Goal: Task Accomplishment & Management: Manage account settings

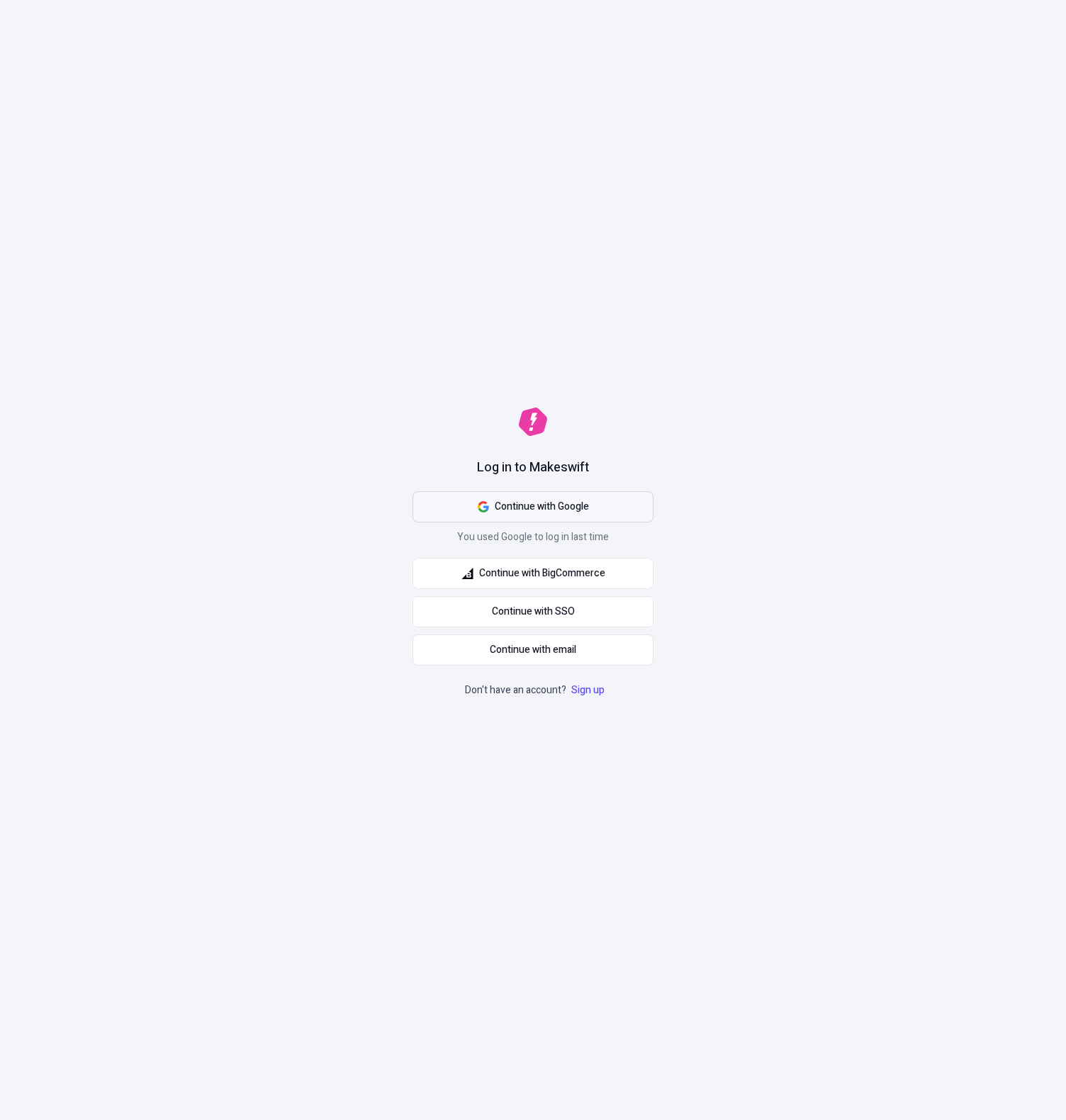
click at [589, 506] on button "Continue with Google" at bounding box center [533, 506] width 241 height 31
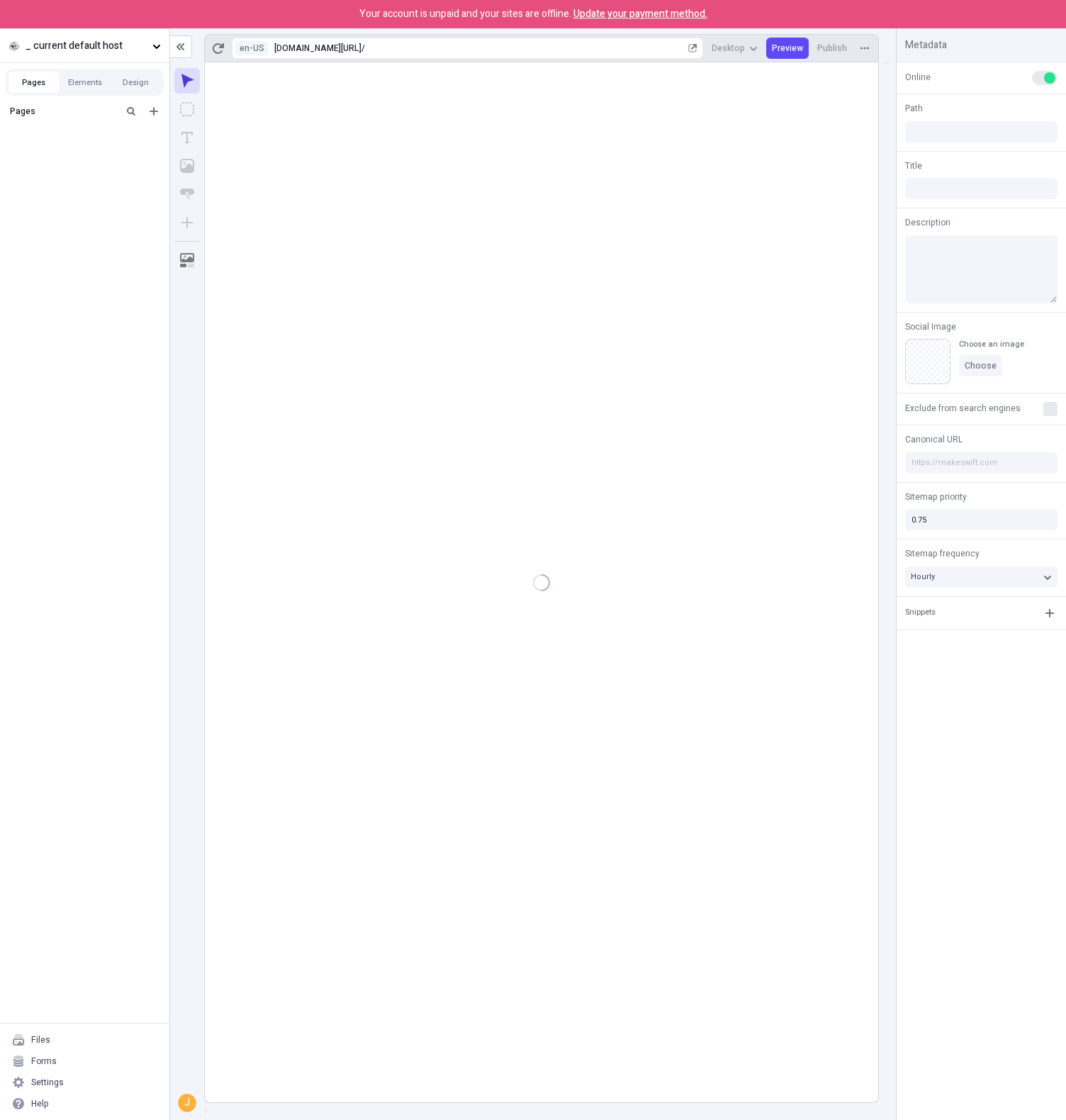
type input "/"
click at [90, 51] on span "_ current default host" at bounding box center [85, 46] width 121 height 15
click at [69, 98] on div "Makeswift Hosts" at bounding box center [149, 97] width 261 height 11
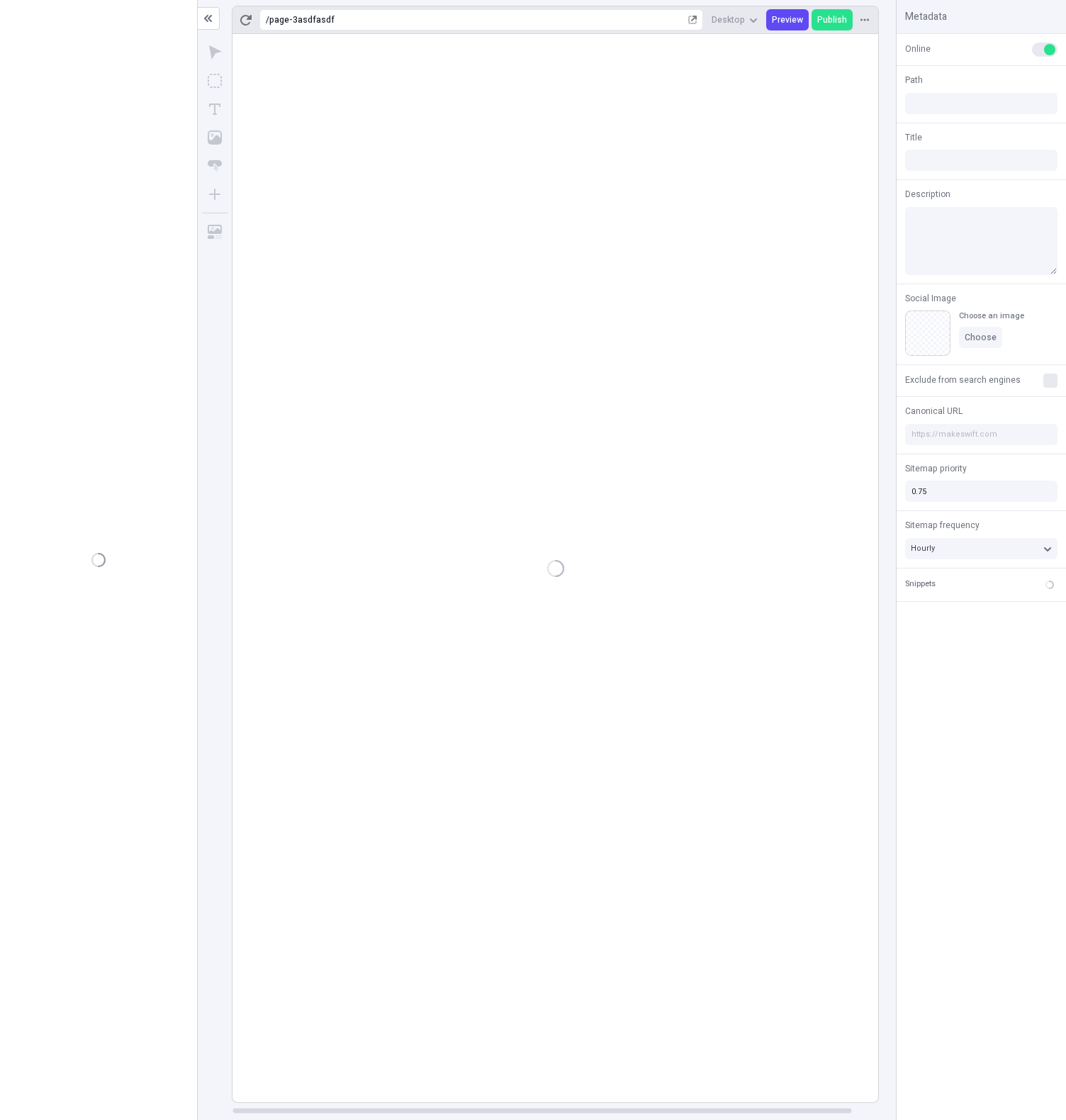
type input "/page-3asdfasdf"
click at [834, 19] on span "Publish" at bounding box center [832, 19] width 30 height 11
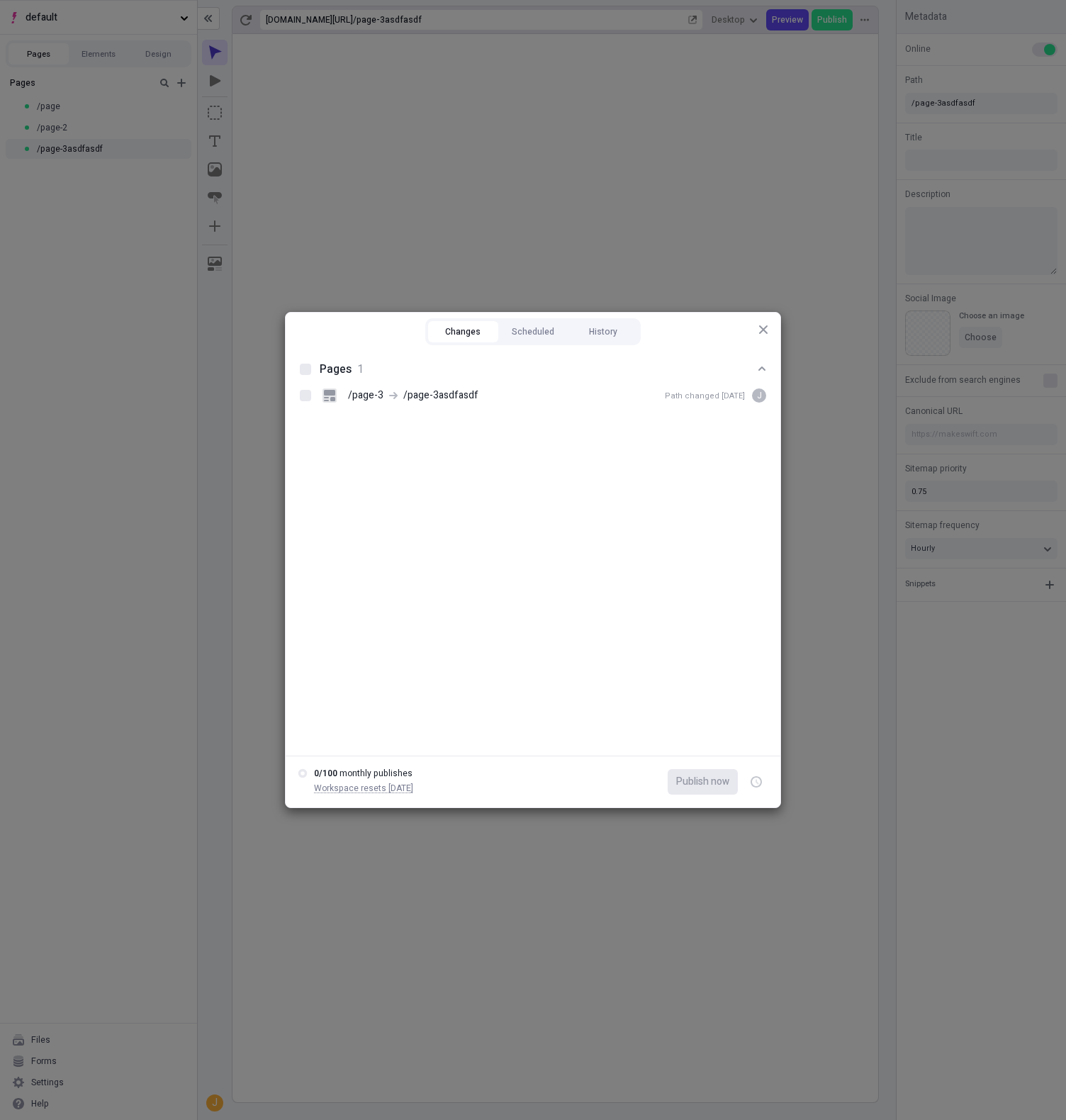
drag, startPoint x: 763, startPoint y: 331, endPoint x: 756, endPoint y: 344, distance: 14.8
click at [756, 344] on div "Changes Scheduled History Pages 1 /page-3 /page-3asdfasdf Path changed Aug 21 j…" at bounding box center [533, 560] width 496 height 496
drag, startPoint x: 765, startPoint y: 331, endPoint x: 732, endPoint y: 336, distance: 33.4
click at [732, 336] on div "Changes Scheduled History Pages 1 /page-3 /page-3asdfasdf Path changed Aug 21 j…" at bounding box center [533, 560] width 496 height 496
click at [739, 329] on div "Changes Scheduled History Pages 1 /page-3 /page-3asdfasdf Path changed Aug 21 j…" at bounding box center [533, 560] width 495 height 494
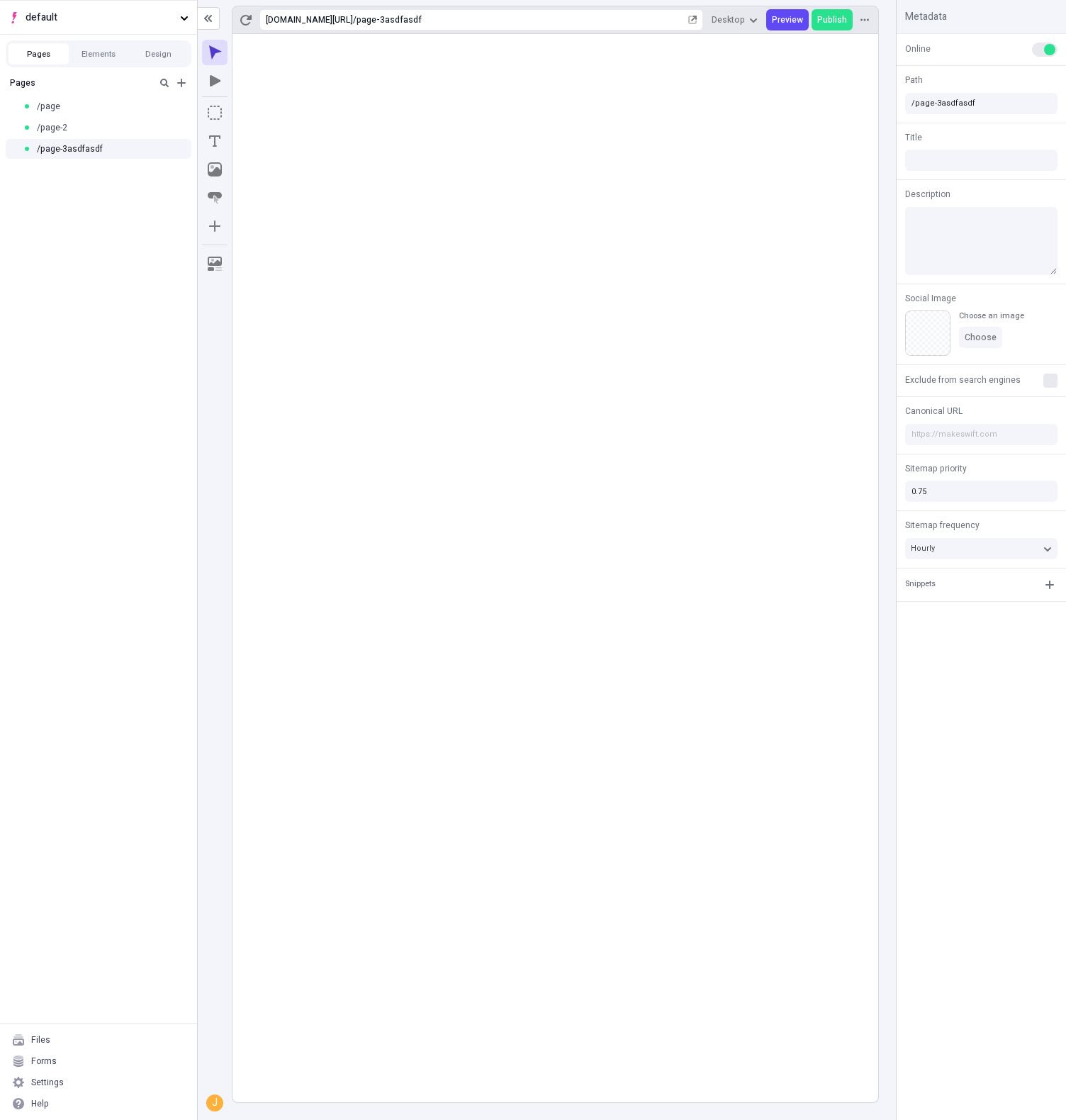
click at [697, 230] on rect at bounding box center [555, 567] width 646 height 1068
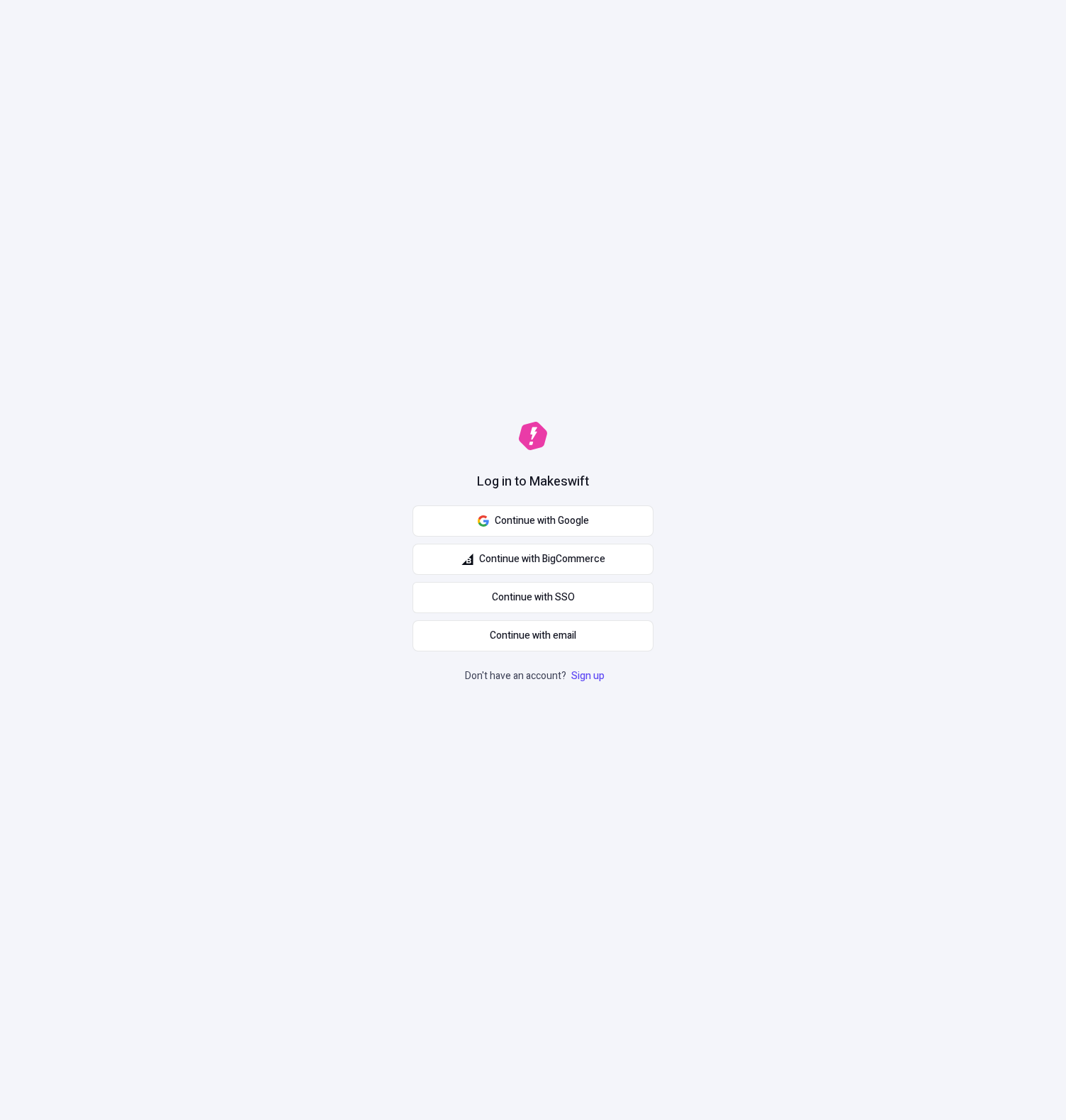
click at [631, 538] on div "Continue with Google Continue with BigCommerce Continue with SSO Continue with …" at bounding box center [533, 578] width 241 height 146
click at [627, 531] on button "Continue with Google" at bounding box center [533, 521] width 241 height 31
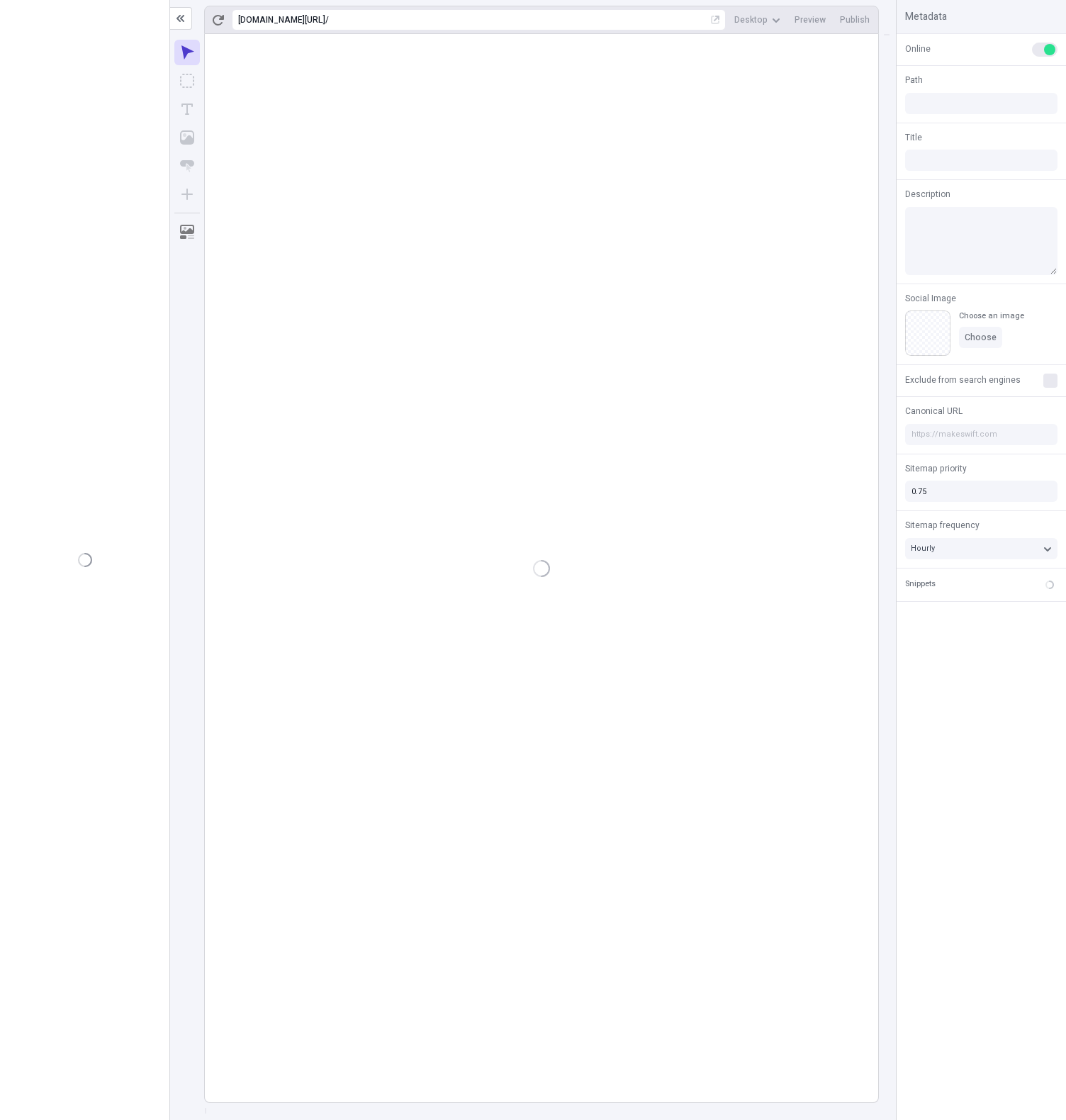
type input "/page-3asdfasdf"
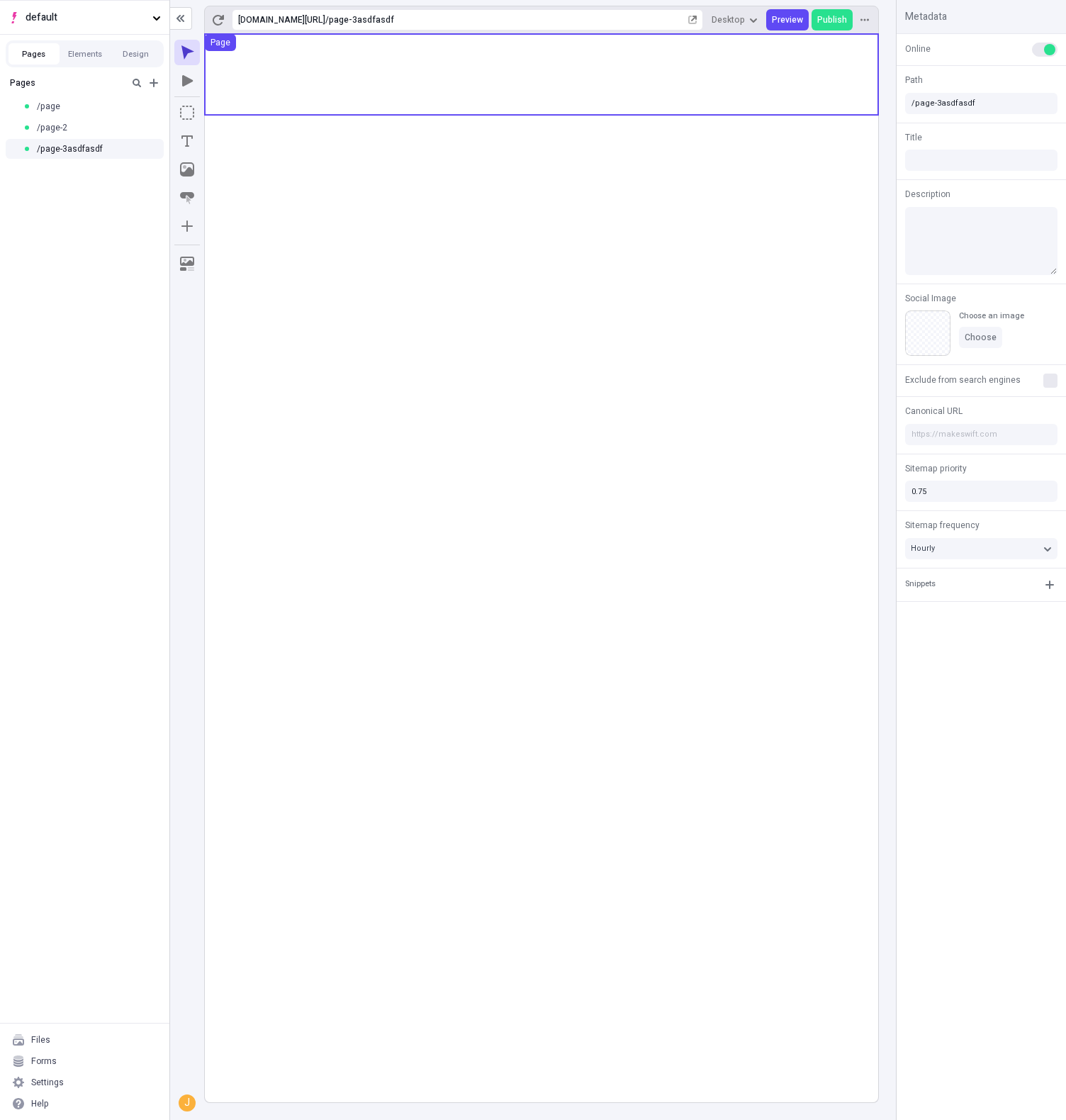
click at [507, 103] on use at bounding box center [541, 74] width 673 height 81
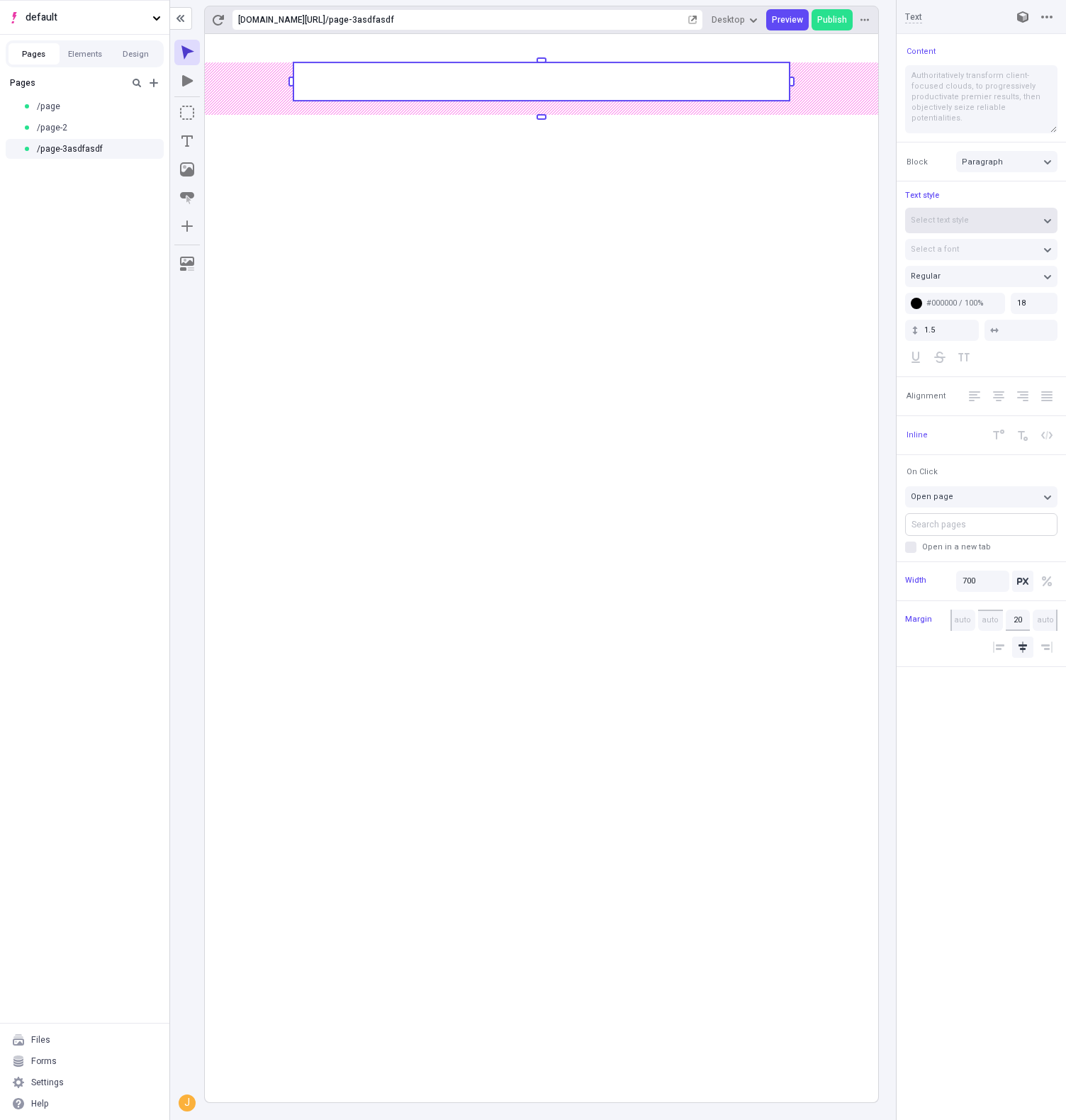
click at [965, 219] on div "Select text style" at bounding box center [974, 220] width 127 height 11
click at [985, 317] on div "Untitled text style 24 px" at bounding box center [981, 317] width 130 height 11
type input "24"
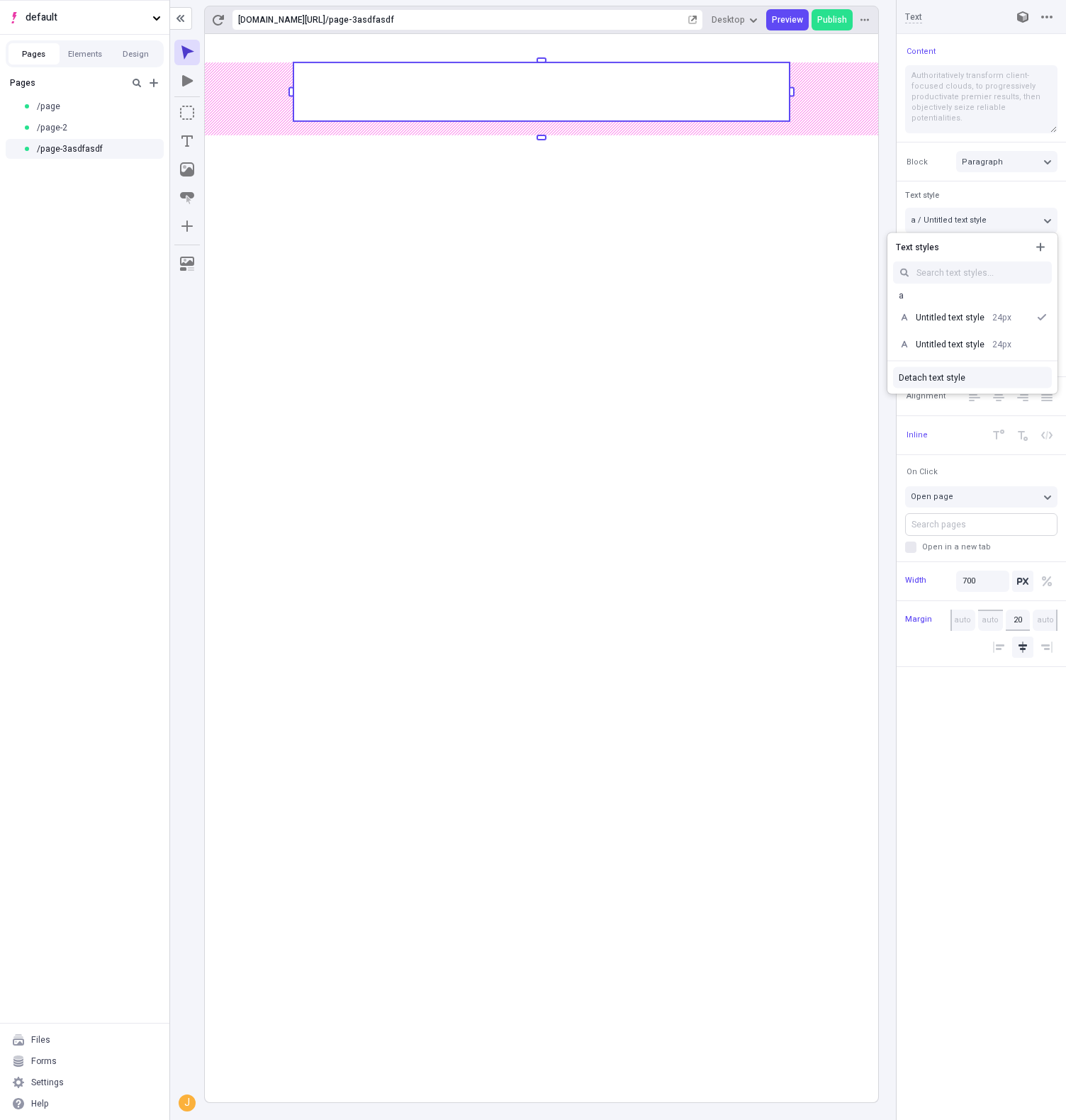
click at [934, 376] on div "Detach text style" at bounding box center [972, 377] width 147 height 11
click at [970, 230] on button "Select text style" at bounding box center [981, 221] width 152 height 25
click at [949, 317] on div "Untitled text style 24 px" at bounding box center [981, 317] width 130 height 11
click at [970, 191] on div "Text style" at bounding box center [981, 196] width 152 height 12
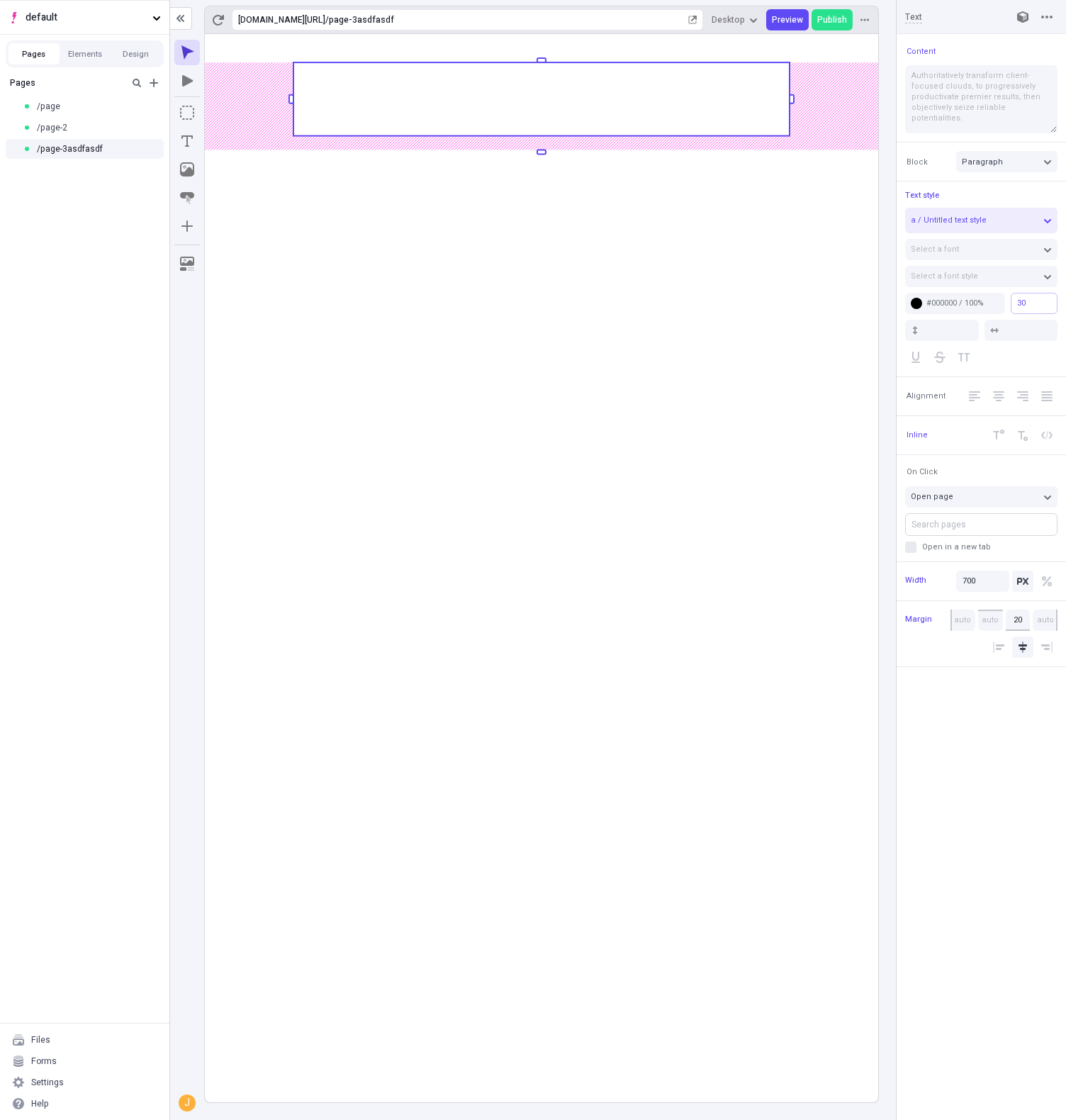
click at [1065, 296] on html "default Pages Elements Design Pages /page /page-2 /page-3asdfasdf Files Forms S…" at bounding box center [533, 560] width 1066 height 1120
click at [1002, 231] on button "a / Untitled text style" at bounding box center [981, 221] width 152 height 25
click at [957, 391] on div "Clear overrides" at bounding box center [972, 398] width 170 height 21
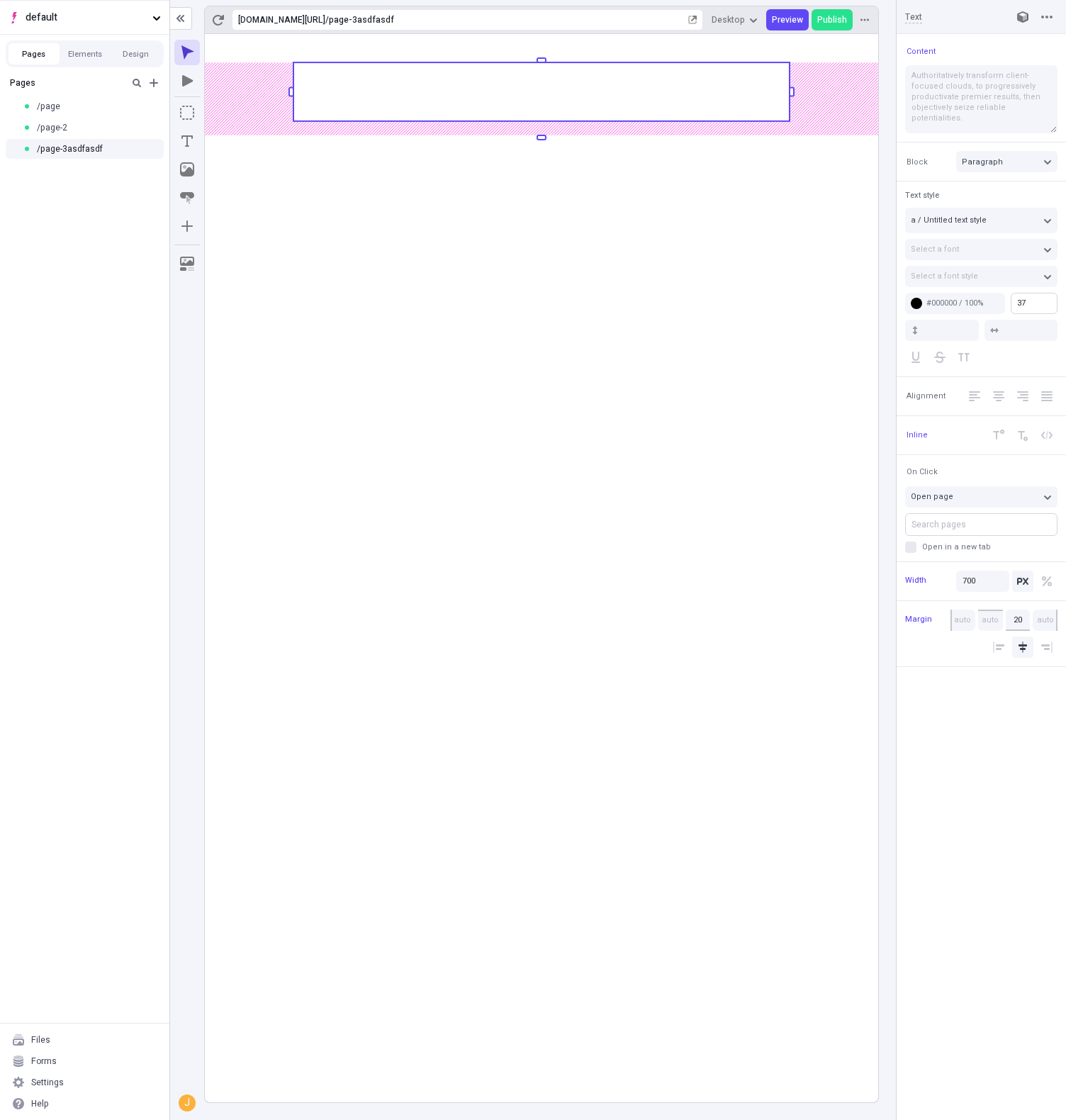
type input "38"
click at [1065, 300] on html "default Pages Elements Design Pages /page /page-2 /page-3asdfasdf Files Forms S…" at bounding box center [533, 560] width 1066 height 1120
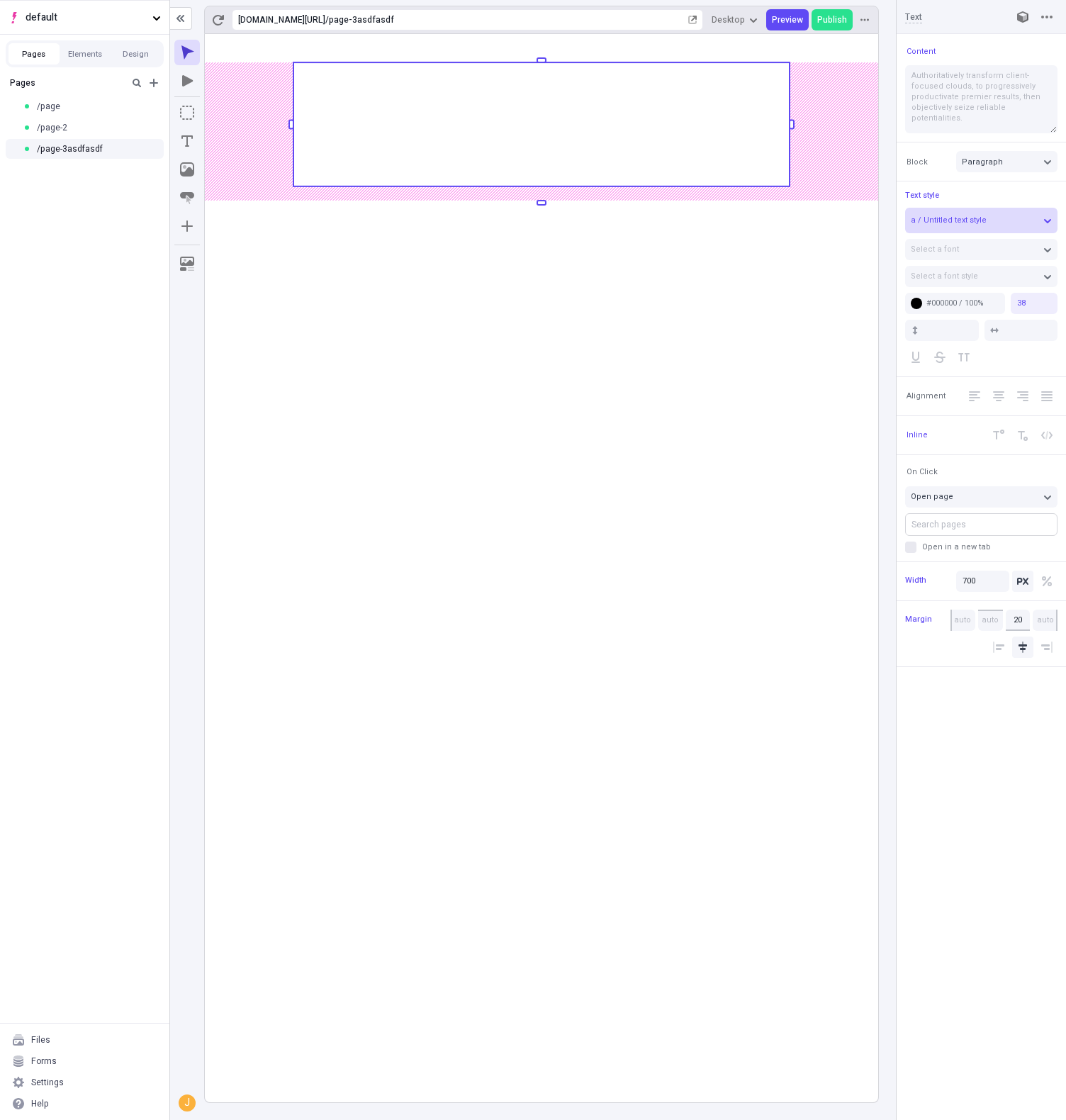
click at [981, 227] on button "a / Untitled text style" at bounding box center [981, 221] width 152 height 25
click at [959, 379] on div "Update " a / Untitled text style "" at bounding box center [972, 377] width 147 height 11
click at [984, 222] on div "a / Untitled text style" at bounding box center [974, 220] width 127 height 11
click at [969, 188] on div "Text style a / Untitled text style Select a font Select a font style #000000 / …" at bounding box center [981, 278] width 169 height 195
click at [827, 25] on button "Publish" at bounding box center [832, 19] width 41 height 21
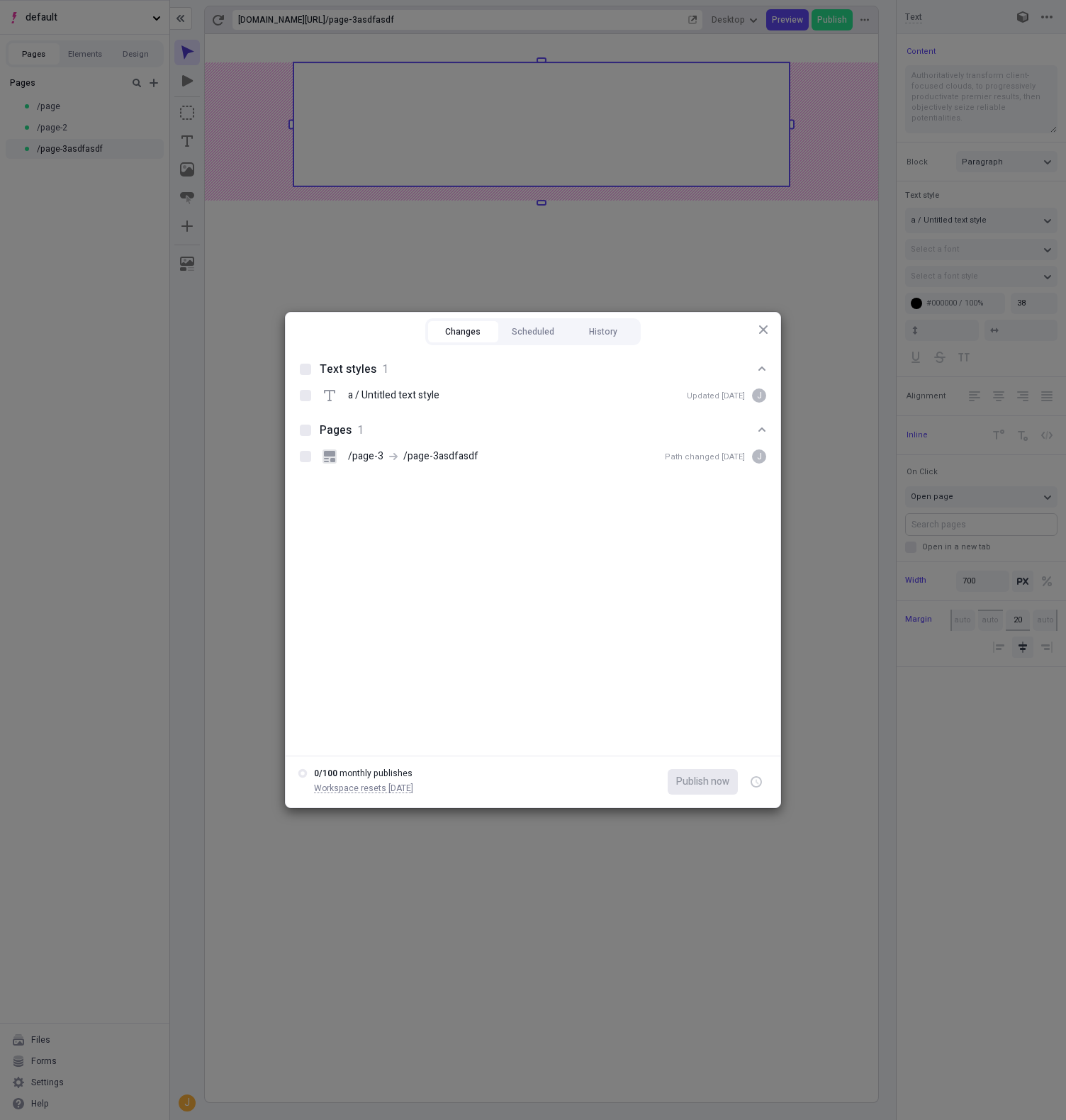
click at [85, 172] on div "Changes Scheduled History Text styles 1 a / Untitled text style Updated Aug 22 …" at bounding box center [533, 560] width 1066 height 1120
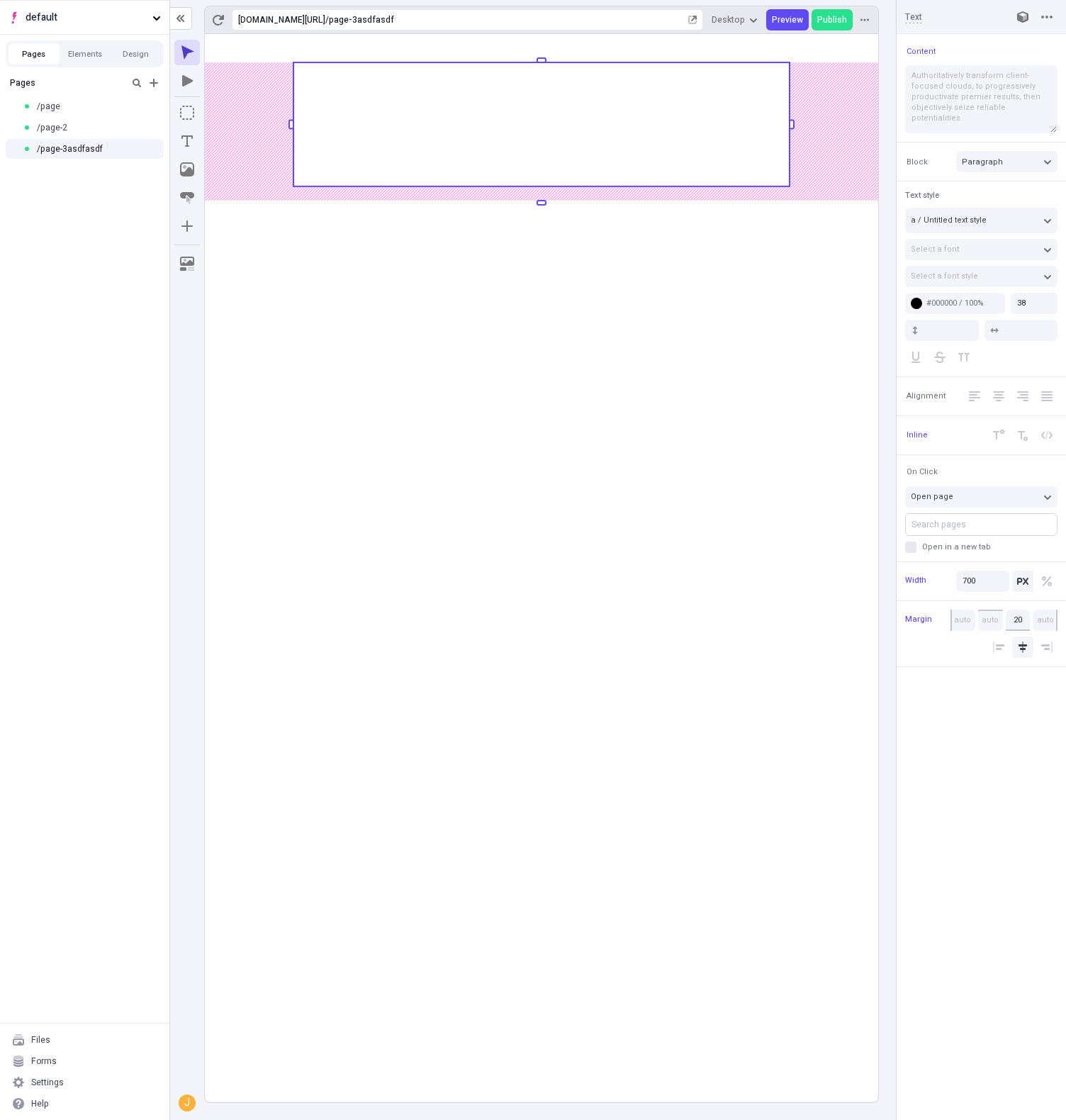
click at [138, 42] on div "Pages Elements Design" at bounding box center [85, 54] width 158 height 27
click at [154, 58] on button "Design" at bounding box center [136, 53] width 51 height 21
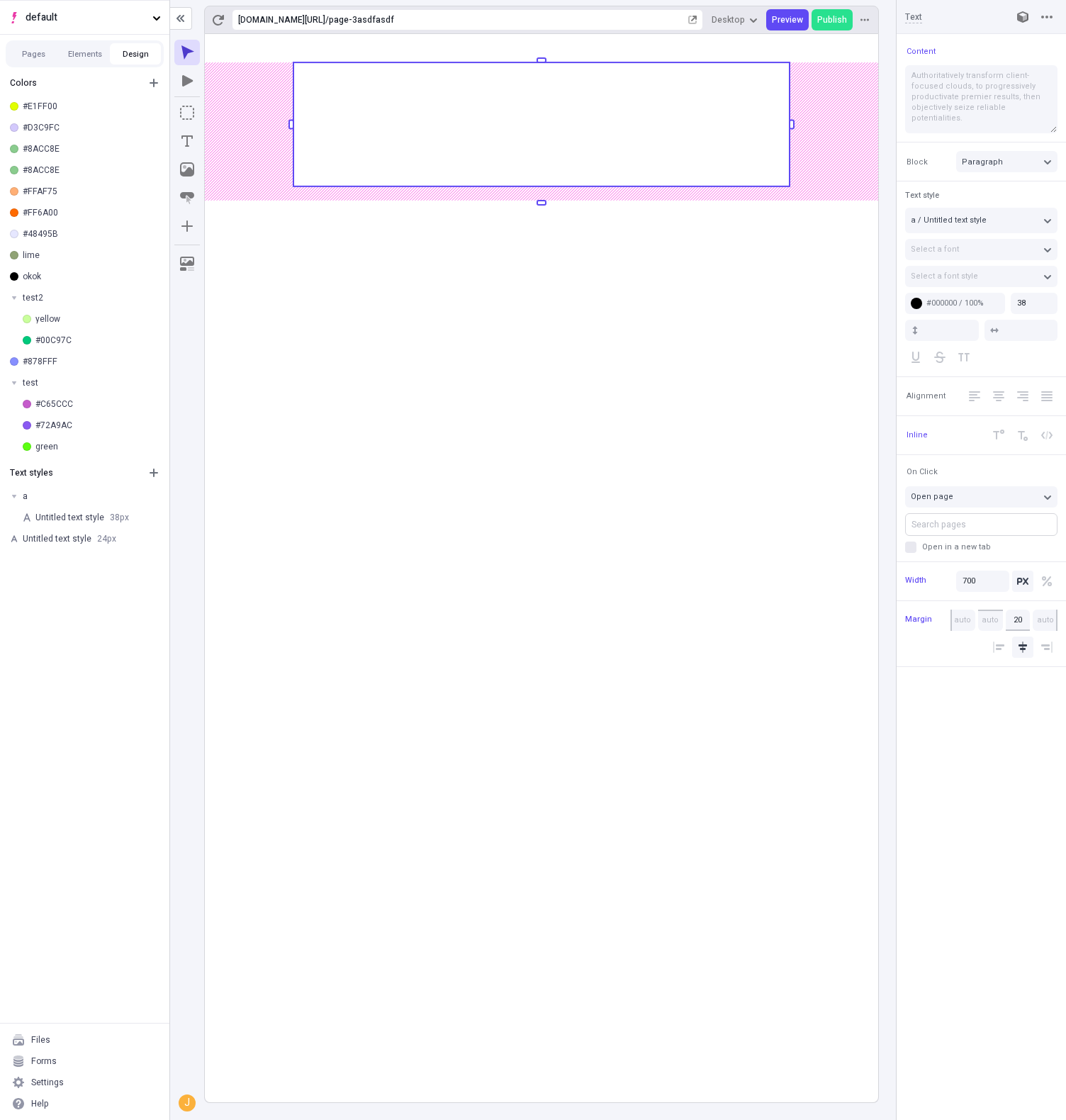
click at [811, 19] on div "Preview Publish" at bounding box center [820, 19] width 109 height 21
click at [820, 19] on span "Publish" at bounding box center [832, 19] width 30 height 11
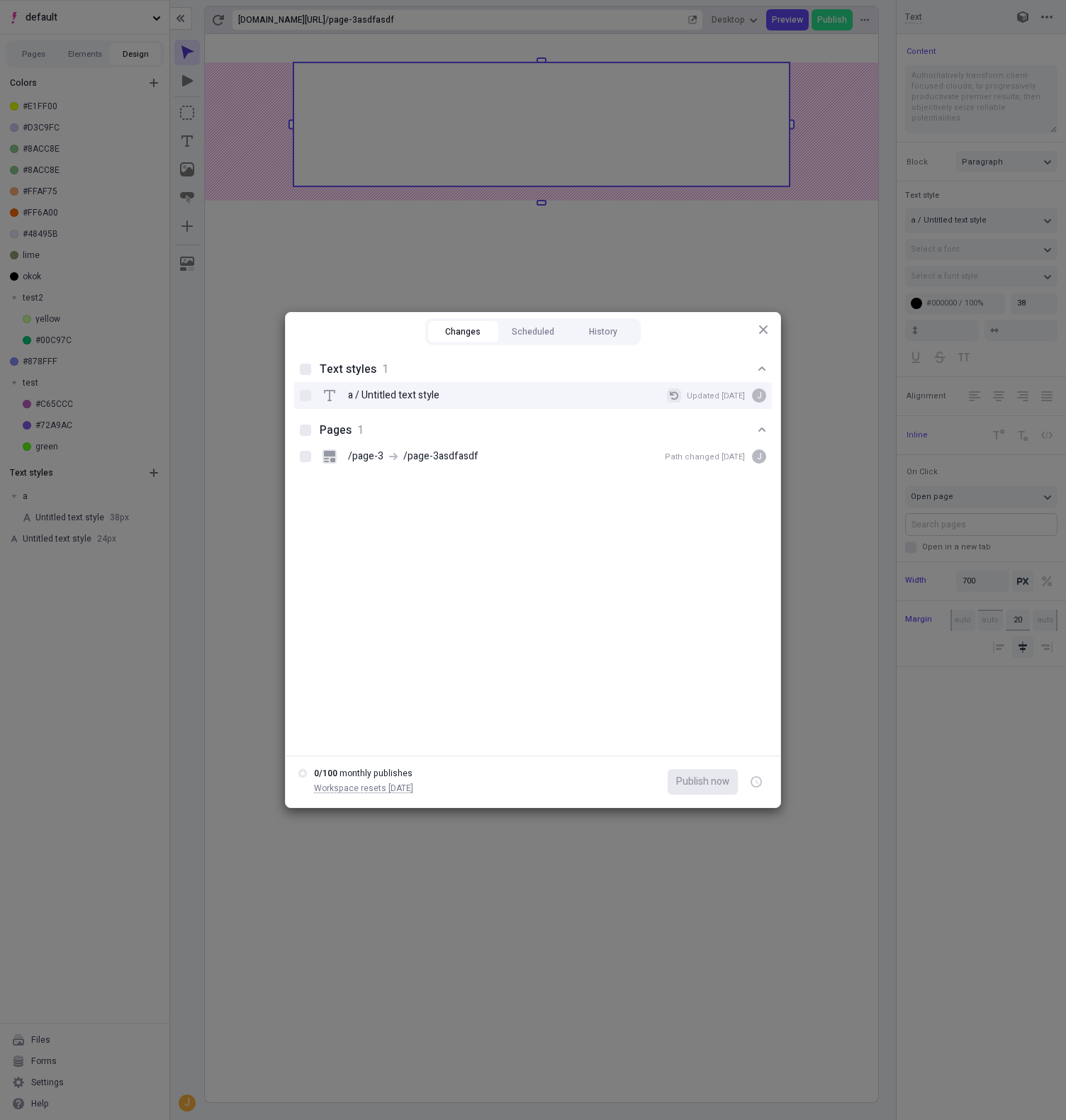
click at [671, 398] on button "a / Untitled text style Updated Aug 22 j" at bounding box center [674, 395] width 14 height 14
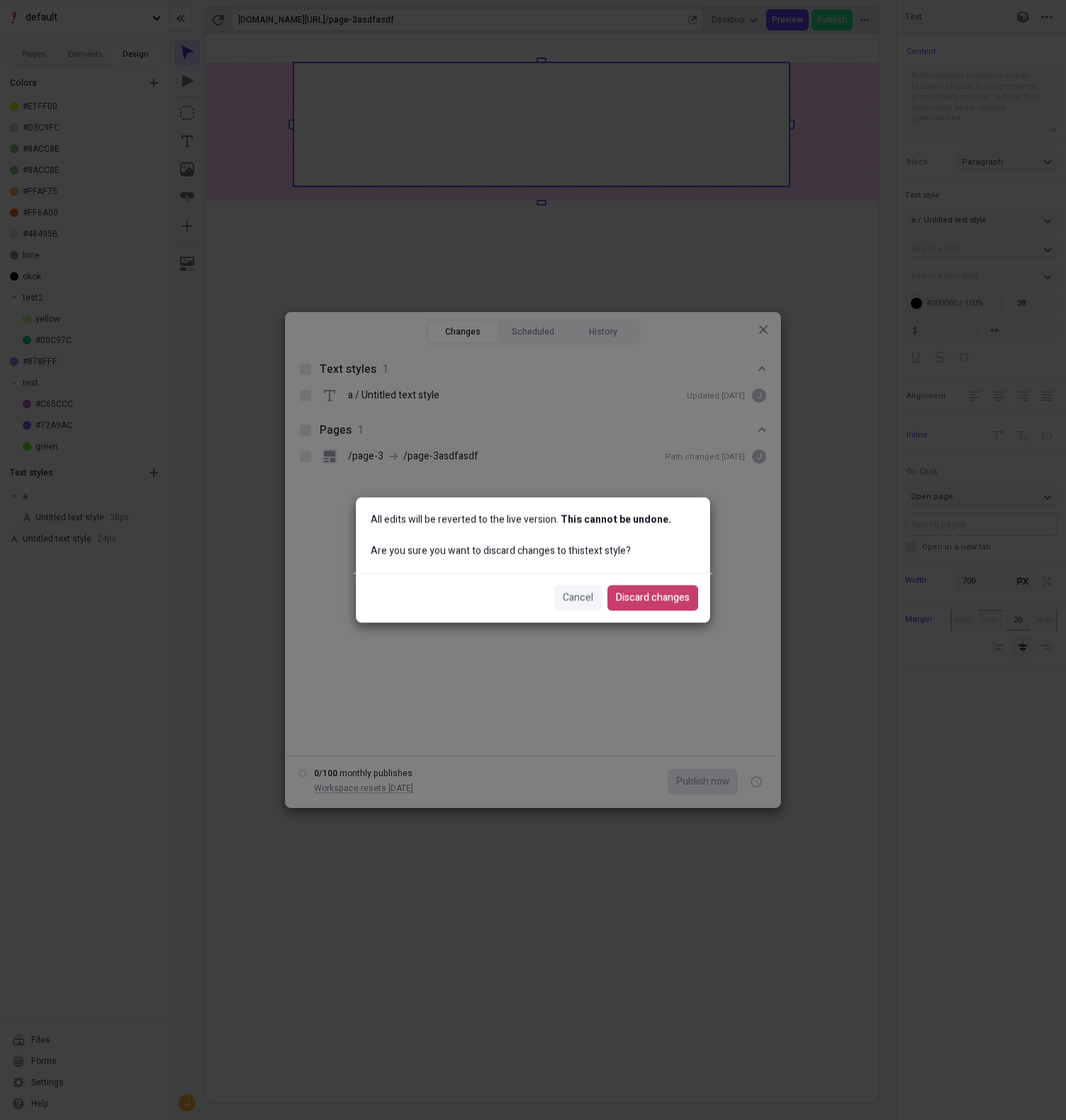
click at [674, 600] on span "Discard changes" at bounding box center [653, 598] width 74 height 15
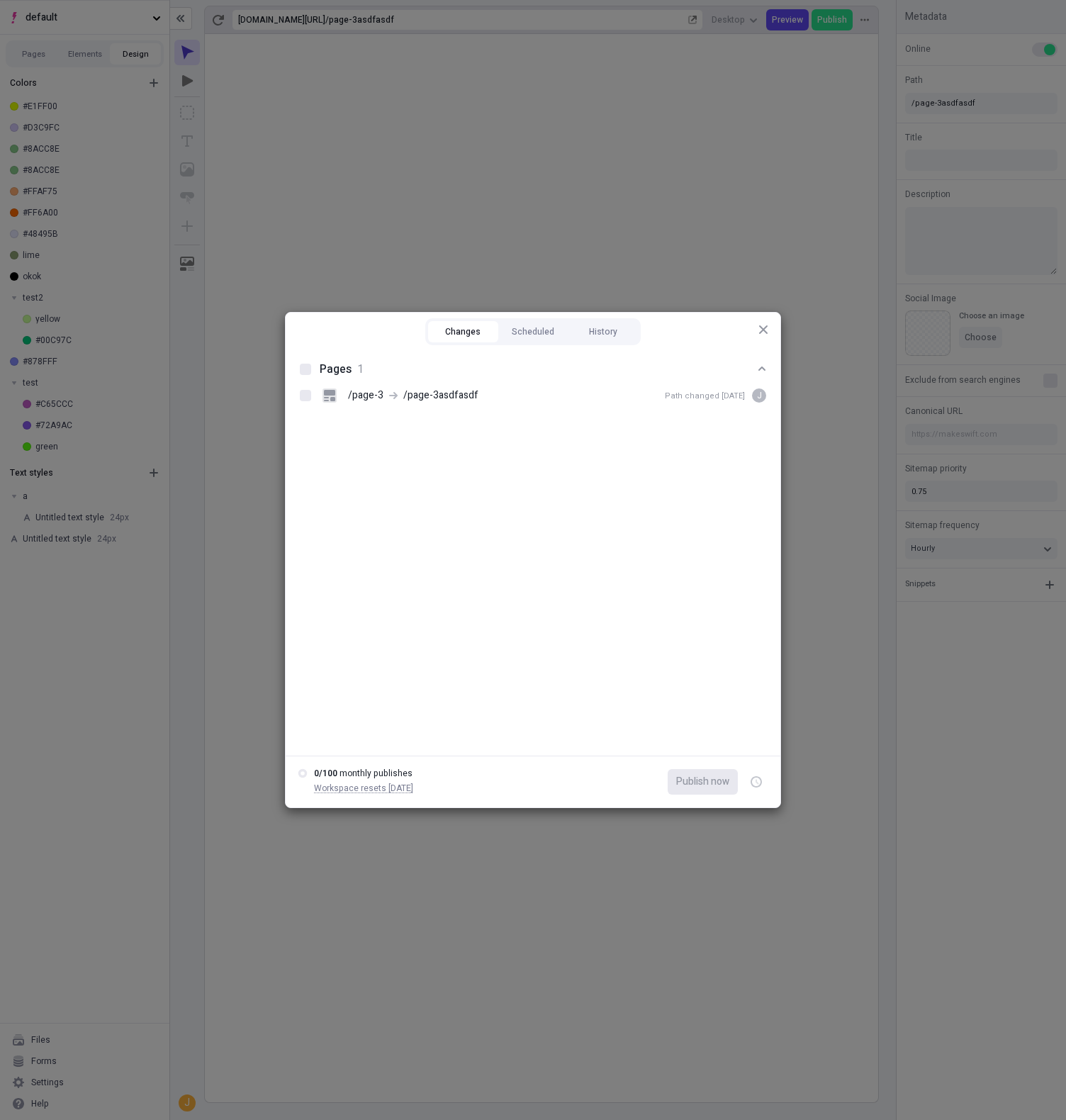
click at [513, 193] on div "Changes Scheduled History Pages 1 /page-3 /page-3asdfasdf Path changed [DATE] j…" at bounding box center [533, 560] width 1066 height 1120
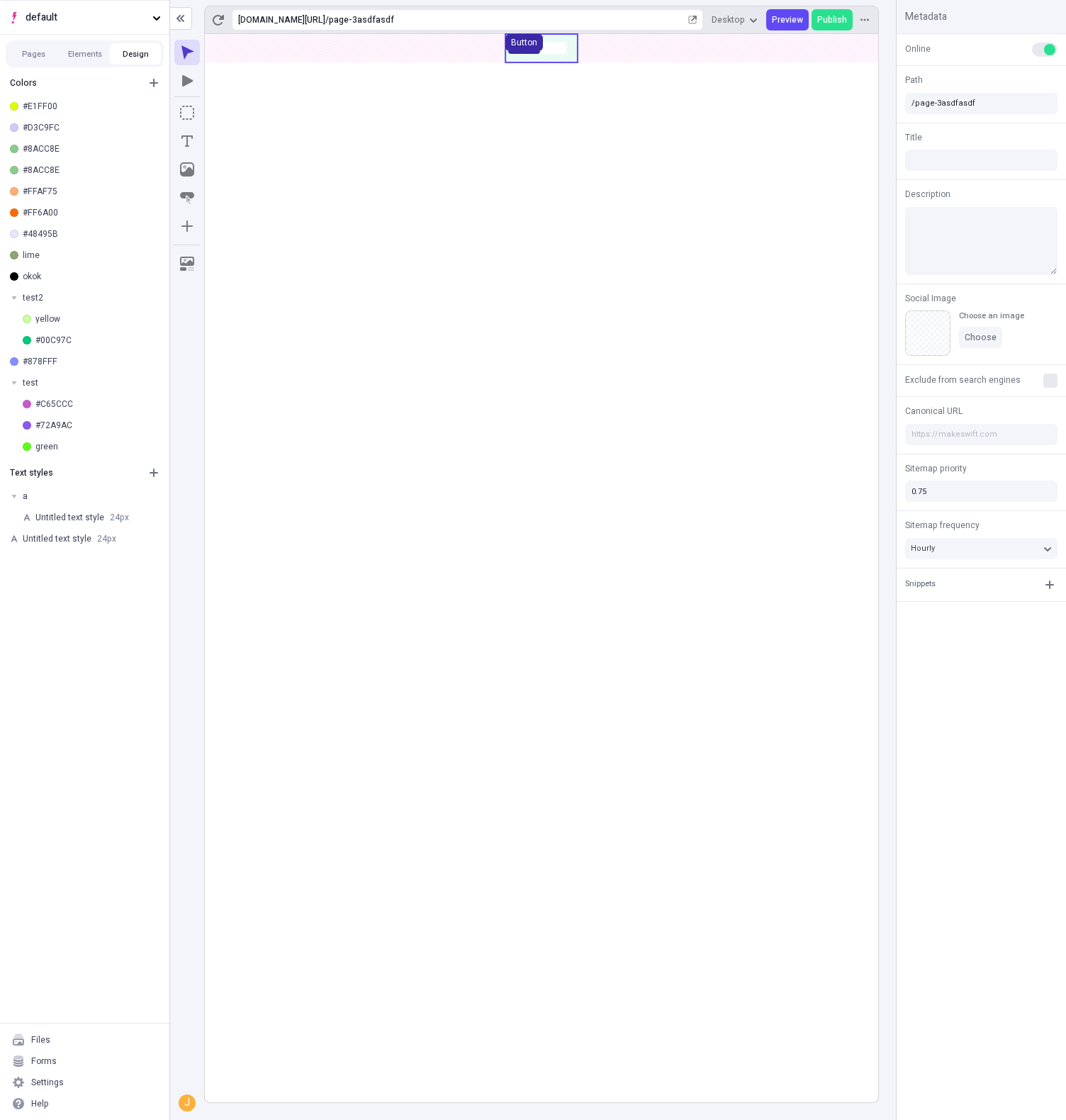
click at [521, 51] on button "Button" at bounding box center [524, 42] width 37 height 17
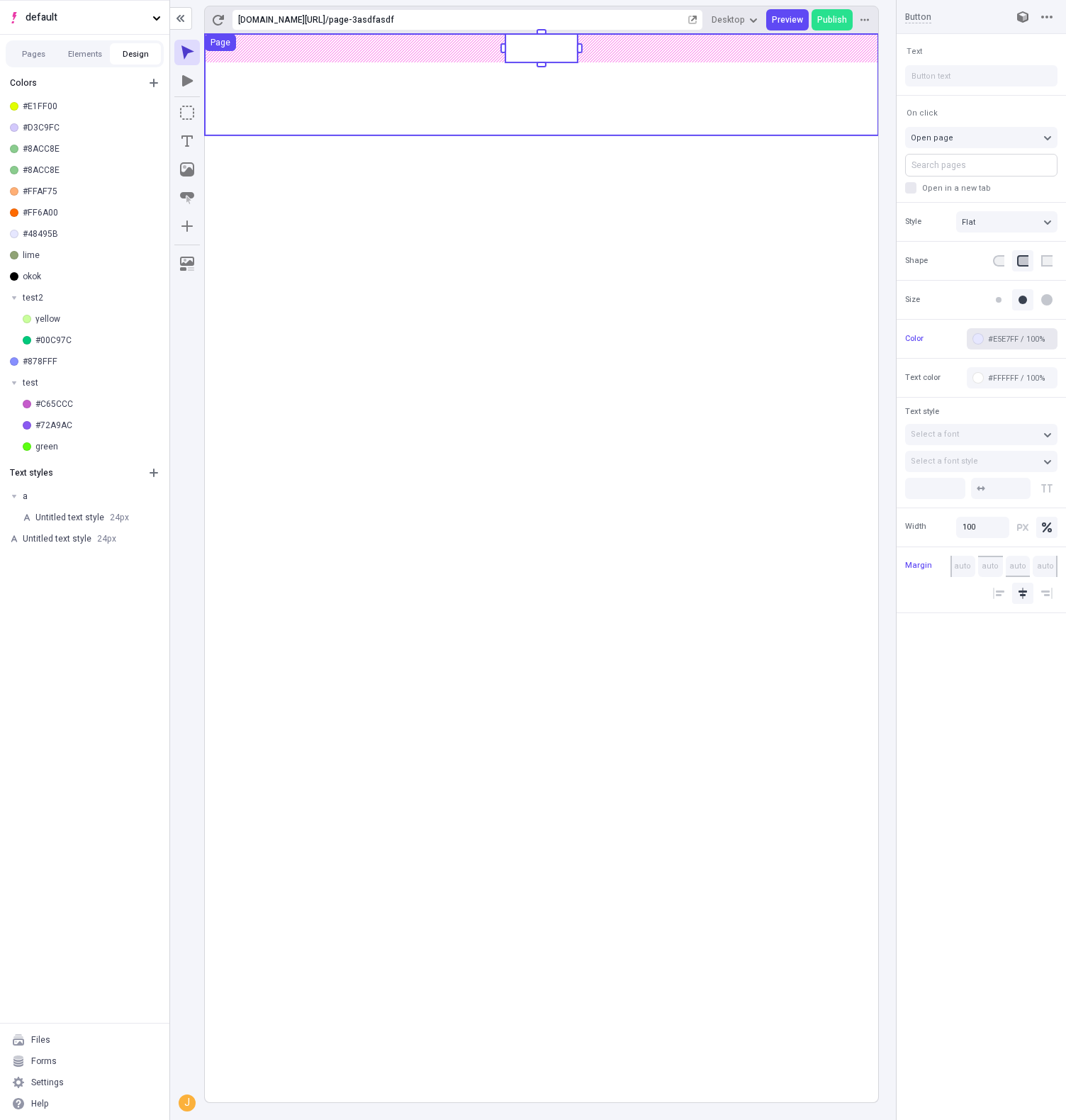
click at [993, 334] on div "#E5E7FF / 100%" at bounding box center [1020, 339] width 63 height 11
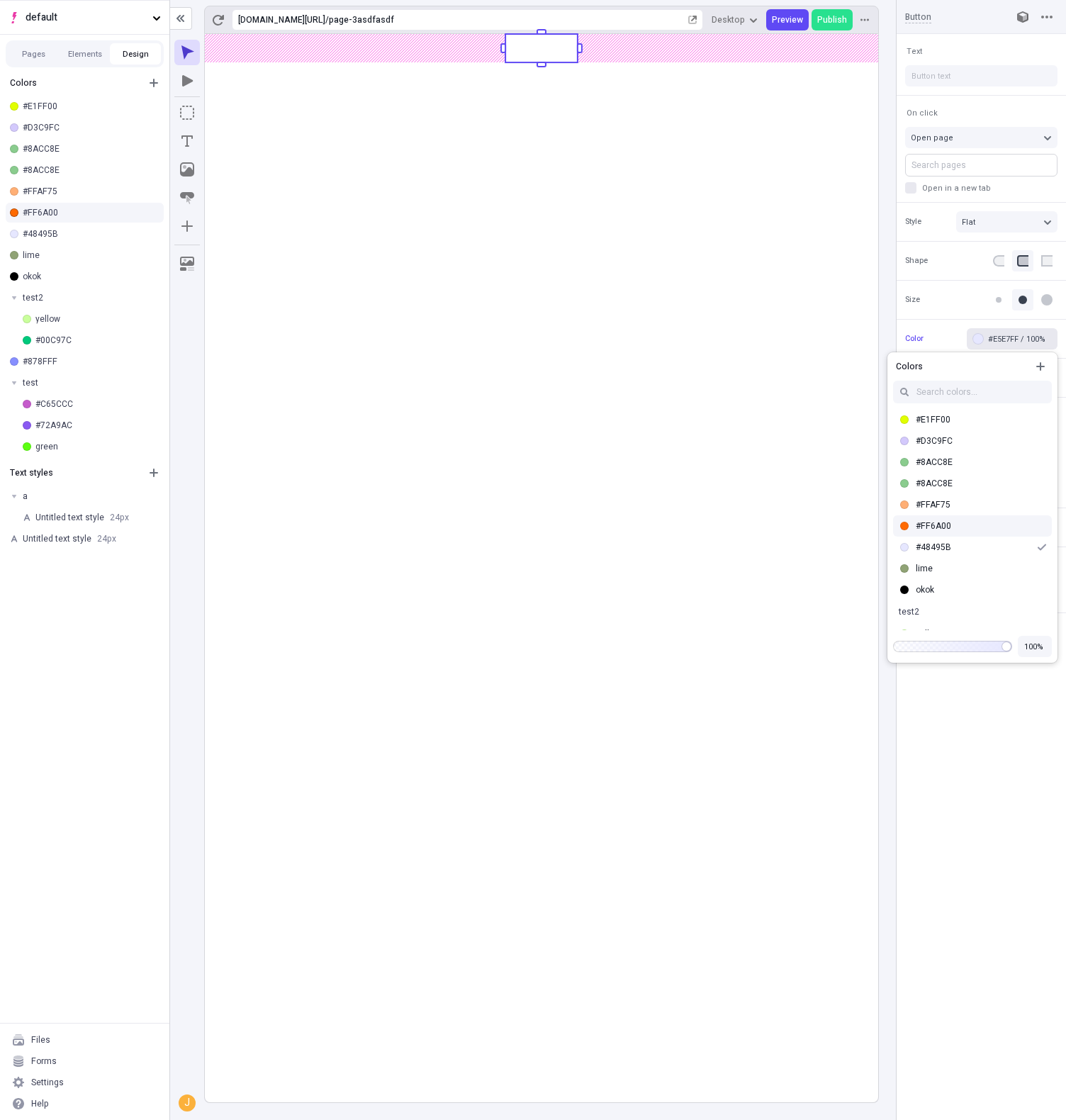
click at [95, 218] on div "#FF6A00" at bounding box center [85, 212] width 169 height 21
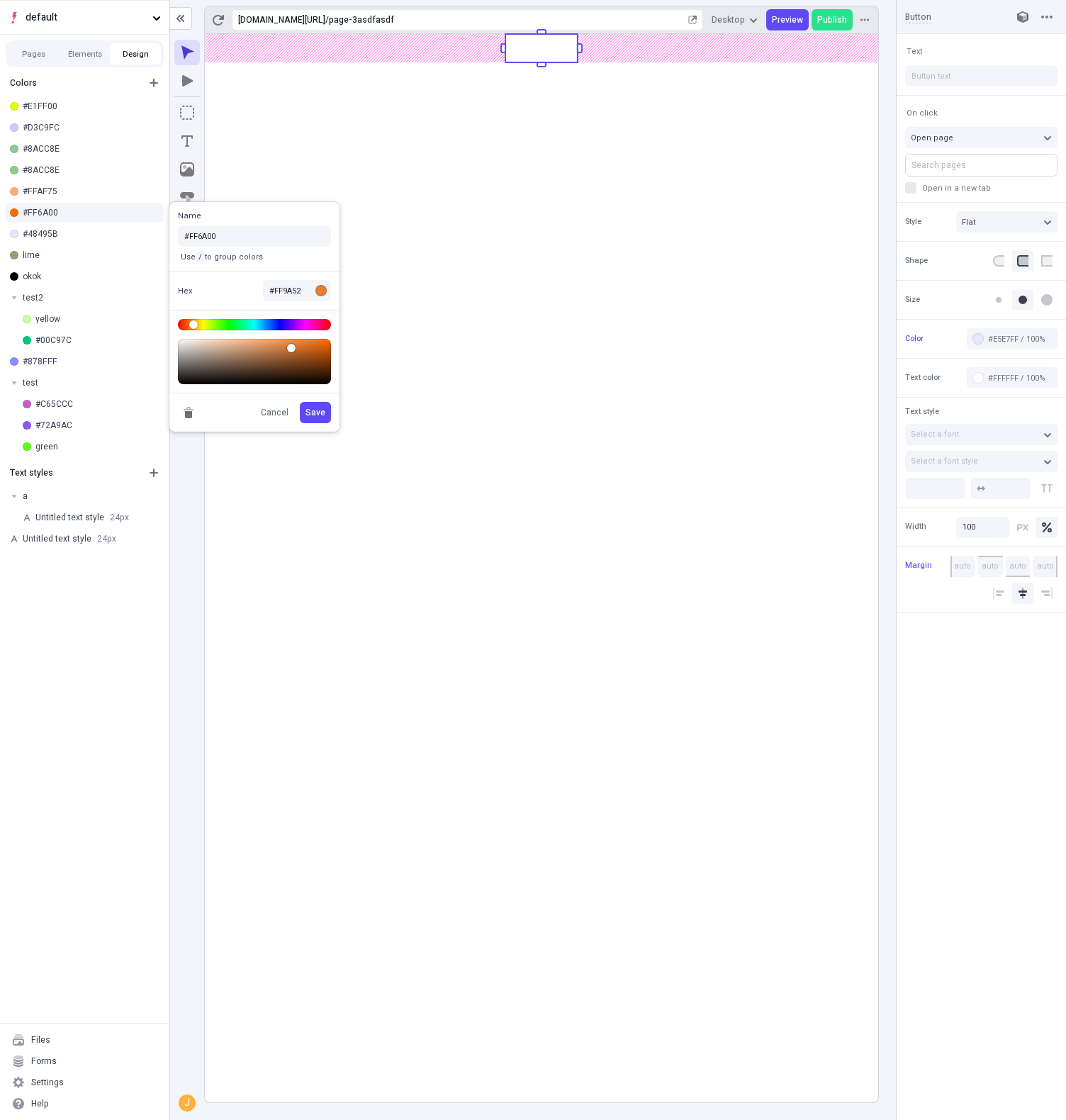
type input "#FF9B54"
click at [278, 344] on body "default Pages Elements Design Colors #E1FF00 #D3C9FC #8ACC8E #8ACC8E #FFAF75 #F…" at bounding box center [533, 560] width 1066 height 1120
click at [320, 411] on span "Save" at bounding box center [314, 412] width 19 height 11
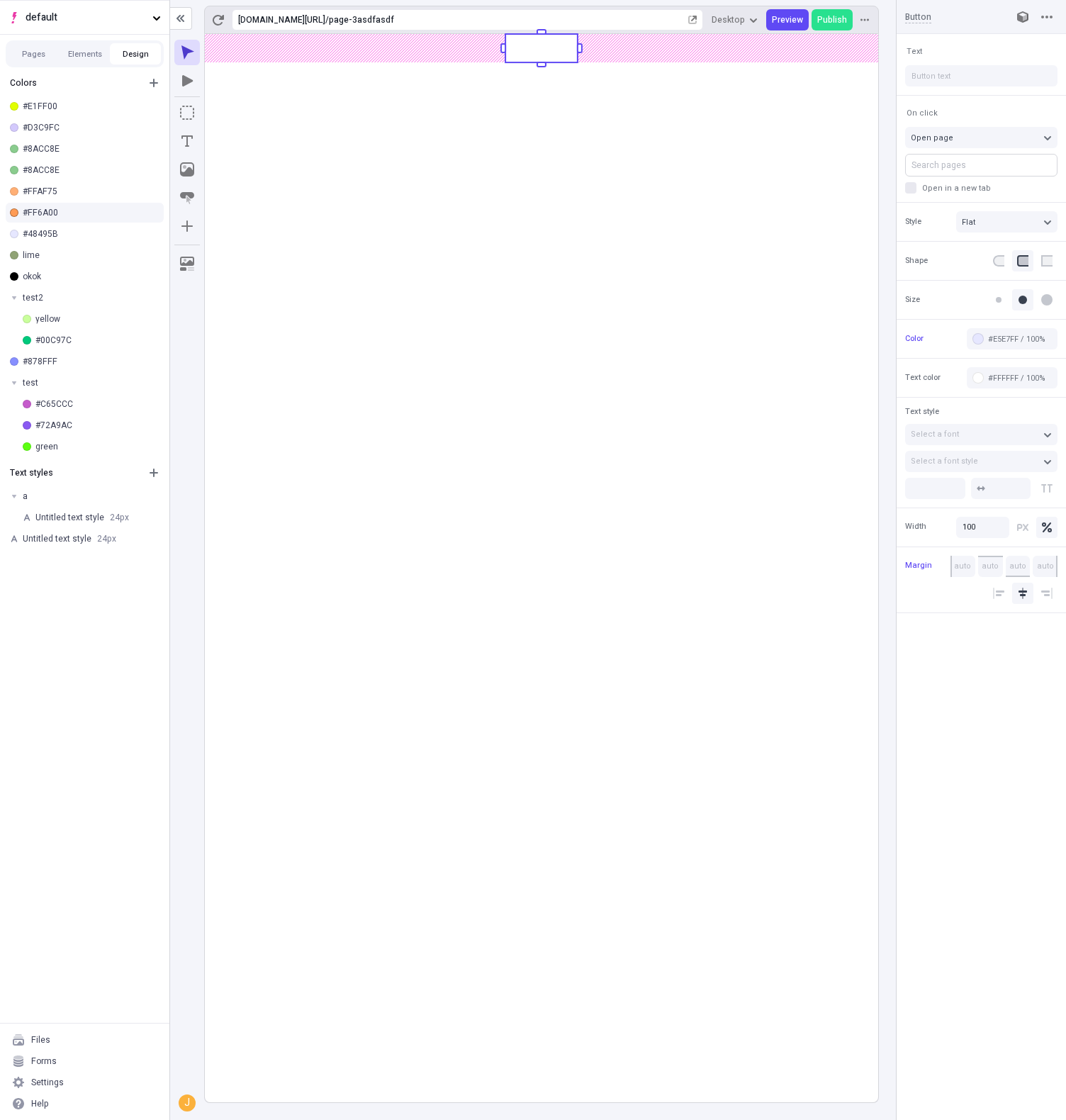
click at [91, 216] on div "#FF6A00" at bounding box center [90, 212] width 135 height 11
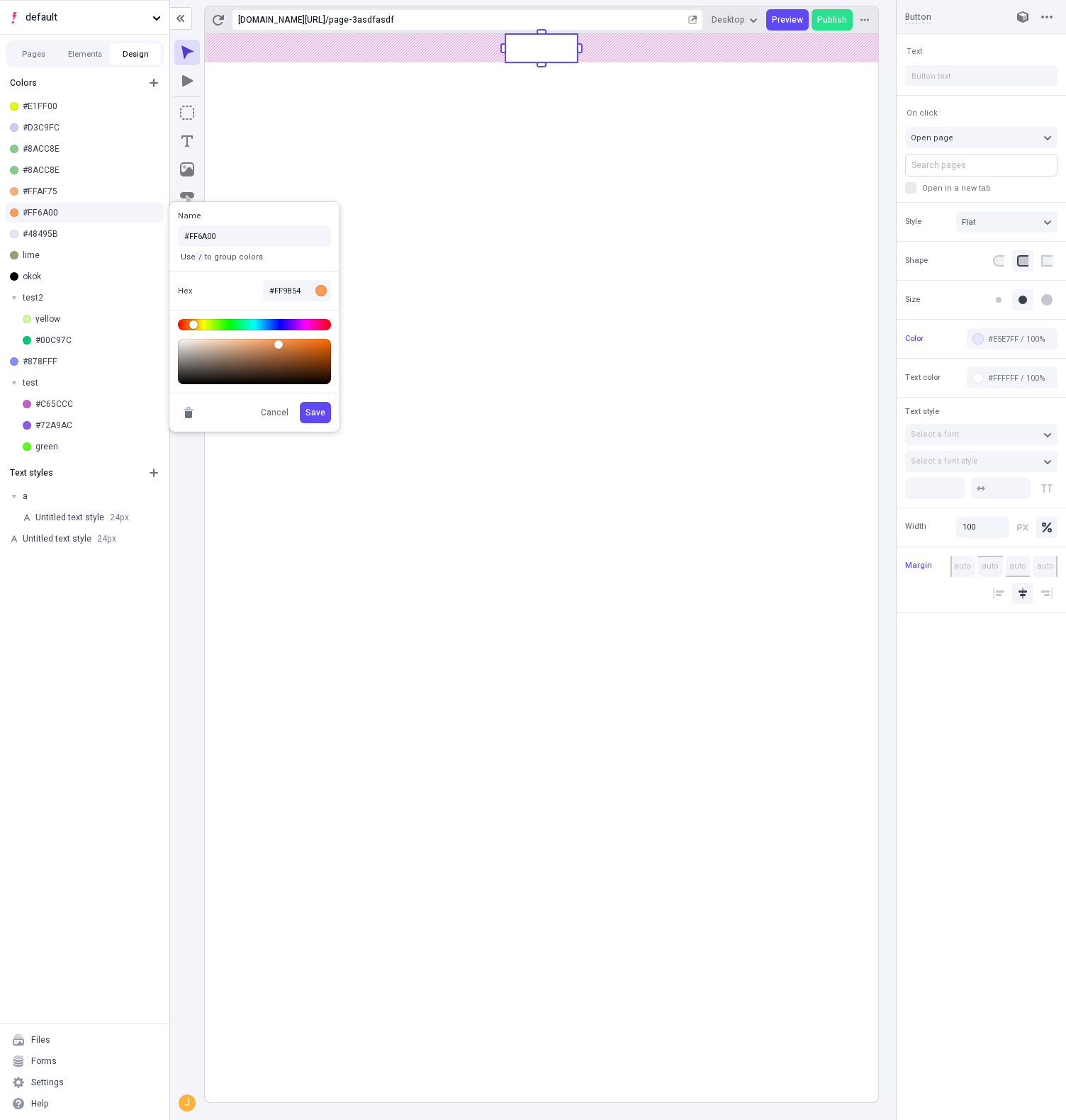
type input "#54A7FF"
click at [266, 325] on body "default Pages Elements Design Colors #E1FF00 #D3C9FC #8ACC8E #8ACC8E #FFAF75 #F…" at bounding box center [533, 560] width 1066 height 1120
click at [318, 403] on button "Save" at bounding box center [315, 412] width 31 height 21
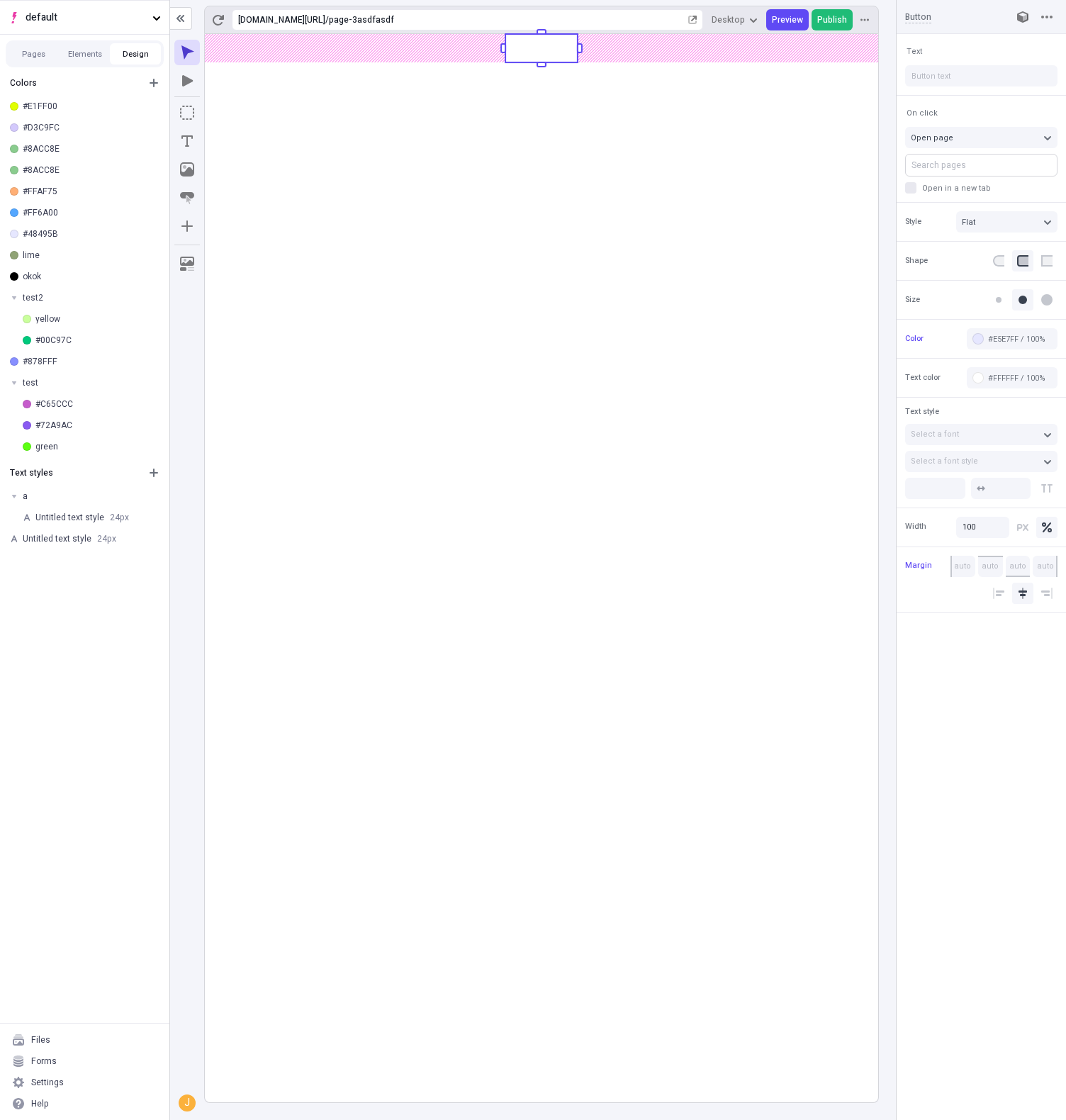
click at [833, 16] on span "Publish" at bounding box center [832, 19] width 30 height 11
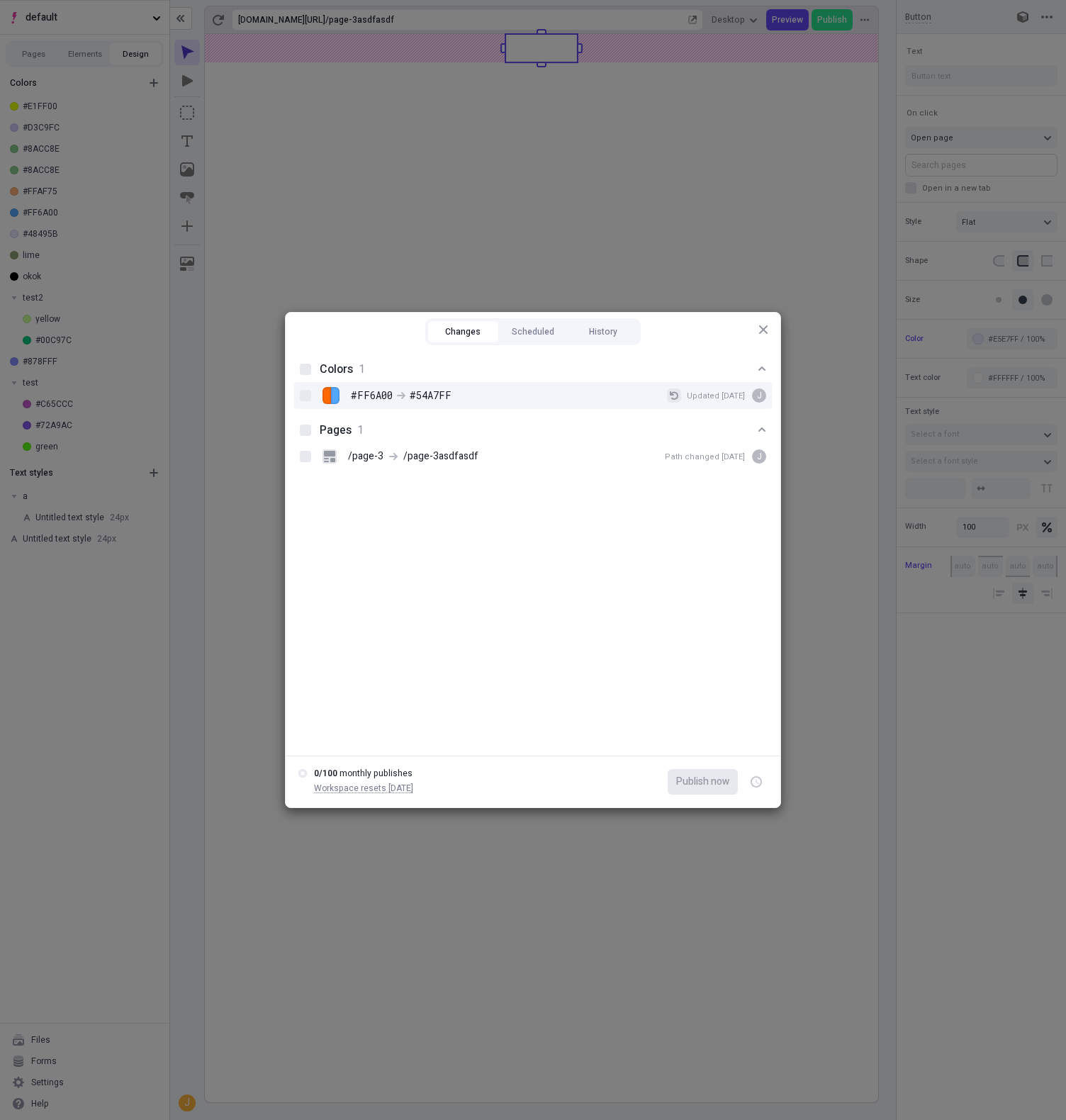
click at [675, 396] on icon "button" at bounding box center [674, 396] width 8 height 8
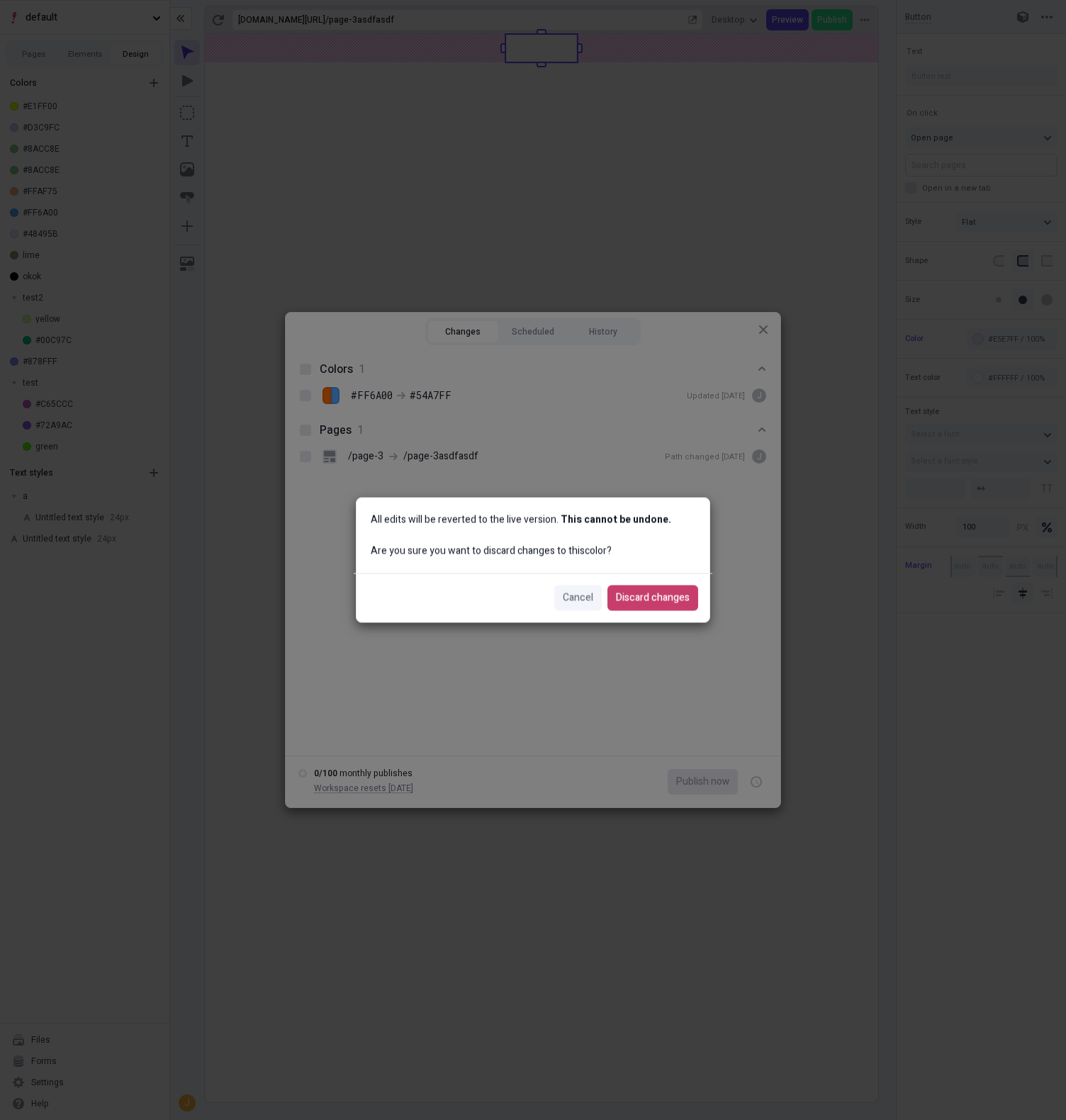
click at [659, 597] on span "Discard changes" at bounding box center [653, 598] width 74 height 15
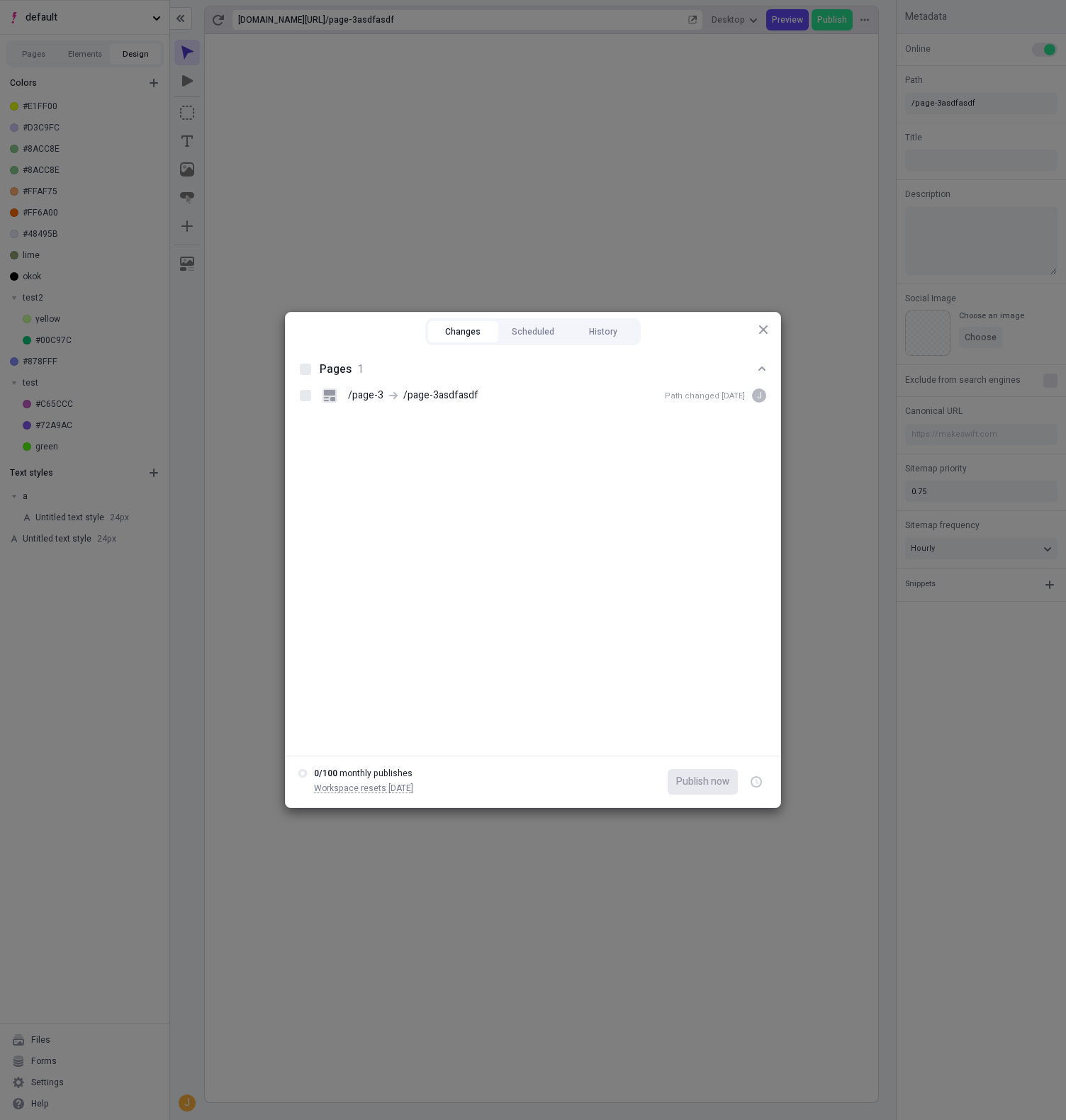
click at [353, 260] on div "Changes Scheduled History Pages 1 /page-3 /page-3asdfasdf Path changed [DATE] j…" at bounding box center [533, 560] width 1066 height 1120
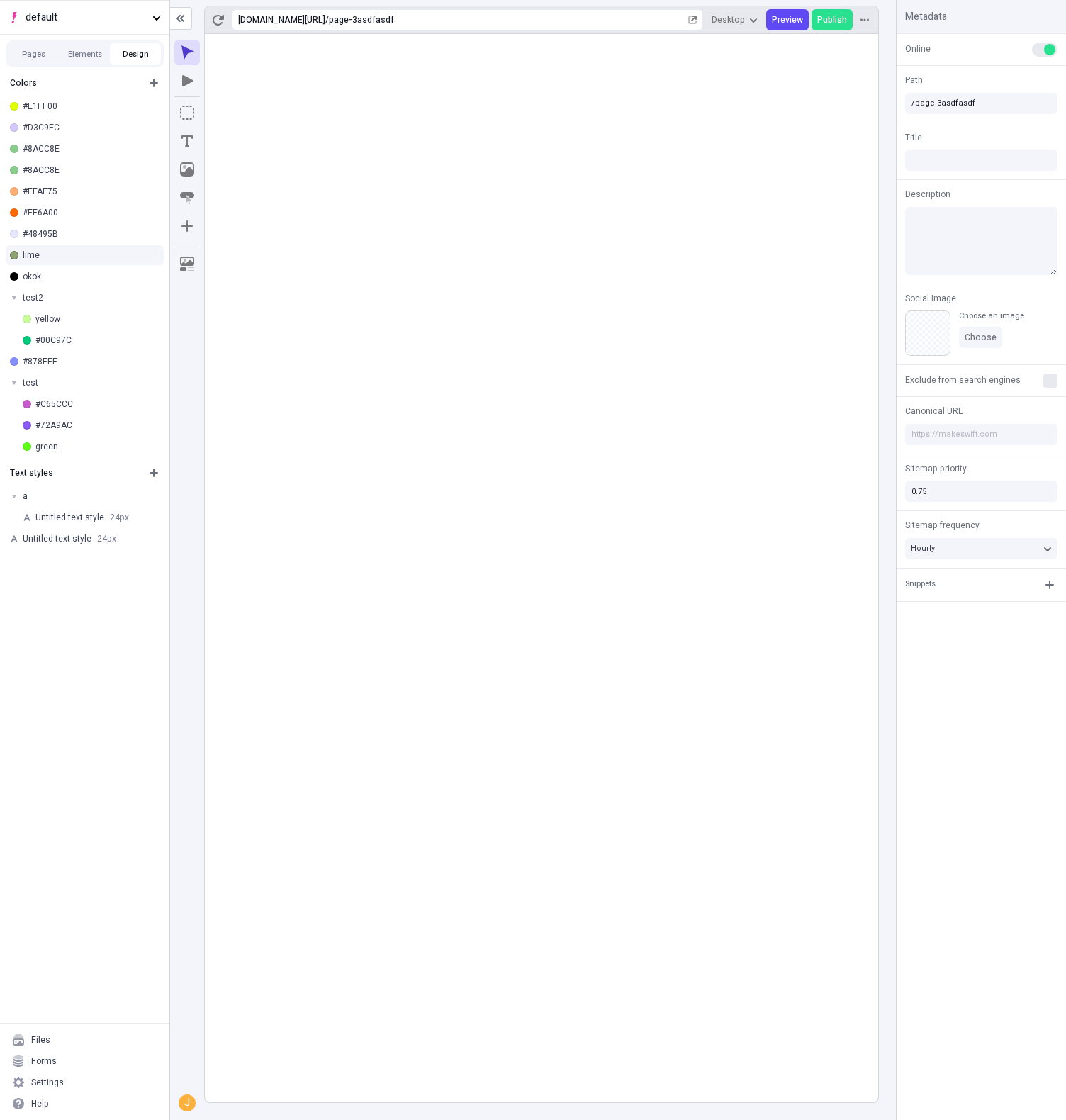
click at [57, 257] on div "lime" at bounding box center [90, 254] width 135 height 11
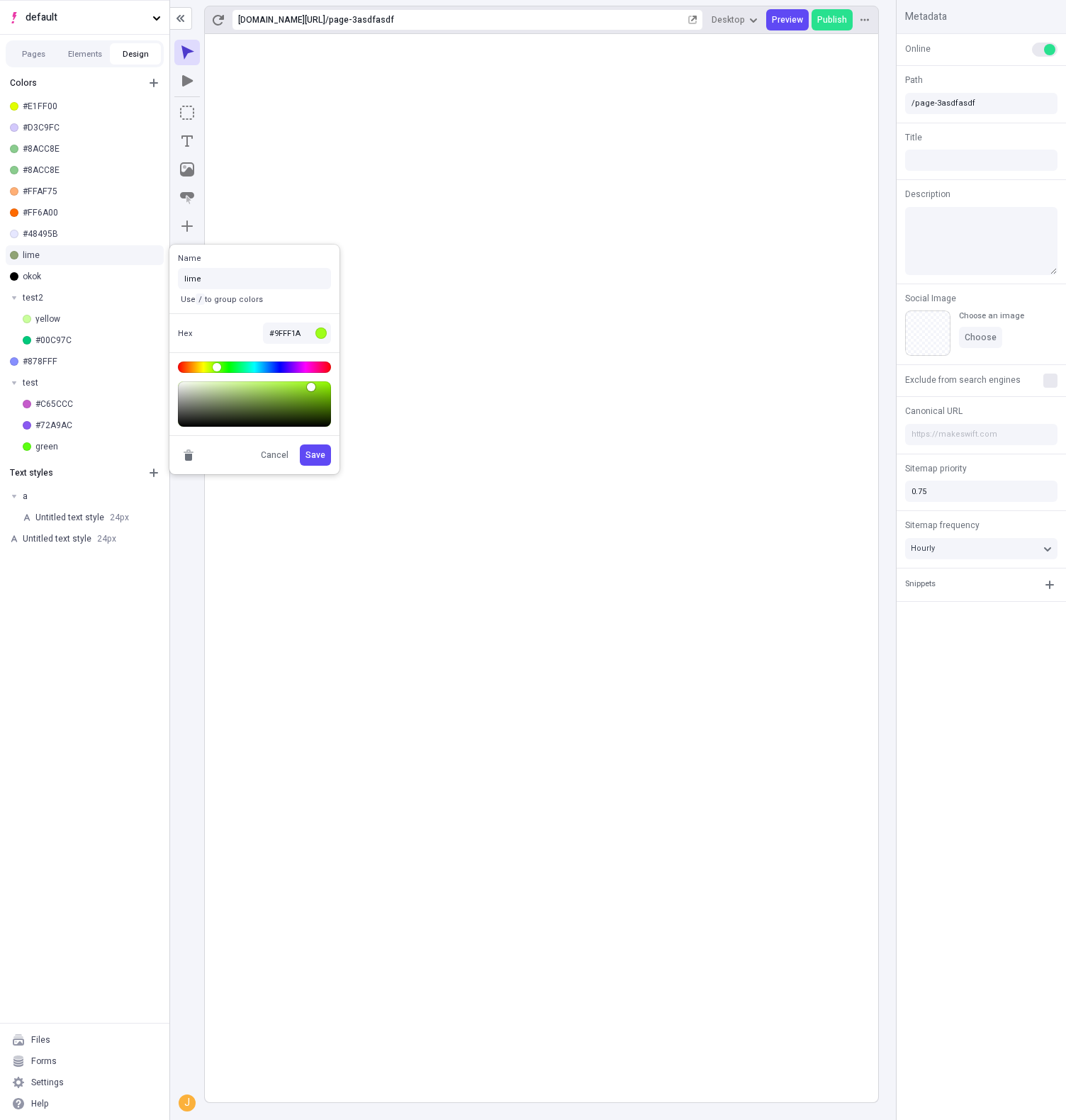
click at [312, 382] on body "default Pages Elements Design Colors #E1FF00 #D3C9FC #8ACC8E #8ACC8E #FFAF75 #F…" at bounding box center [533, 560] width 1066 height 1120
type input "#9EFF17"
click at [326, 456] on button "Save" at bounding box center [315, 455] width 31 height 21
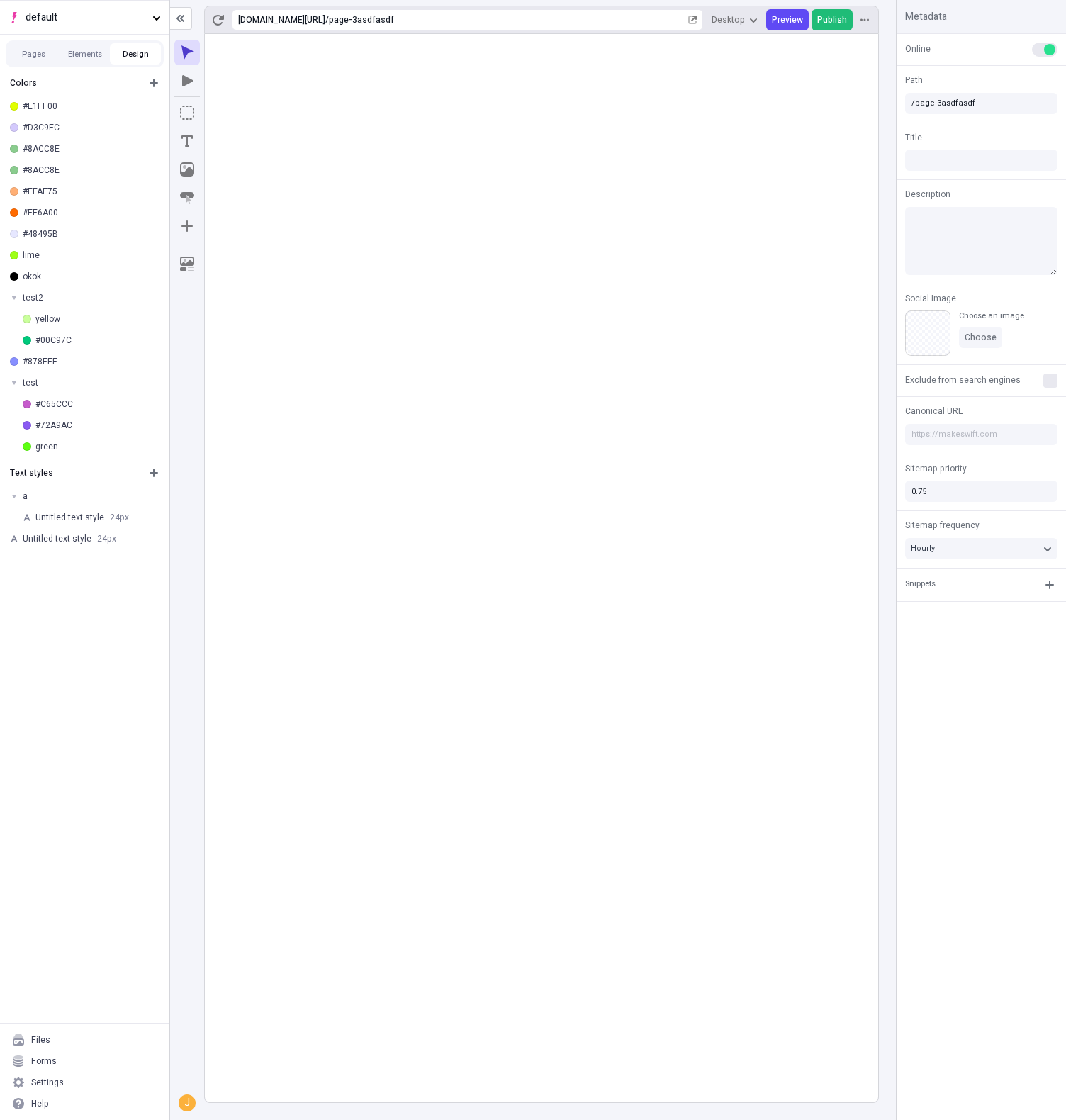
click at [833, 25] on span "Publish" at bounding box center [832, 19] width 30 height 11
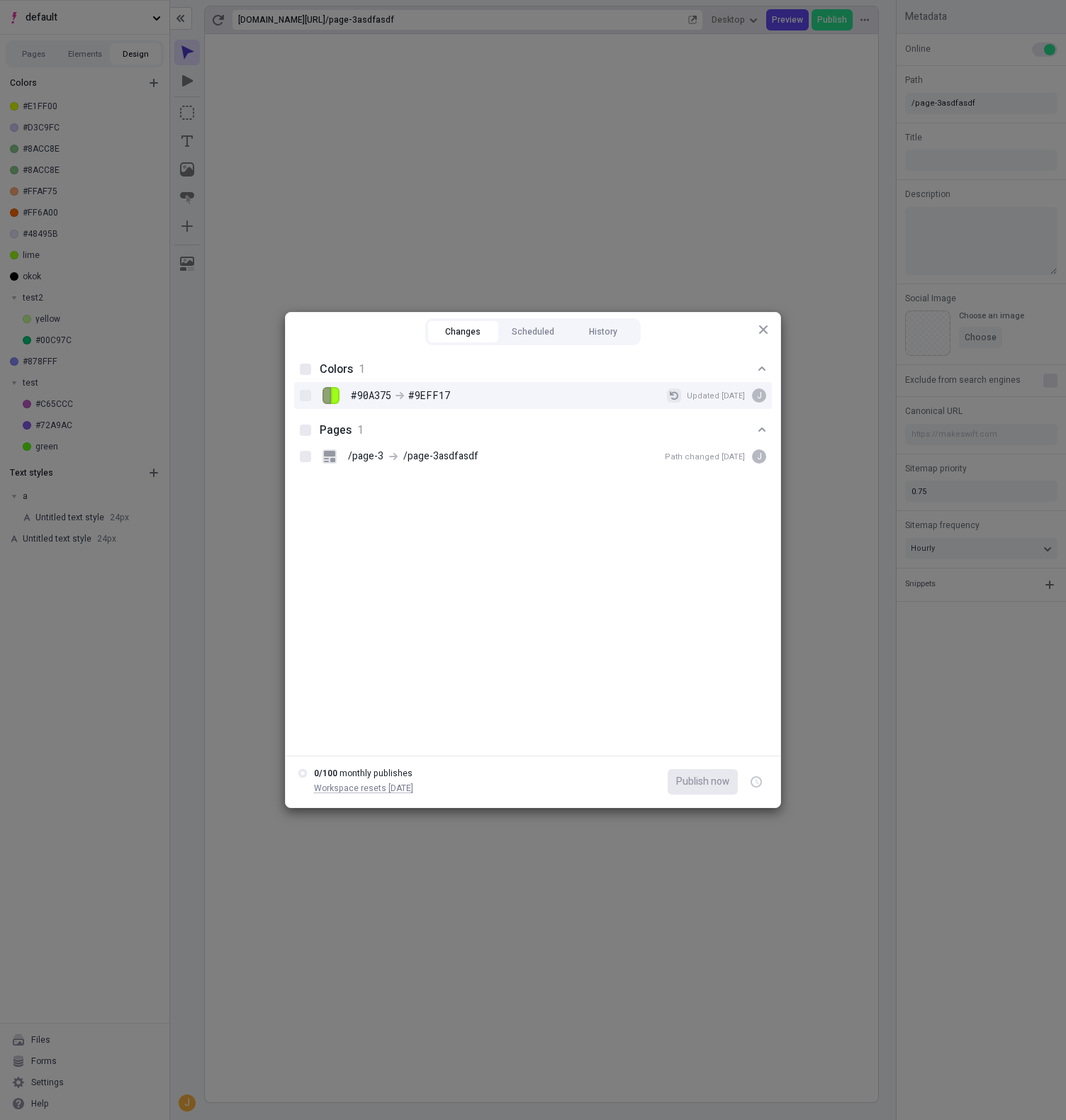
click at [676, 397] on icon "button" at bounding box center [674, 396] width 8 height 8
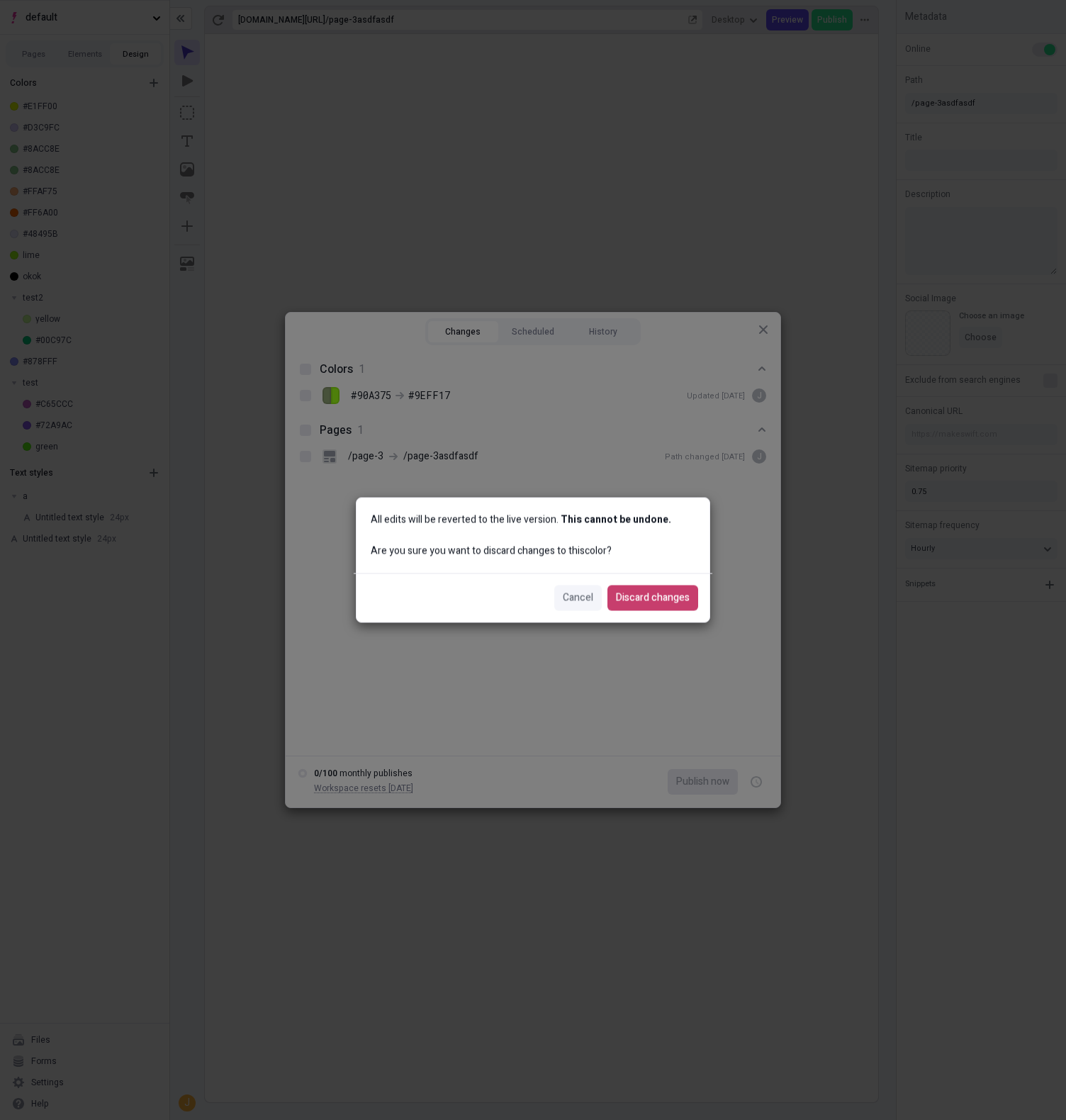
click at [666, 606] on button "Discard changes" at bounding box center [653, 598] width 90 height 25
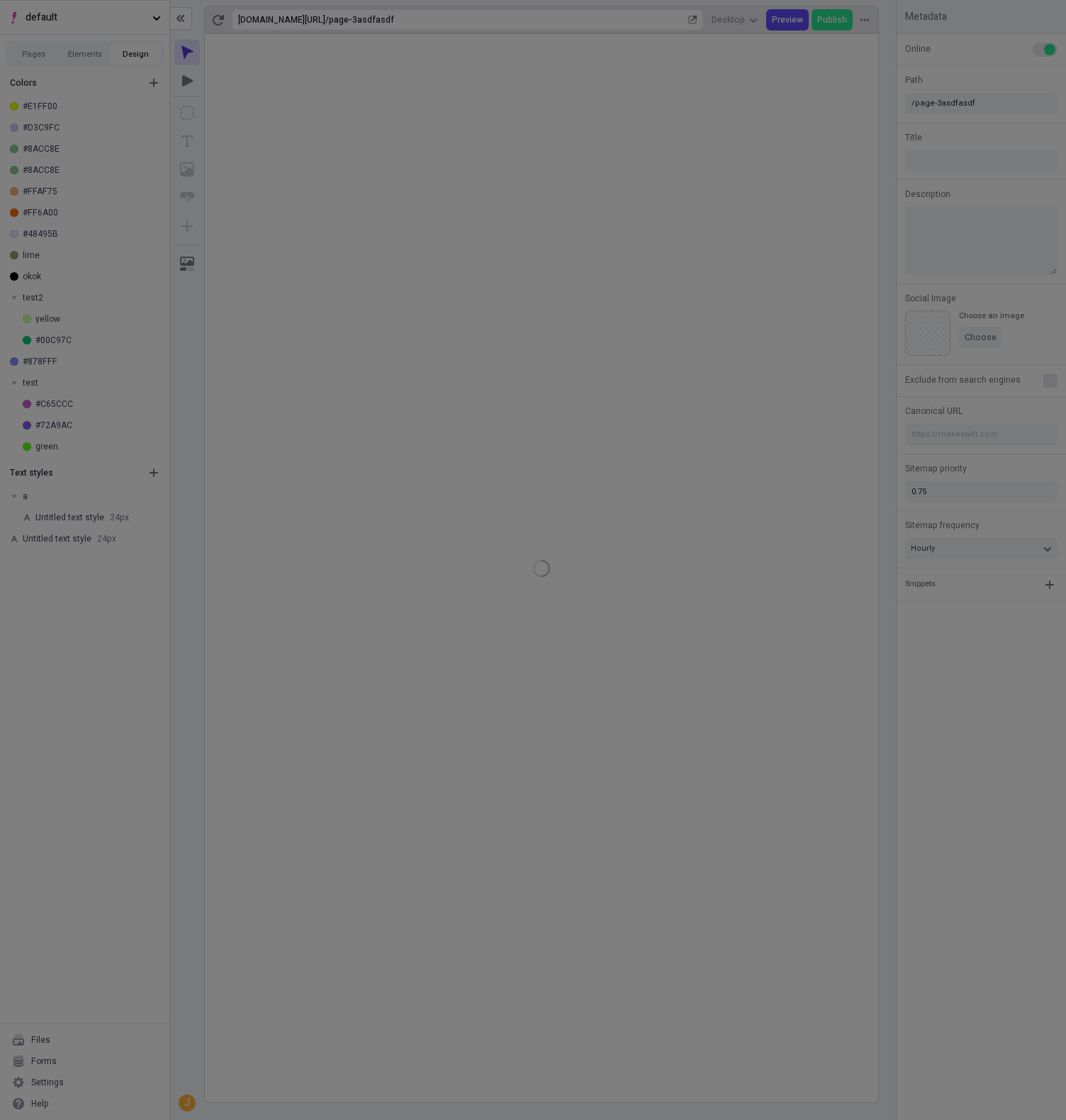
click at [366, 160] on div "Changes Scheduled History Pages 1 /page-3 /page-3asdfasdf Path changed [DATE] j…" at bounding box center [533, 560] width 1066 height 1120
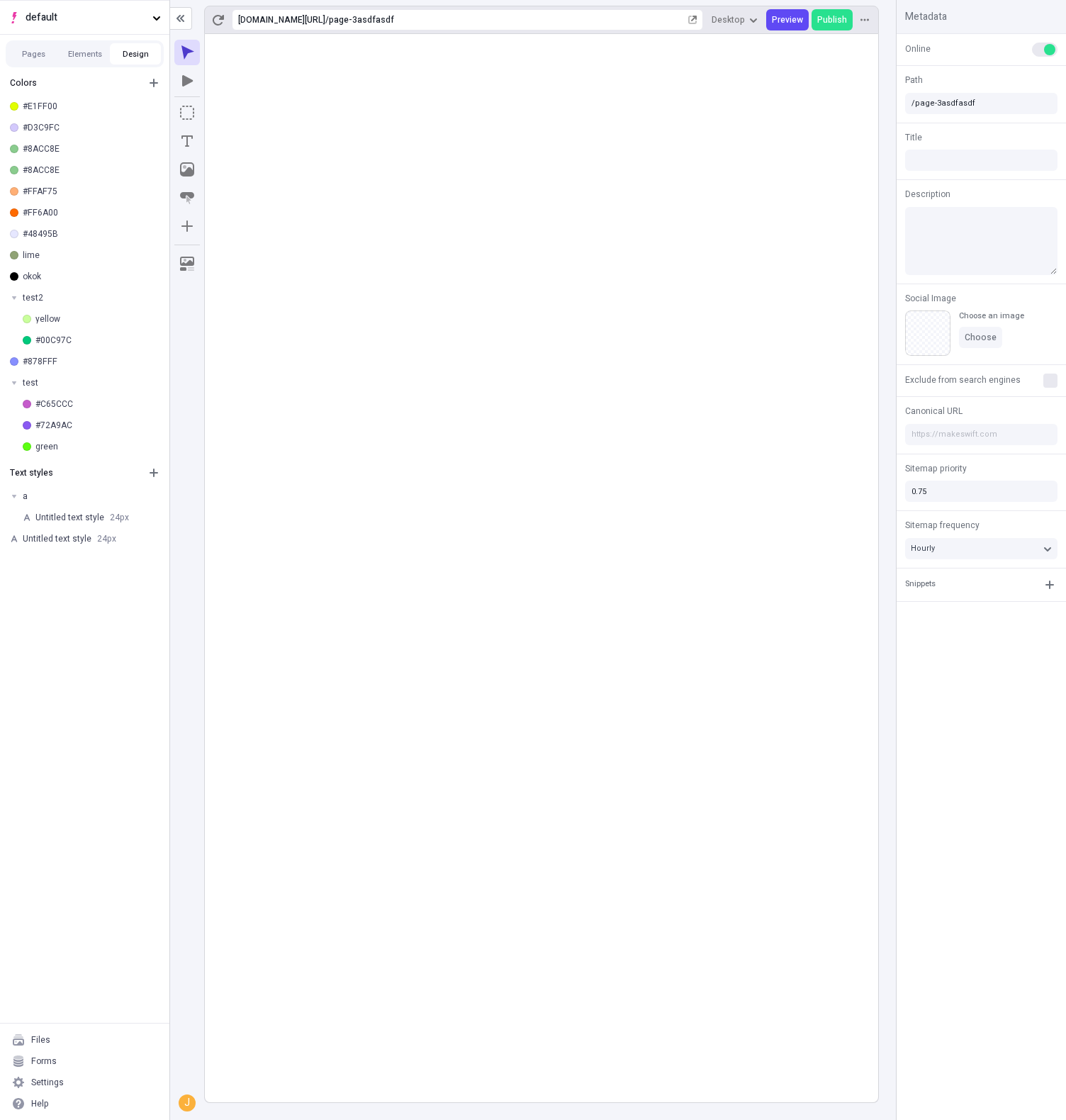
click at [604, 338] on rect at bounding box center [541, 567] width 673 height 1068
click at [844, 22] on span "Publish" at bounding box center [832, 19] width 30 height 11
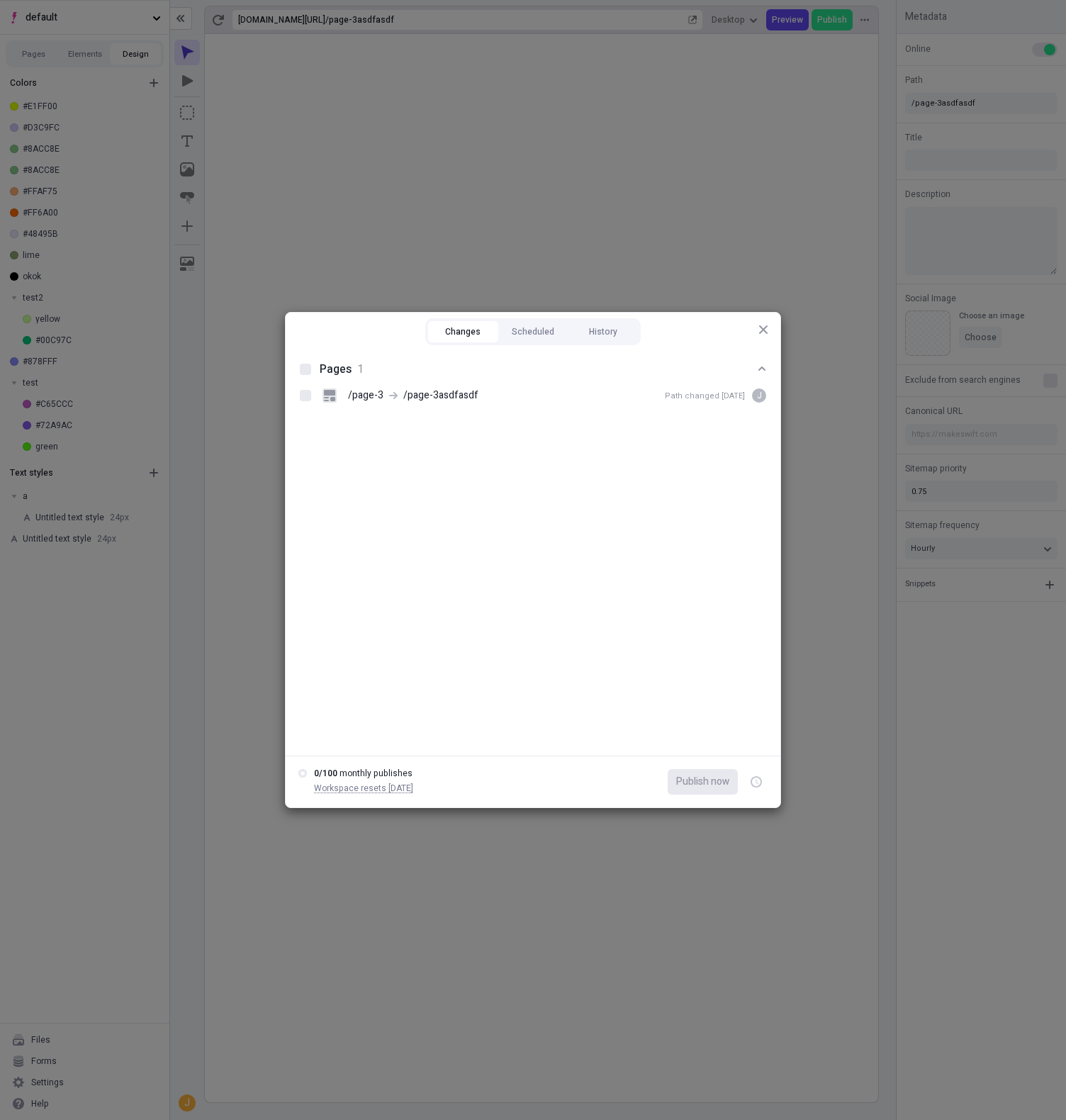
drag, startPoint x: 450, startPoint y: 443, endPoint x: 279, endPoint y: 451, distance: 171.2
click at [450, 444] on div "Pages 1 /page-3 /page-3asdfasdf Path changed Aug 22 j" at bounding box center [533, 552] width 495 height 407
click at [73, 473] on div "Changes Scheduled History Pages 1 /page-3 /page-3asdfasdf Path changed [DATE] j…" at bounding box center [533, 560] width 1066 height 1120
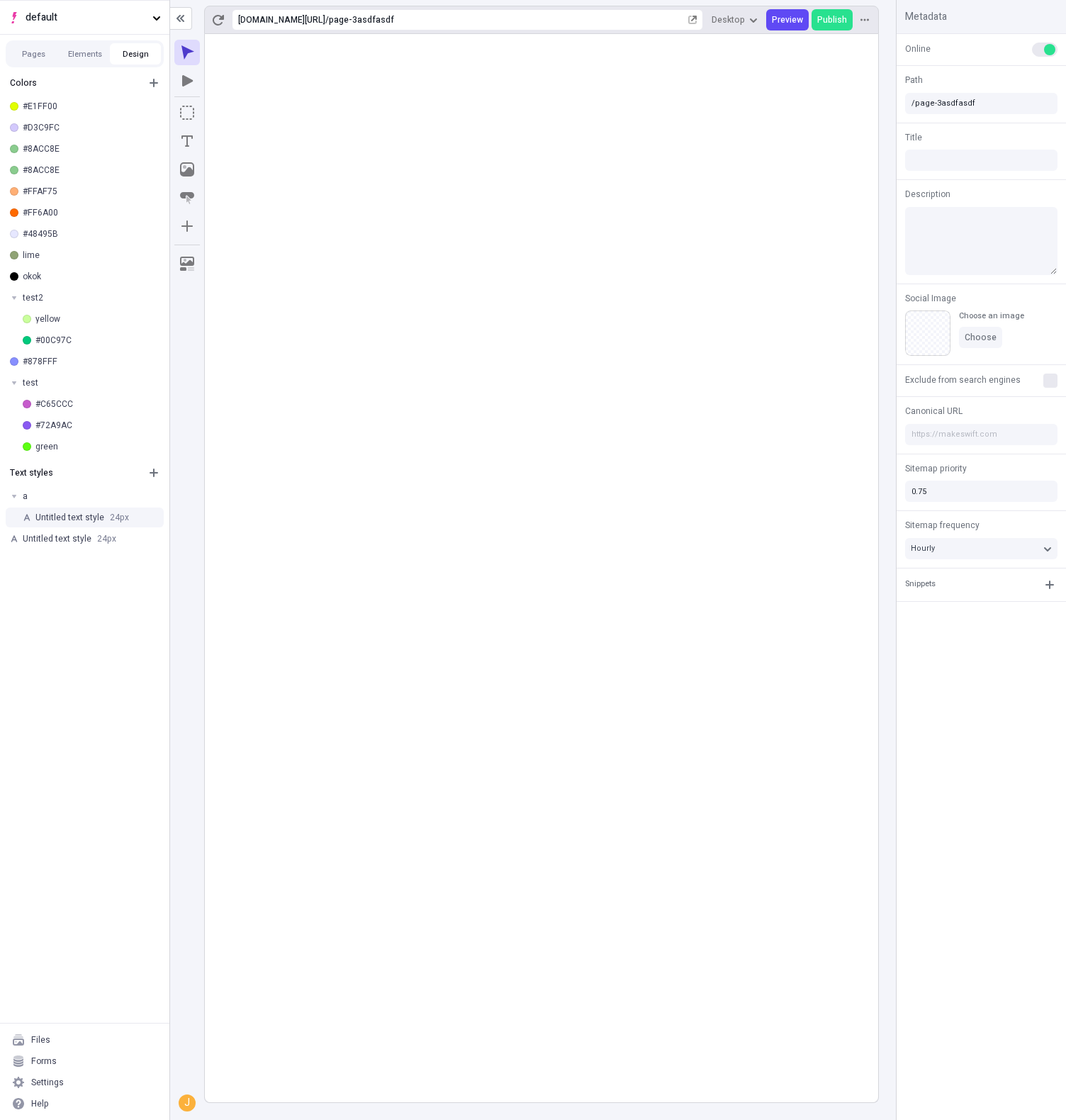
click at [85, 516] on div "Untitled text style 24 px" at bounding box center [96, 516] width 123 height 11
type input "34"
click at [367, 660] on body "default Pages Elements Design Colors #E1FF00 #D3C9FC #8ACC8E #8ACC8E #FFAF75 #F…" at bounding box center [533, 560] width 1066 height 1120
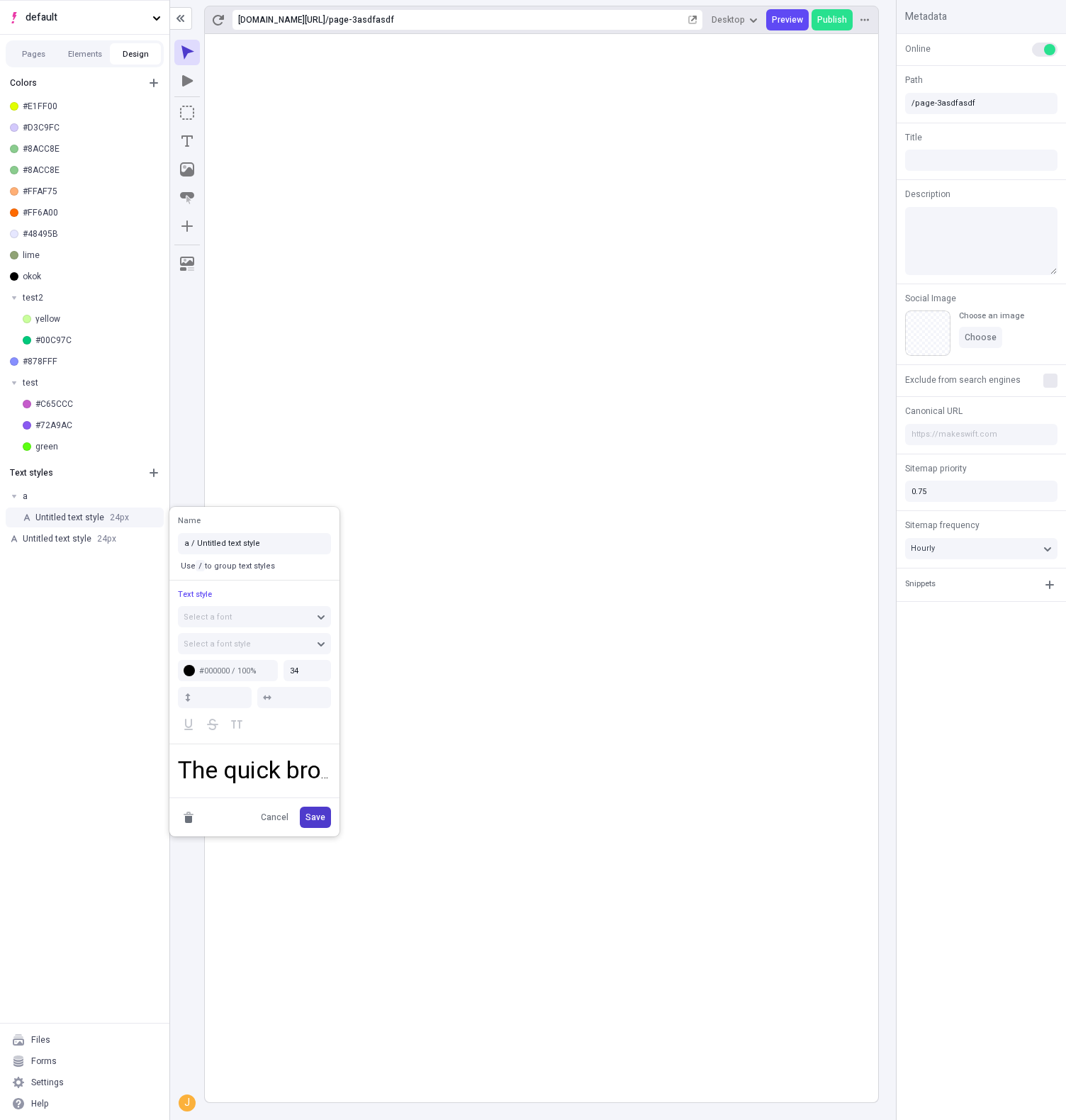
click at [314, 817] on span "Save" at bounding box center [314, 817] width 19 height 11
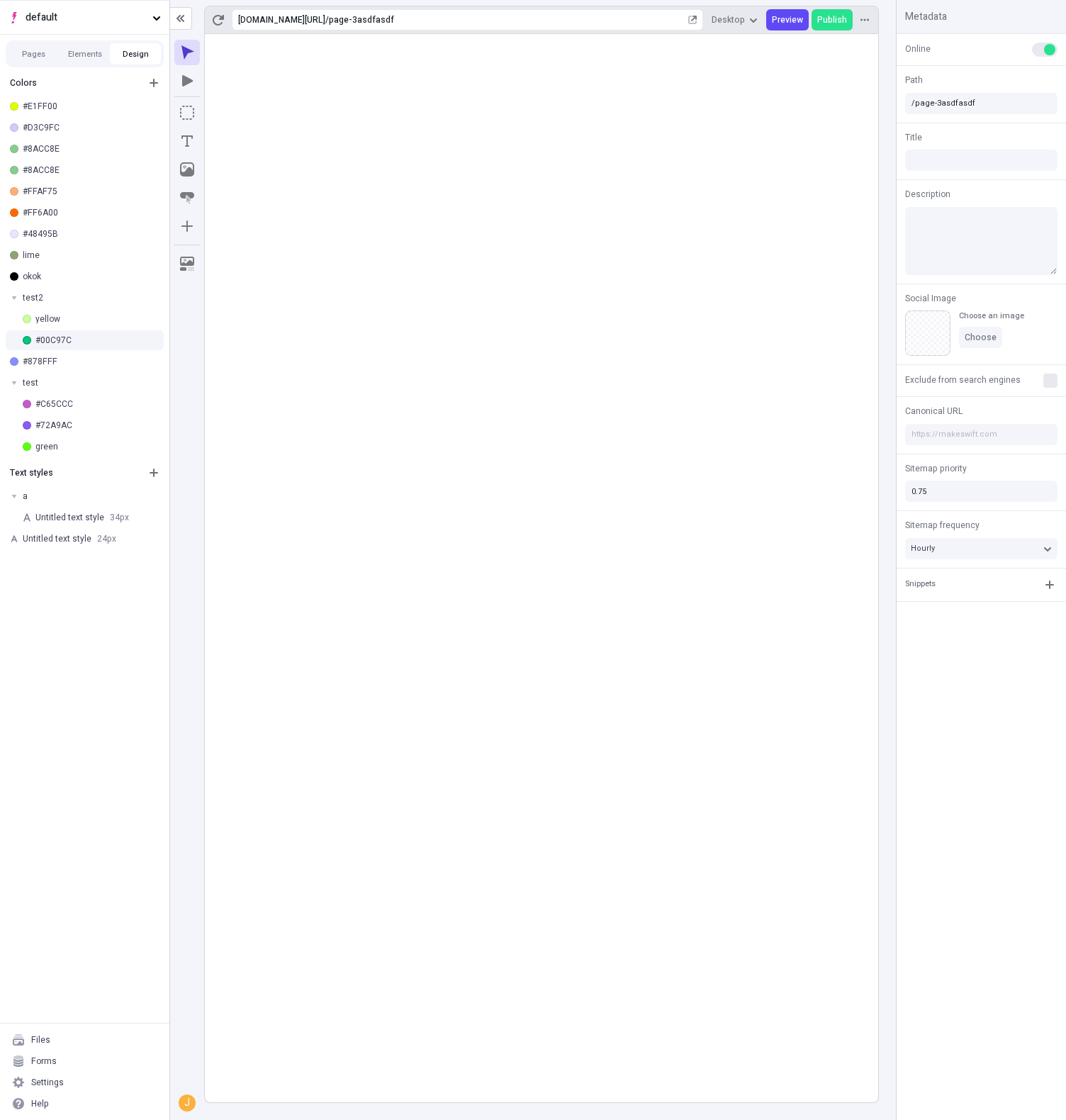
click at [63, 341] on div "#00C97C" at bounding box center [96, 340] width 123 height 11
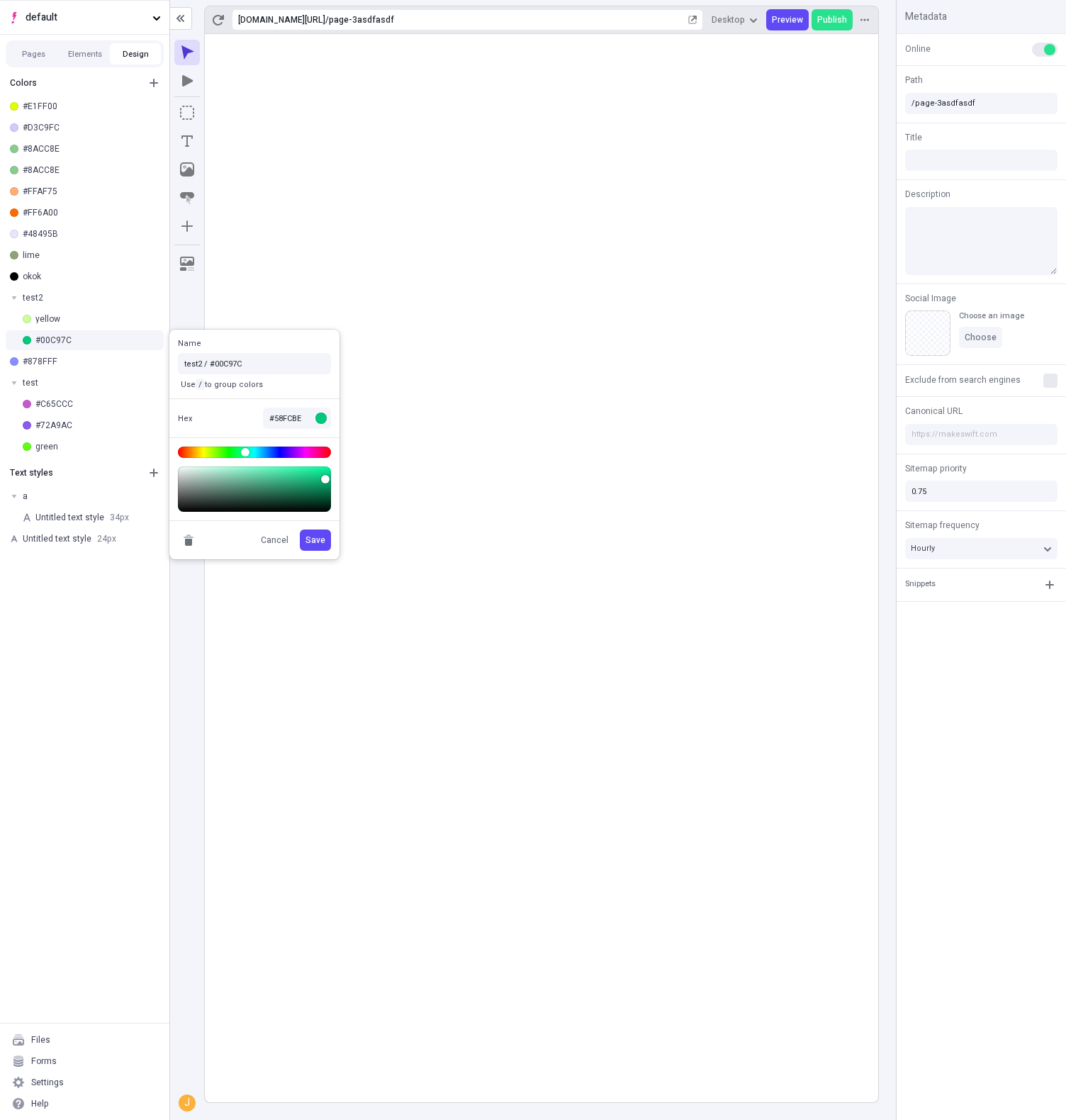
type input "#59FFC0"
click at [275, 472] on body "default Pages Elements Design Colors #E1FF00 #D3C9FC #8ACC8E #8ACC8E #FFAF75 #F…" at bounding box center [533, 560] width 1066 height 1120
click at [316, 538] on span "Save" at bounding box center [314, 539] width 19 height 11
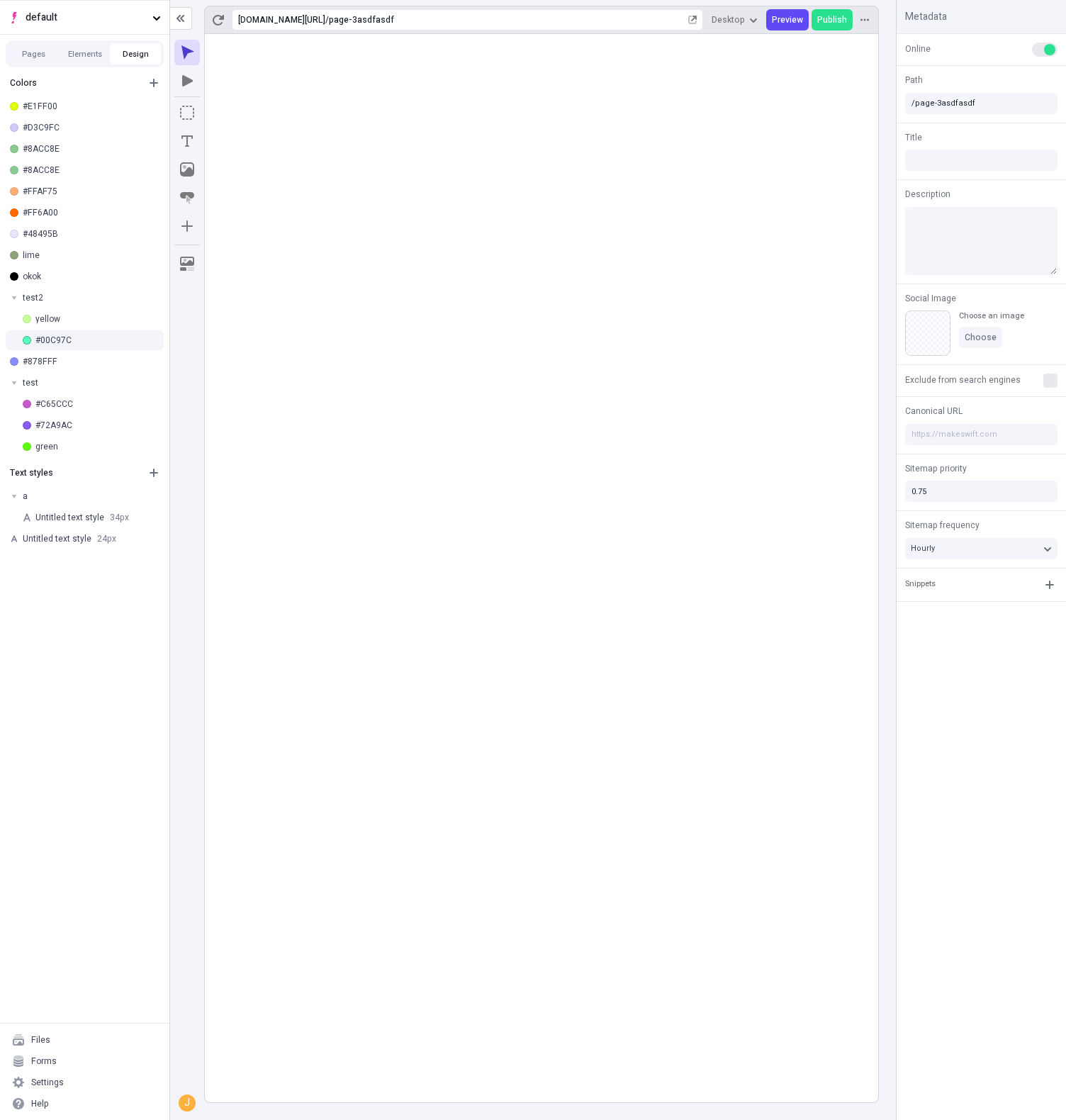
click at [93, 340] on div "#00C97C" at bounding box center [96, 340] width 123 height 11
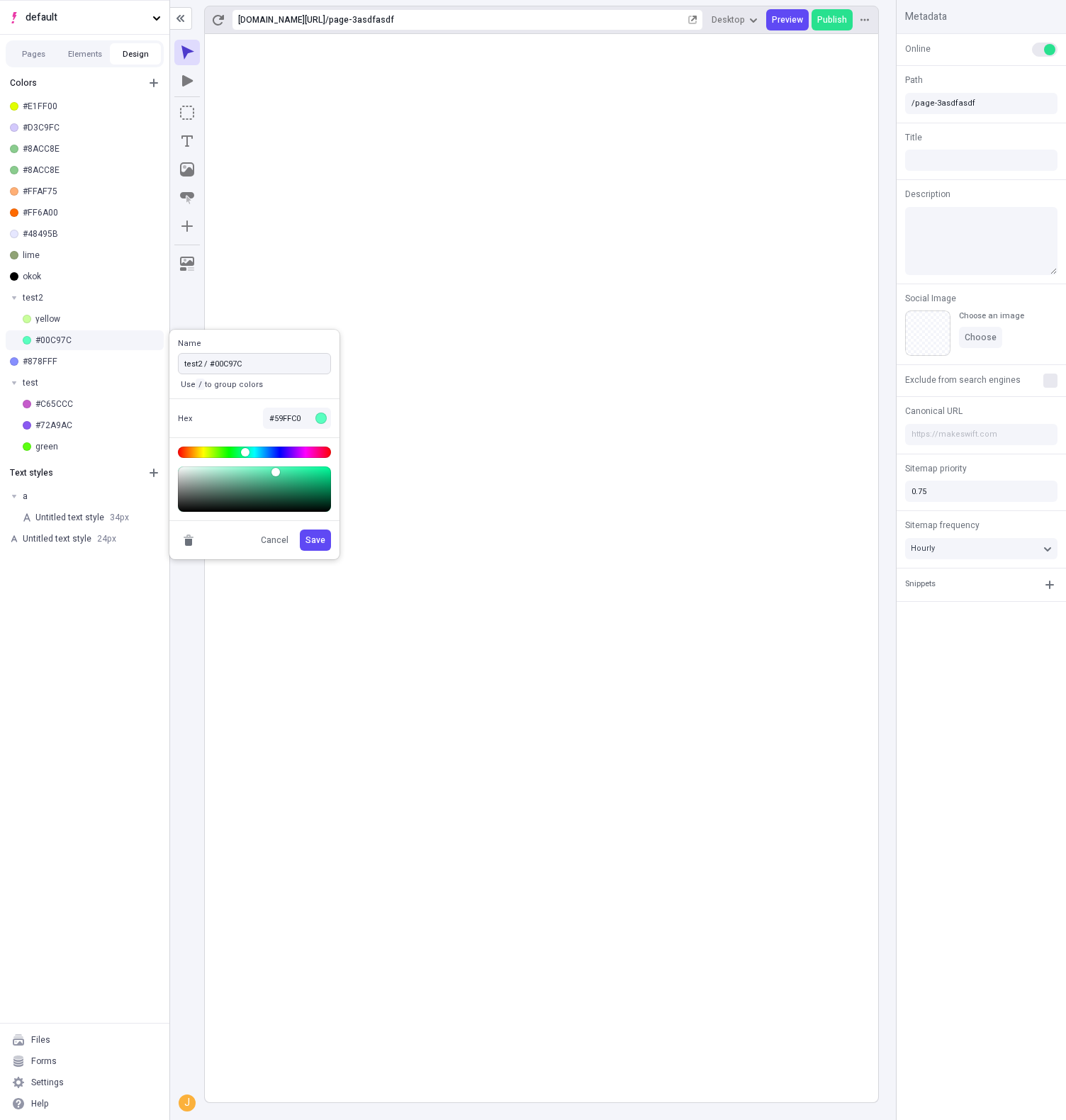
click at [240, 366] on input "test2 / #00C97C" at bounding box center [254, 363] width 153 height 21
click at [234, 363] on input "test2 / #00C97C" at bounding box center [254, 363] width 153 height 21
type input "test2 / ok"
click at [300, 529] on button "Save" at bounding box center [315, 539] width 31 height 21
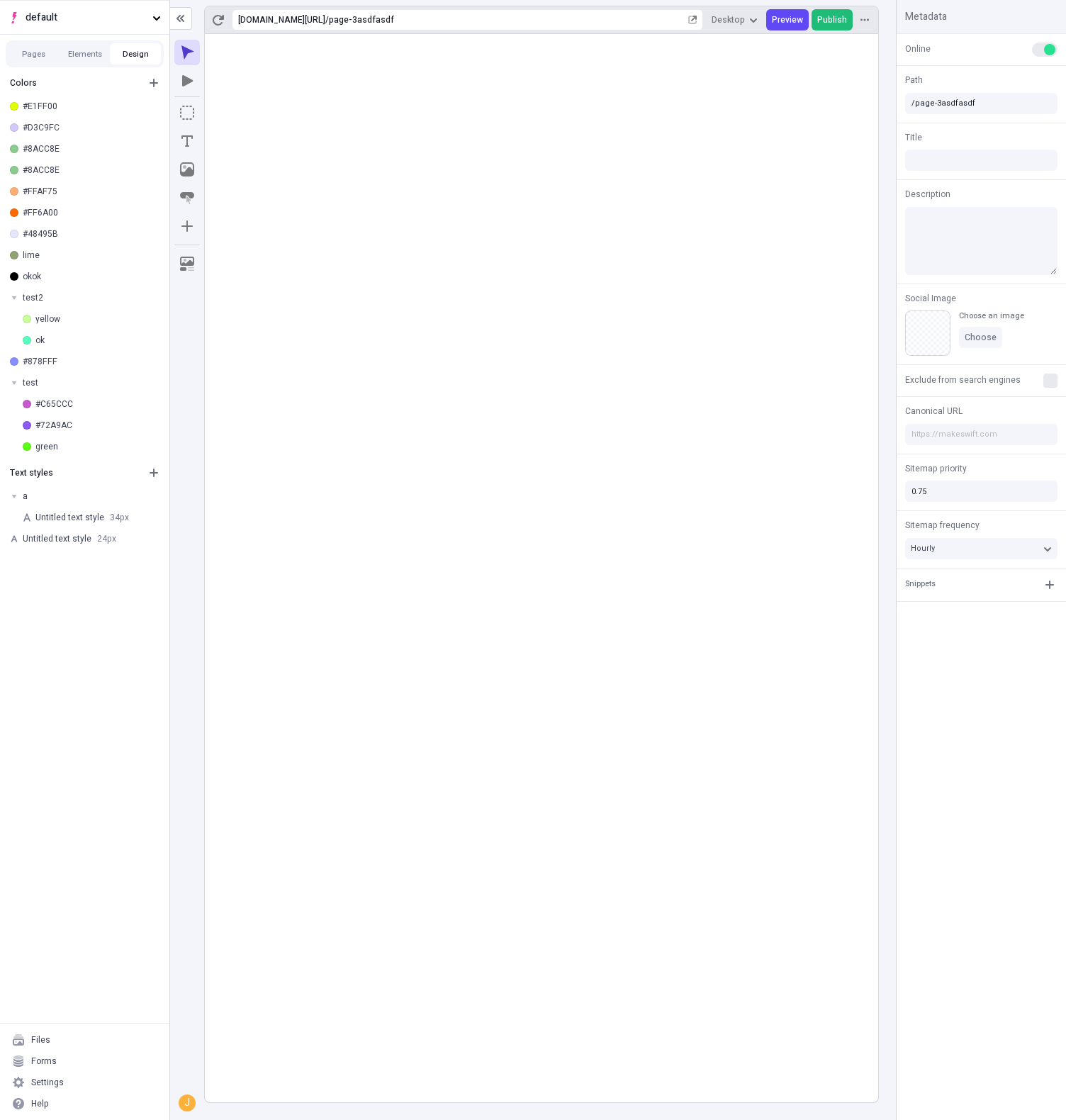
click at [824, 14] on span "Publish" at bounding box center [832, 19] width 30 height 11
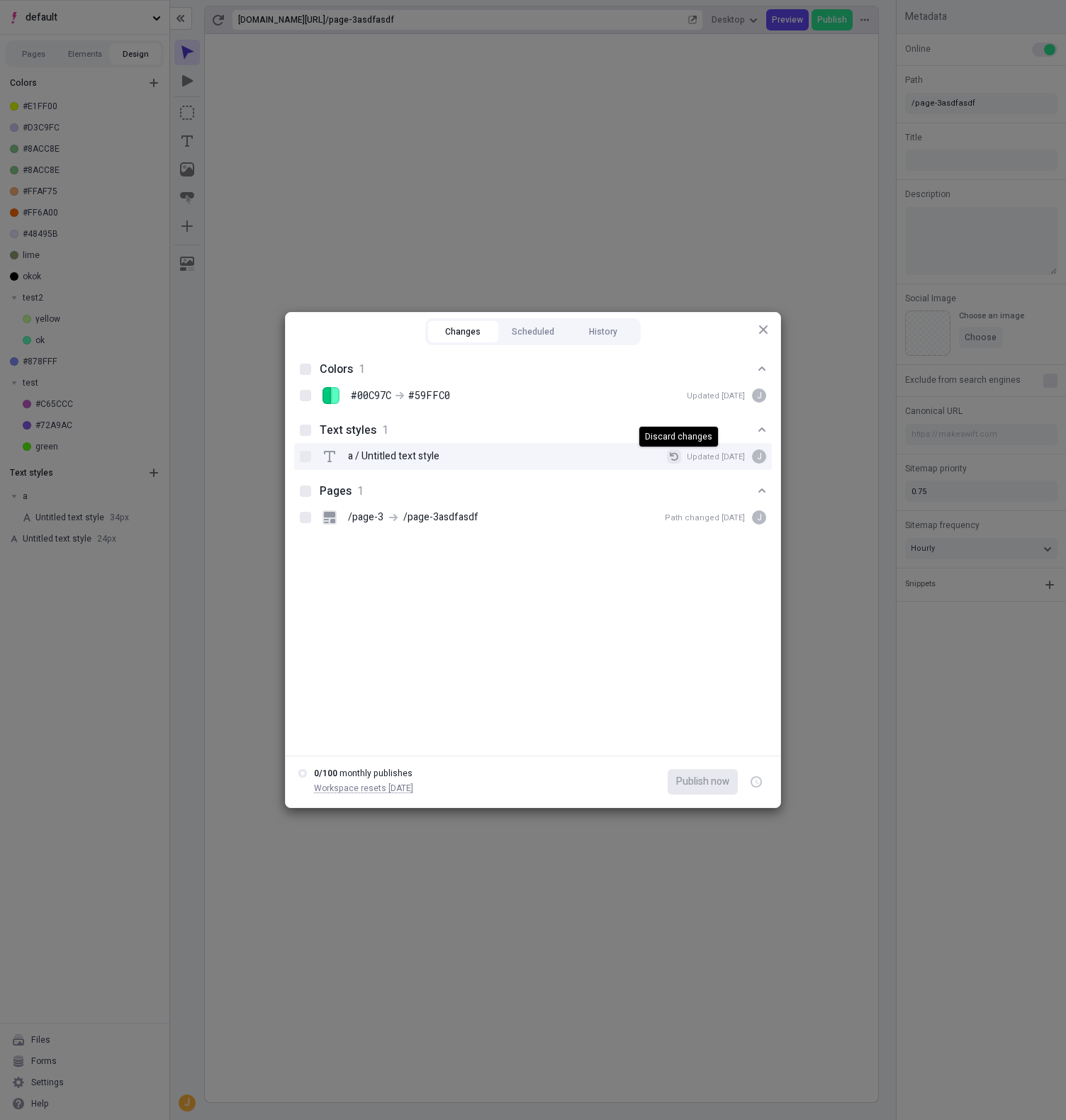
click at [678, 459] on icon "button" at bounding box center [674, 456] width 8 height 8
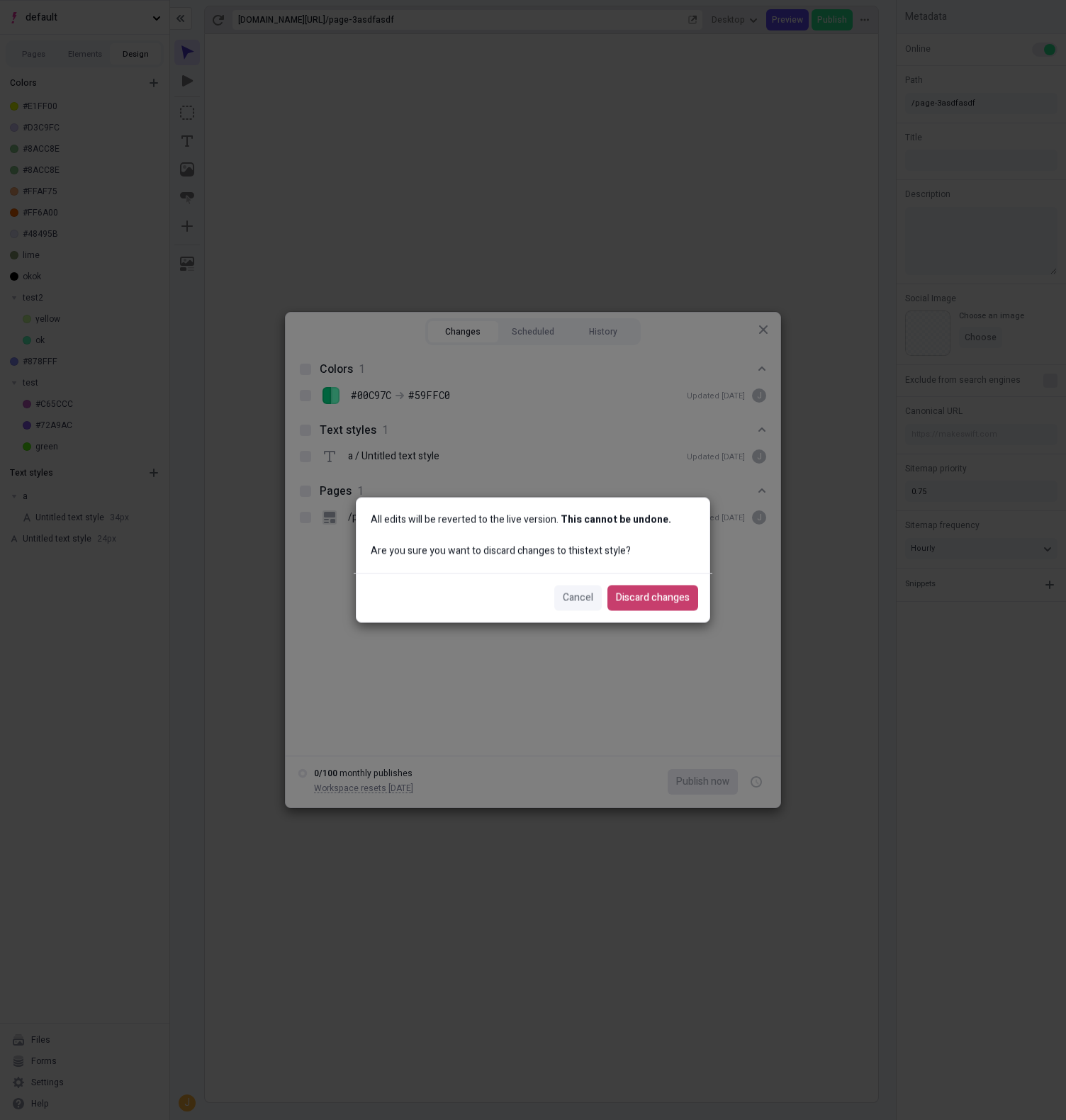
click at [665, 600] on span "Discard changes" at bounding box center [653, 598] width 74 height 15
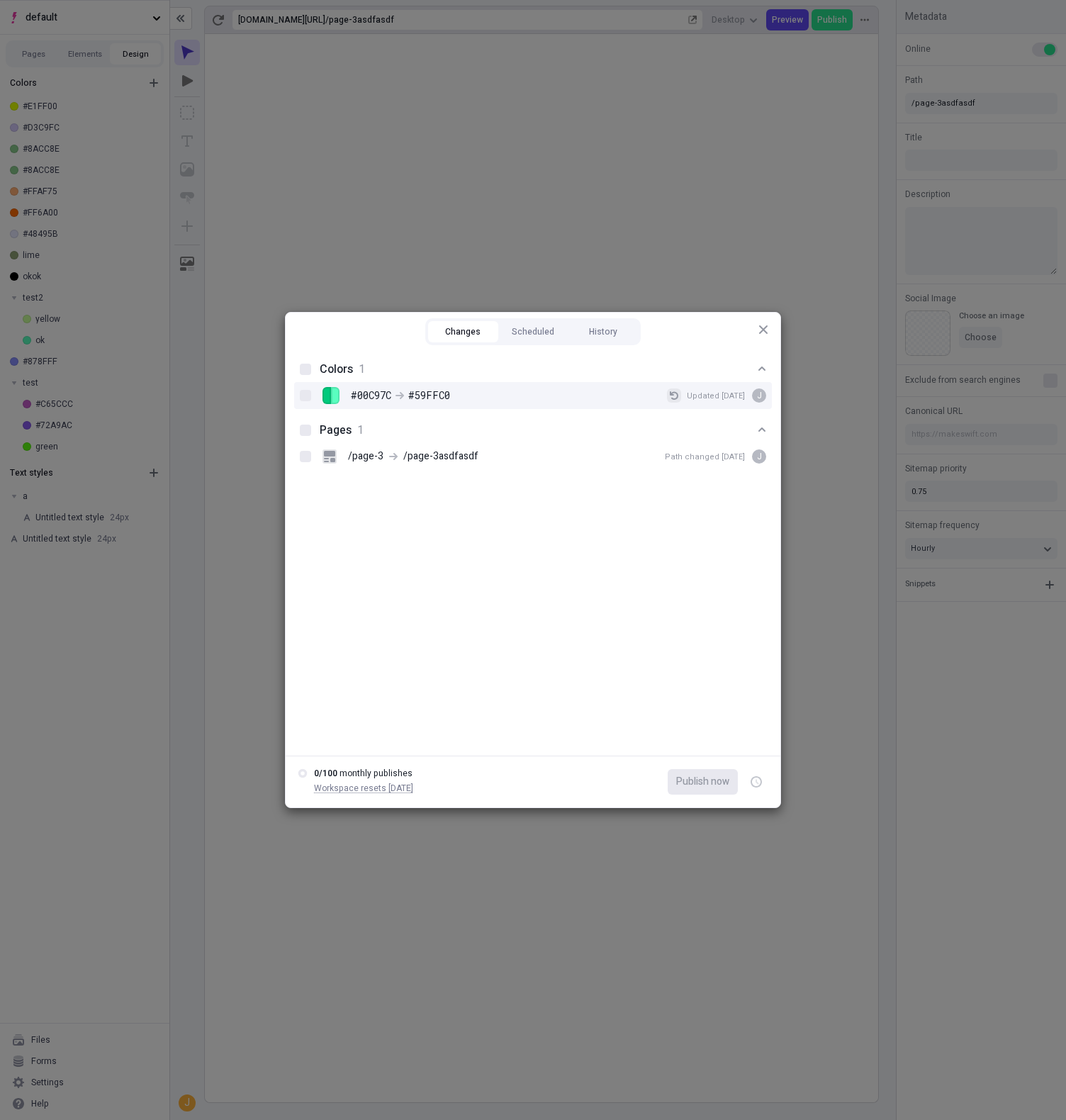
click at [675, 398] on icon "button" at bounding box center [674, 396] width 8 height 8
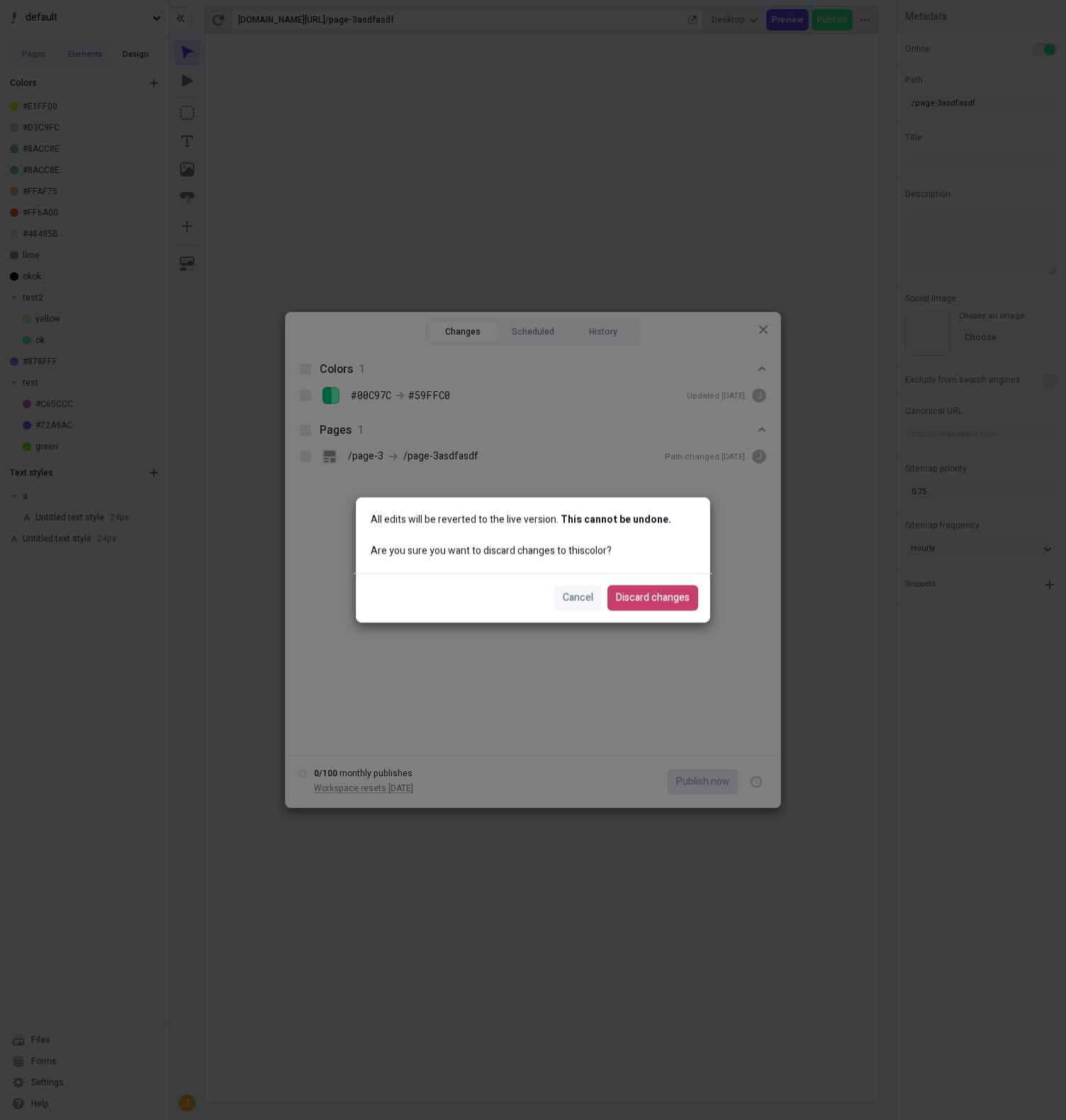
click at [669, 598] on span "Discard changes" at bounding box center [653, 598] width 74 height 15
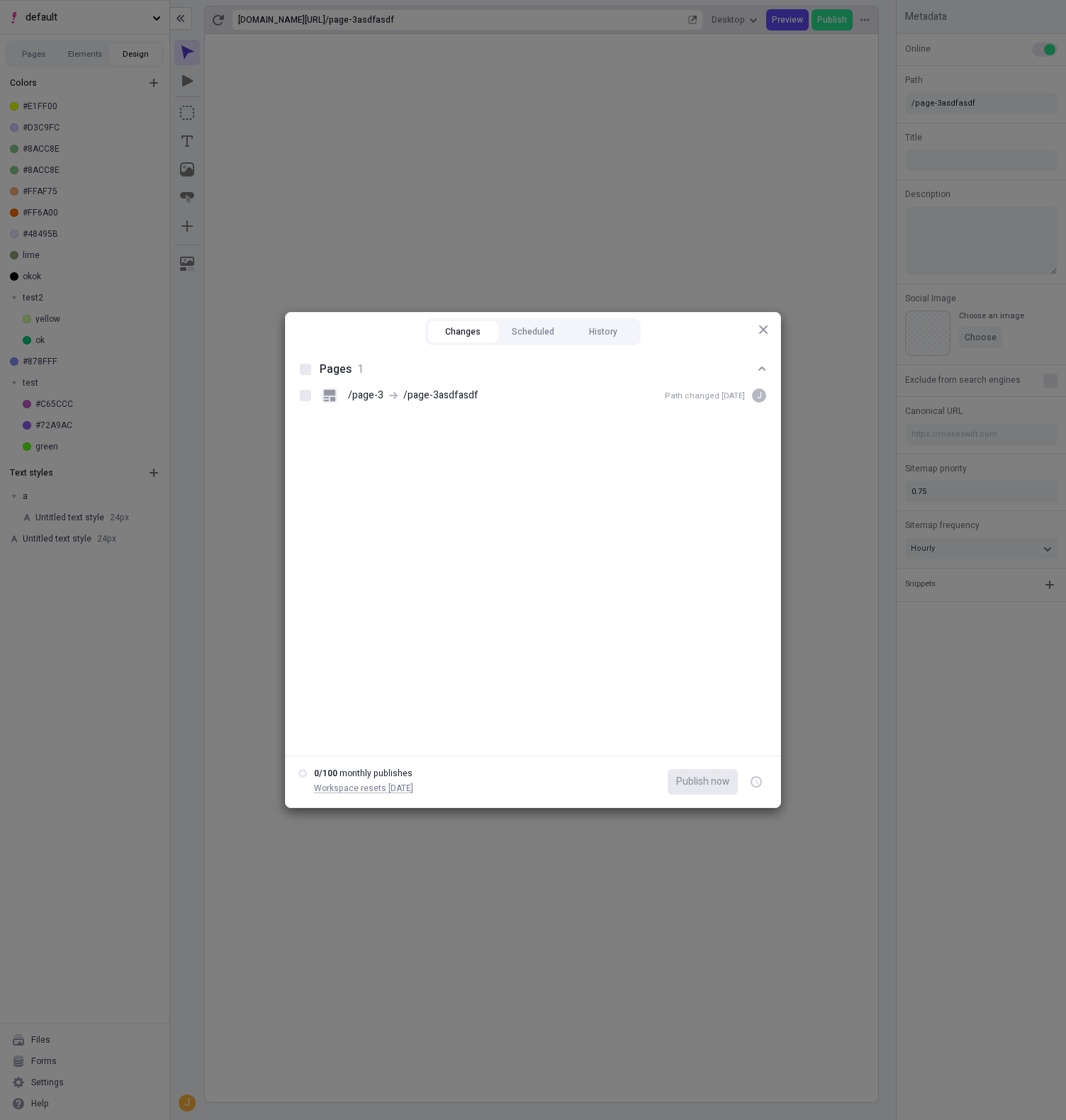
drag, startPoint x: 172, startPoint y: 445, endPoint x: 162, endPoint y: 432, distance: 16.4
click at [171, 445] on div "Changes Scheduled History Pages 1 /page-3 /page-3asdfasdf Path changed [DATE] j…" at bounding box center [533, 560] width 1066 height 1120
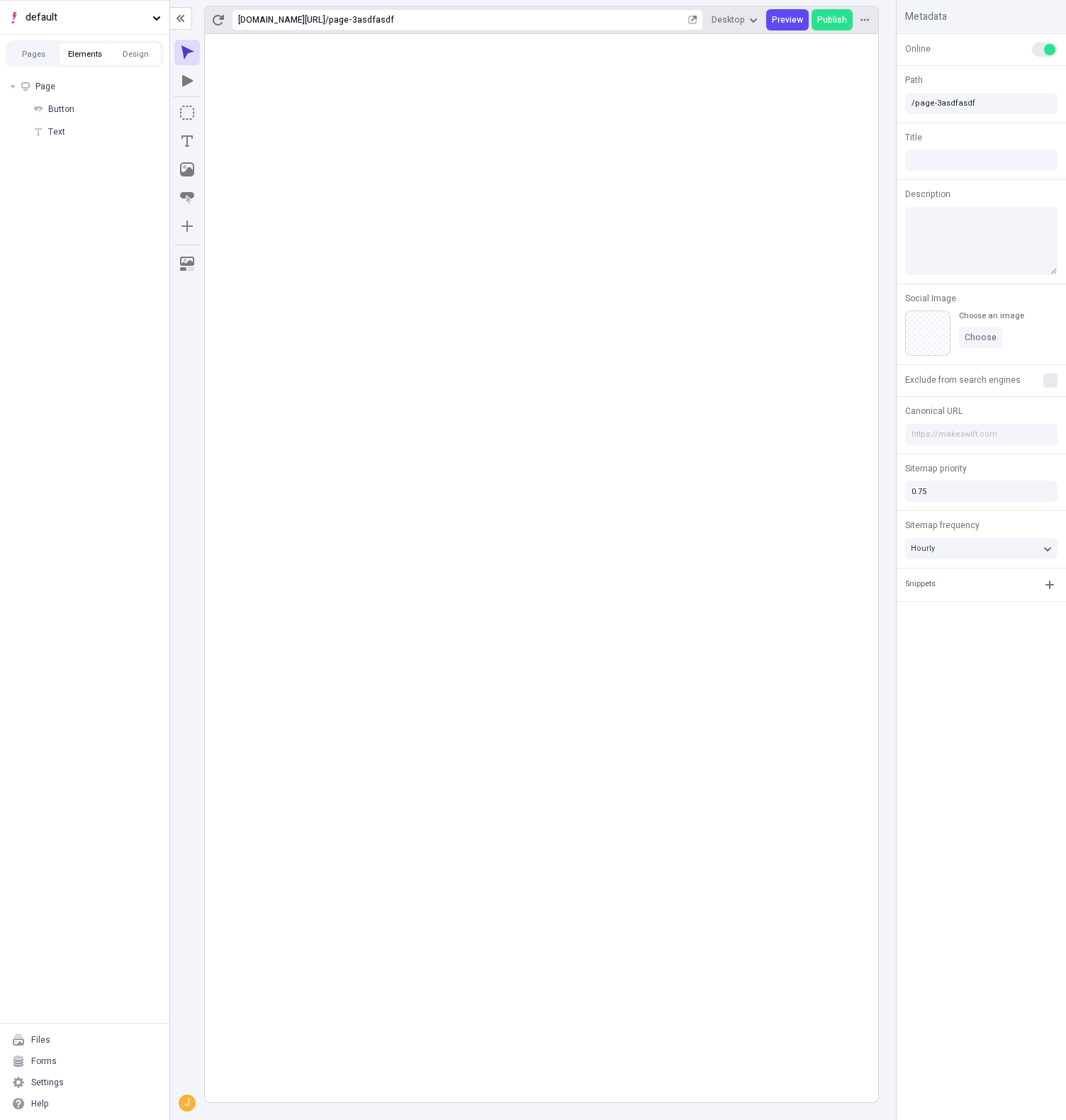
click at [83, 46] on button "Elements" at bounding box center [85, 53] width 51 height 21
click at [119, 56] on button "Design" at bounding box center [136, 53] width 51 height 21
click at [52, 53] on button "Pages" at bounding box center [34, 53] width 51 height 21
click at [143, 51] on button "Design" at bounding box center [136, 53] width 51 height 21
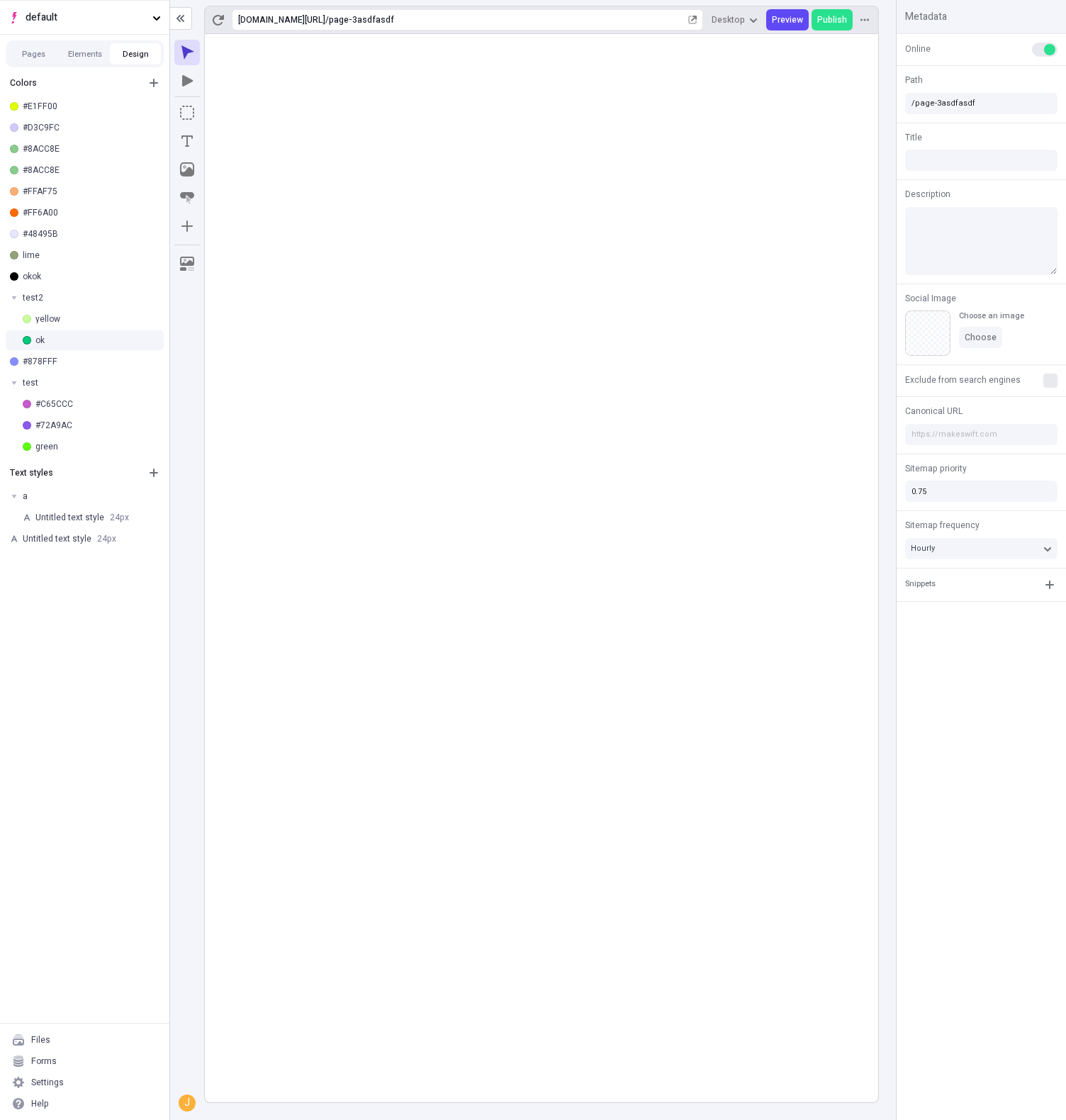
click at [81, 337] on div "ok" at bounding box center [96, 340] width 123 height 11
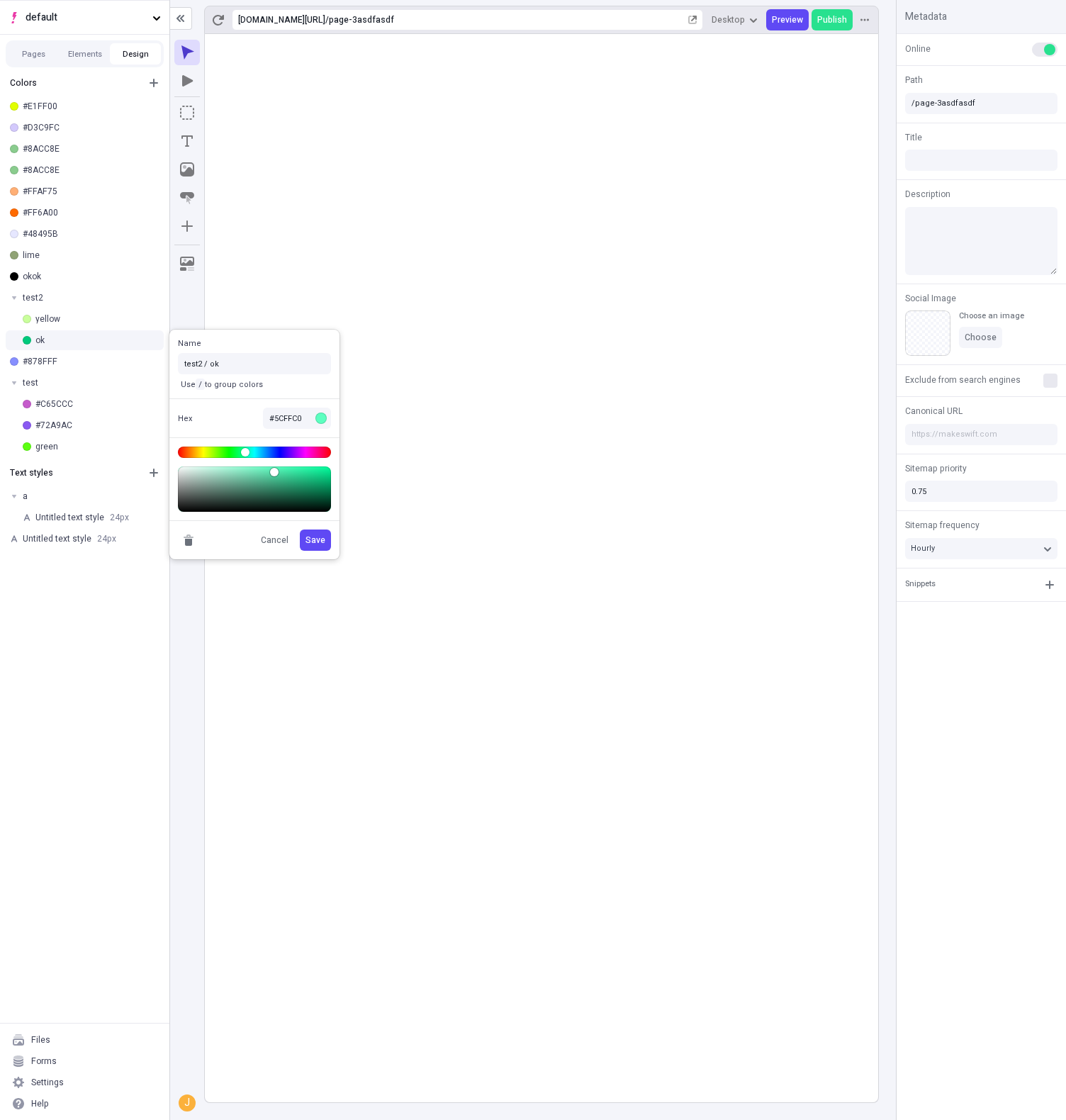
type input "#5EFFC1"
click at [273, 464] on body "default Pages Elements Design Colors #E1FF00 #D3C9FC #8ACC8E #8ACC8E #FFAF75 #F…" at bounding box center [533, 560] width 1066 height 1120
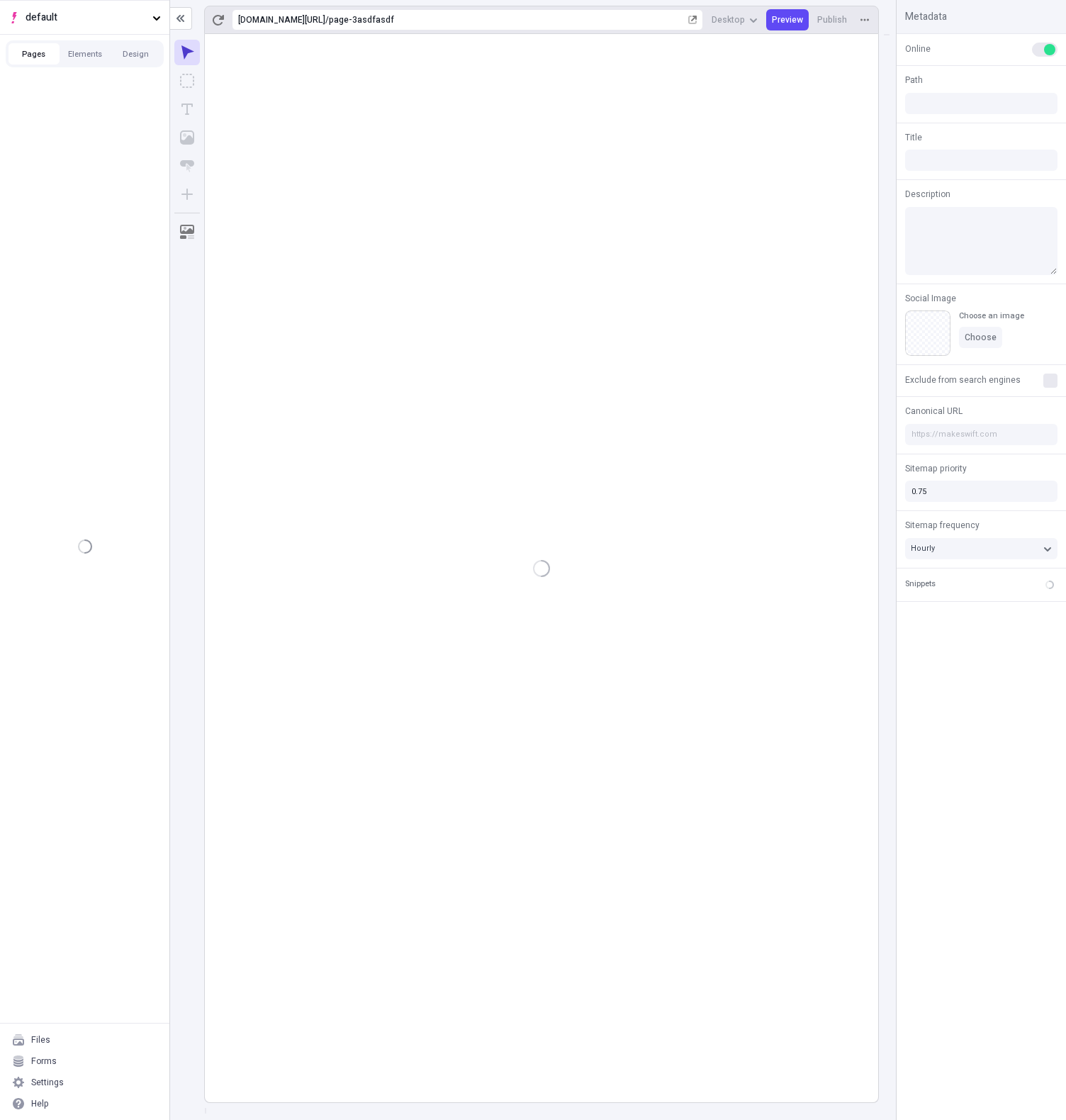
type input "/page-3asdfasdf"
click at [118, 55] on button "Design" at bounding box center [136, 53] width 51 height 21
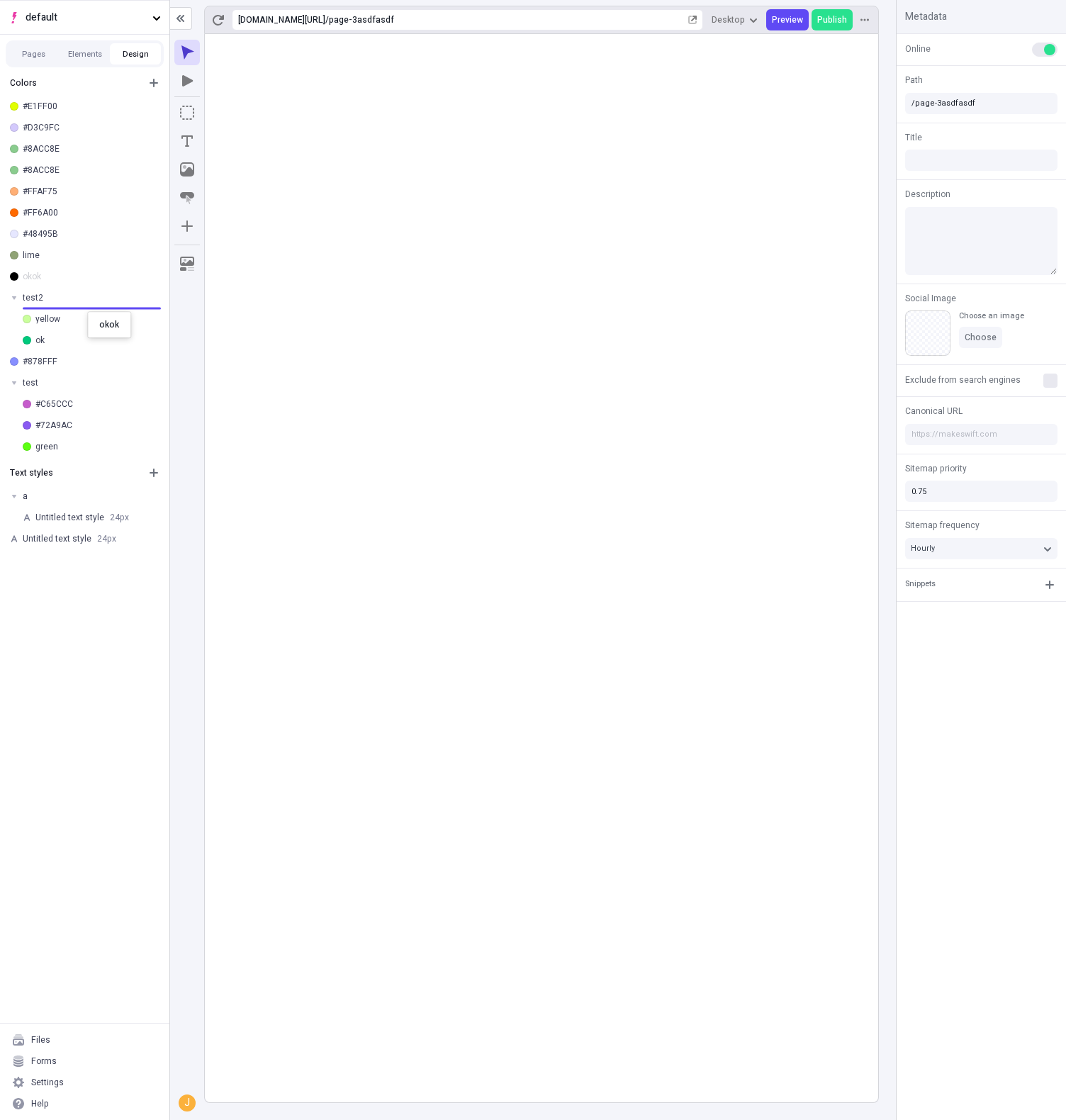
drag, startPoint x: 50, startPoint y: 276, endPoint x: 88, endPoint y: 312, distance: 52.3
click at [838, 19] on span "Publish" at bounding box center [832, 19] width 30 height 11
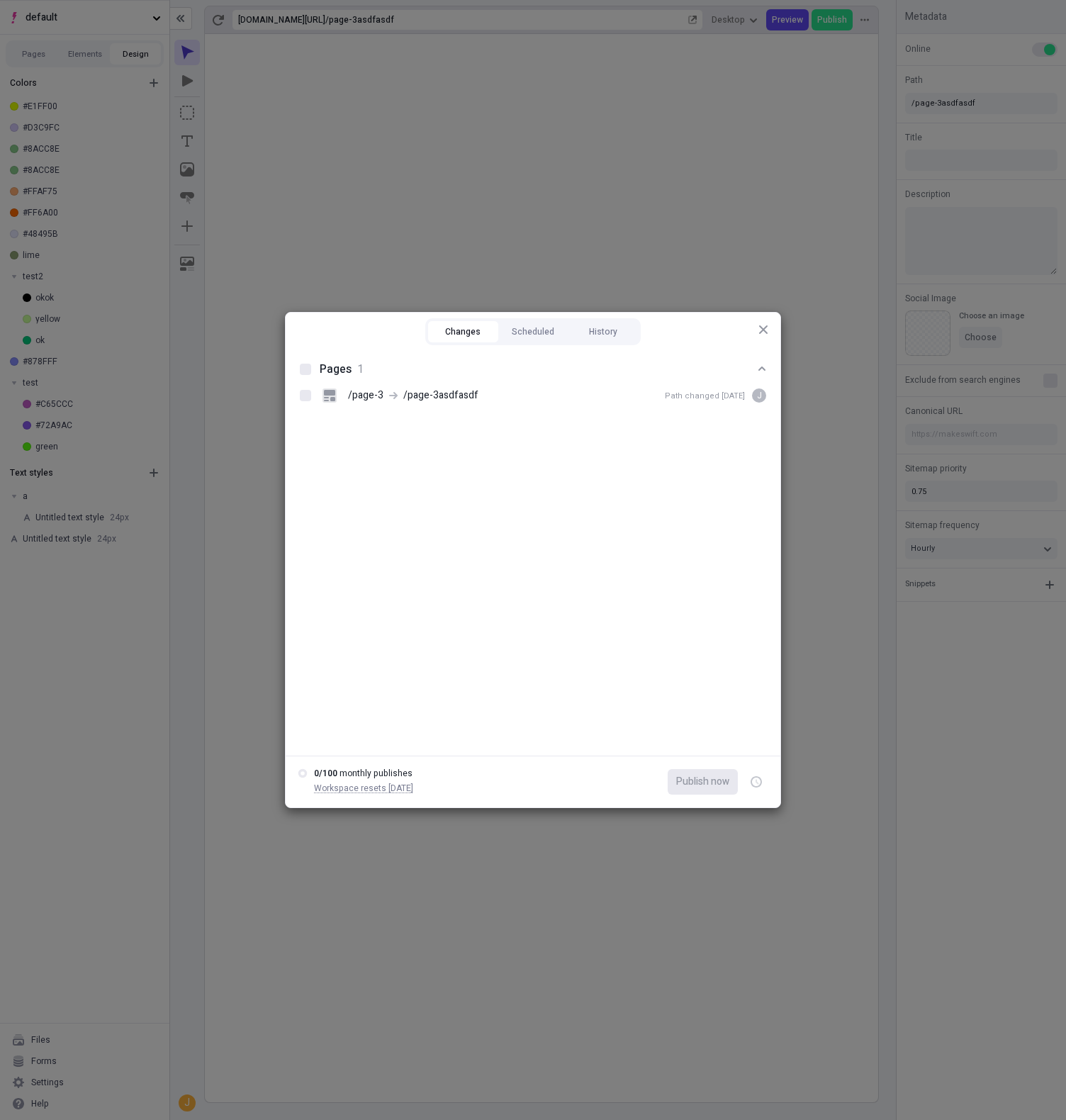
click at [80, 344] on div "Changes Scheduled History Pages 1 /page-3 /page-3asdfasdf Path changed [DATE] j…" at bounding box center [533, 560] width 1066 height 1120
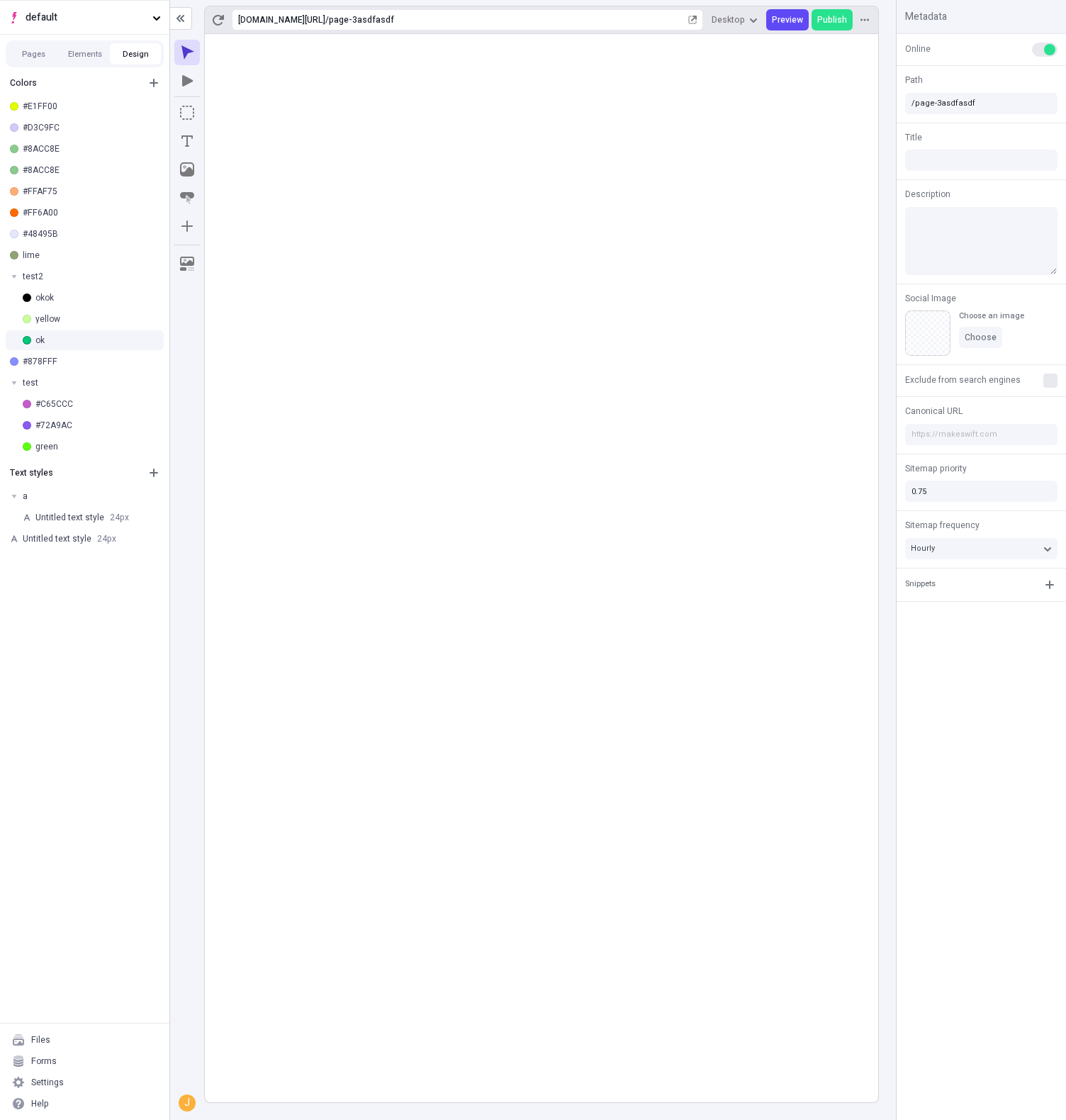
click at [63, 338] on div "ok" at bounding box center [96, 340] width 123 height 11
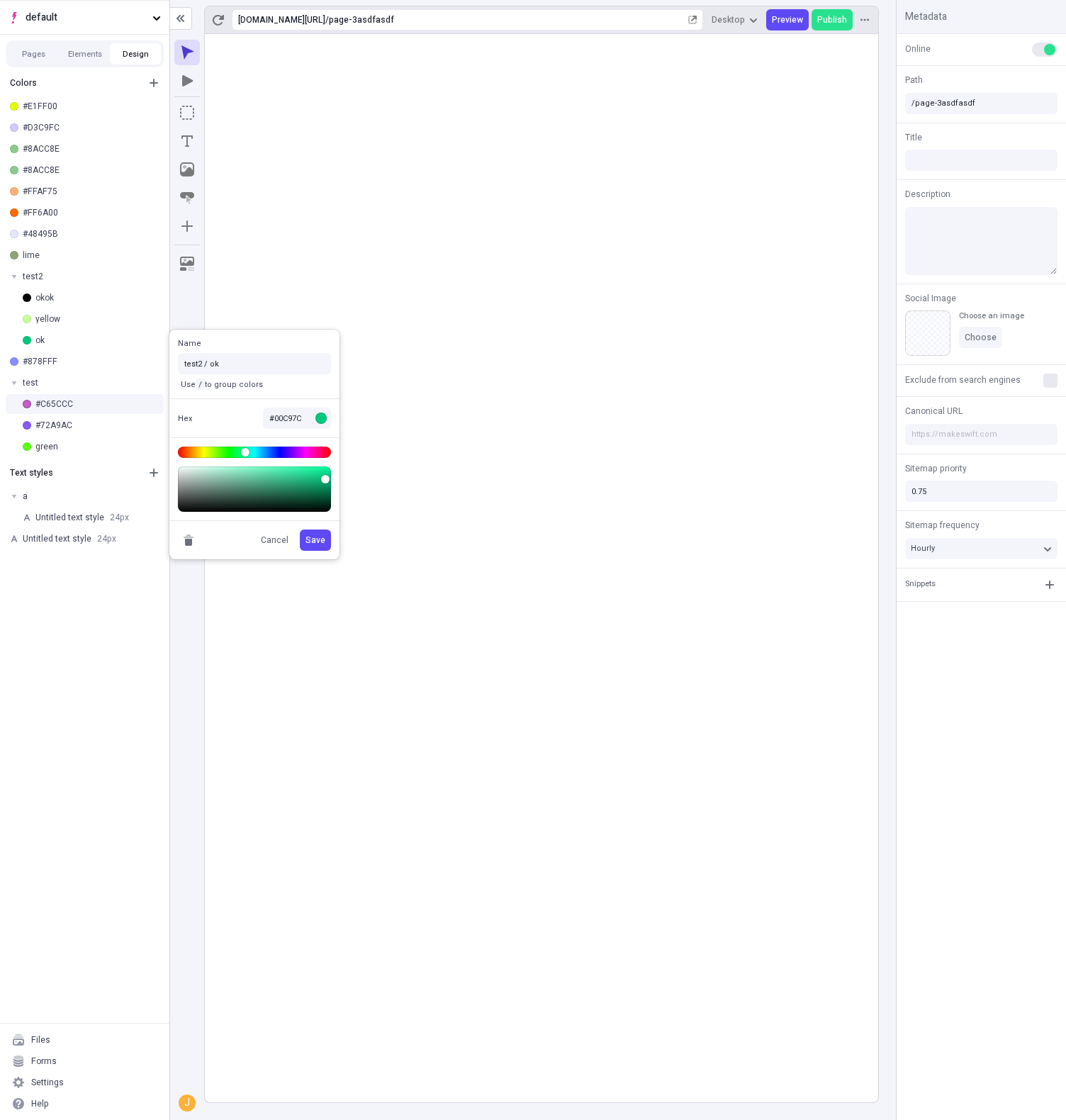
click at [80, 409] on div "#C65CCC" at bounding box center [96, 403] width 123 height 11
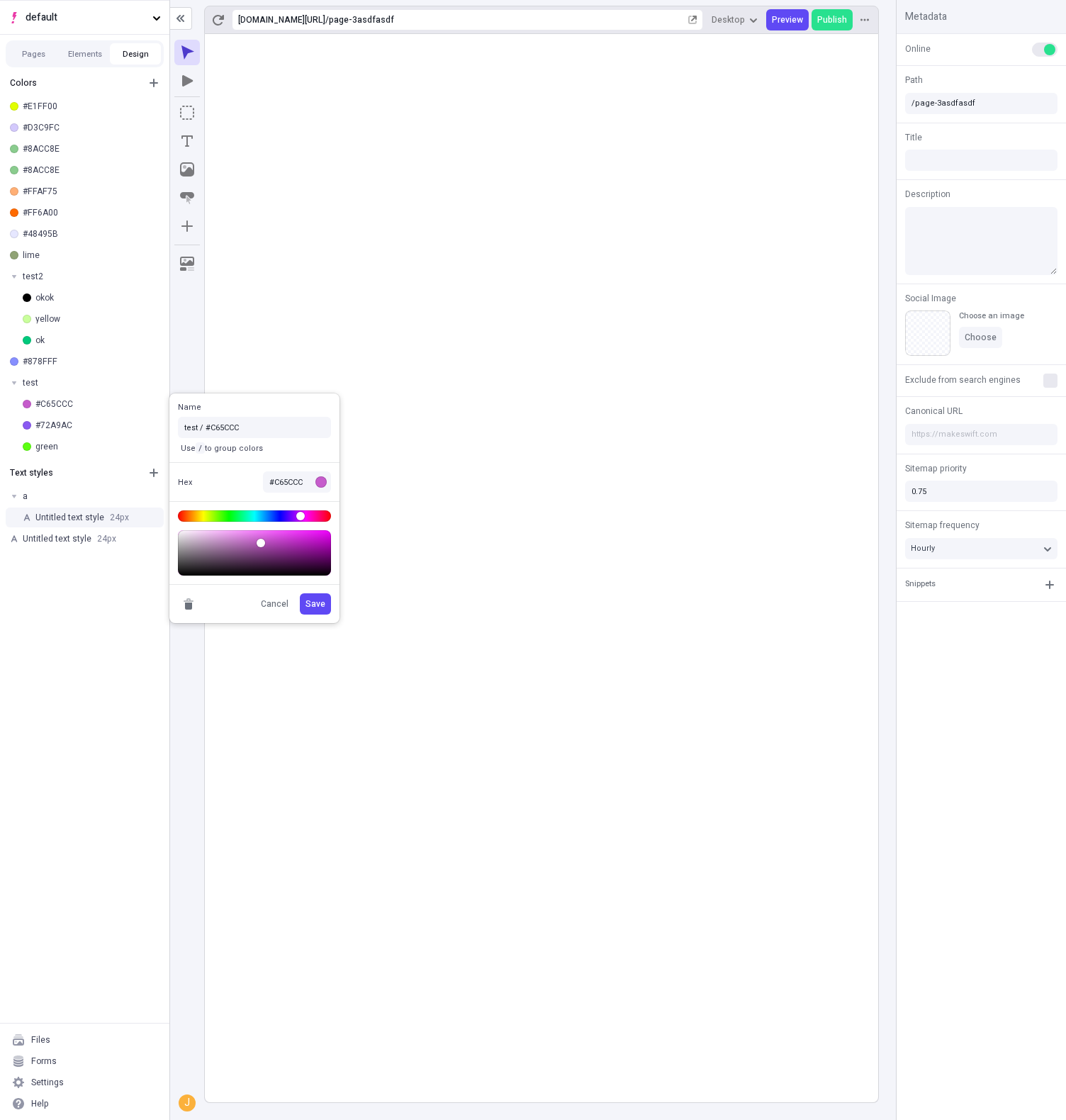
click at [90, 518] on div "Untitled text style 24 px" at bounding box center [96, 516] width 123 height 11
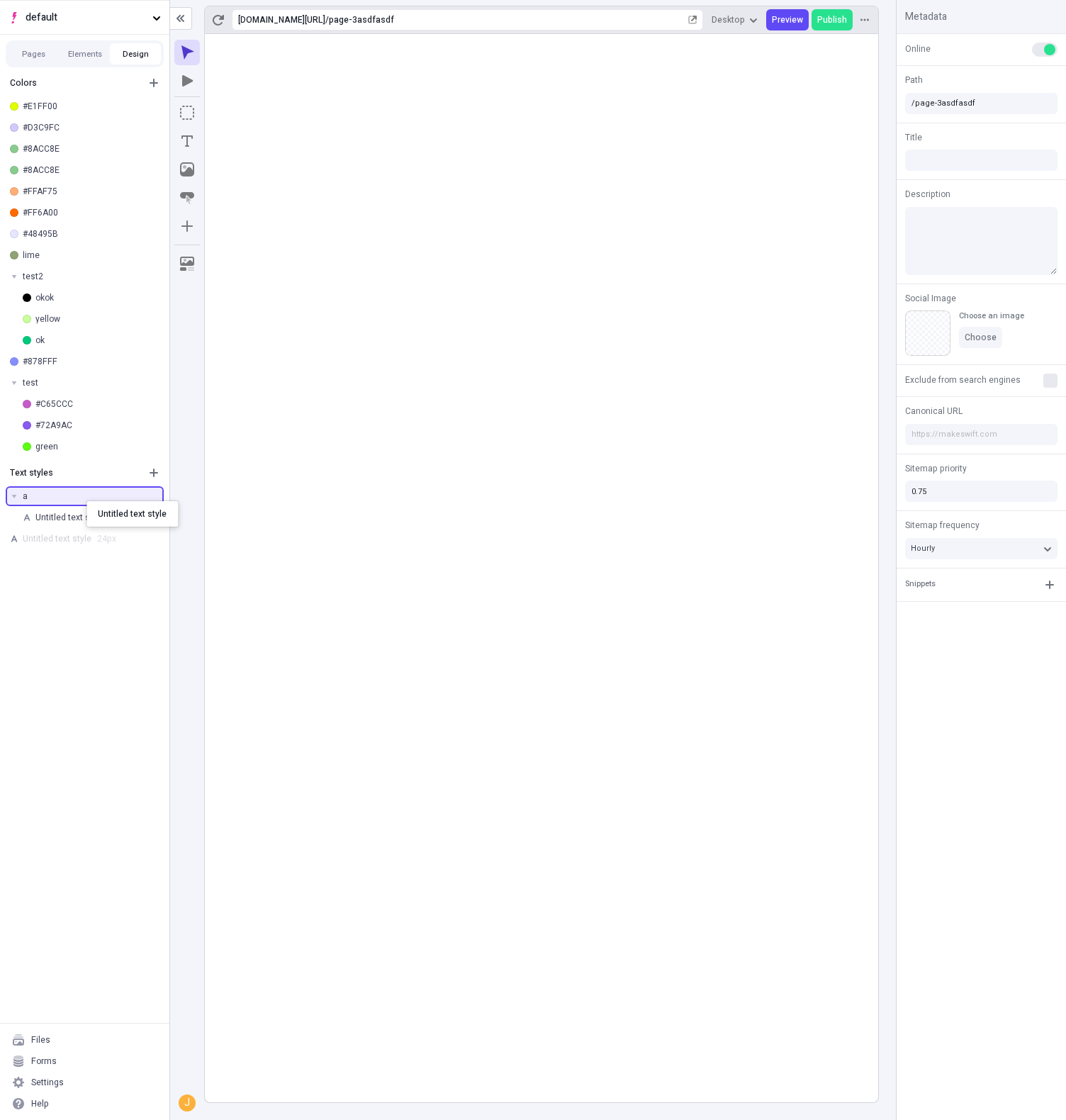
drag, startPoint x: 69, startPoint y: 542, endPoint x: 85, endPoint y: 499, distance: 45.9
click at [838, 14] on span "Publish" at bounding box center [832, 19] width 30 height 11
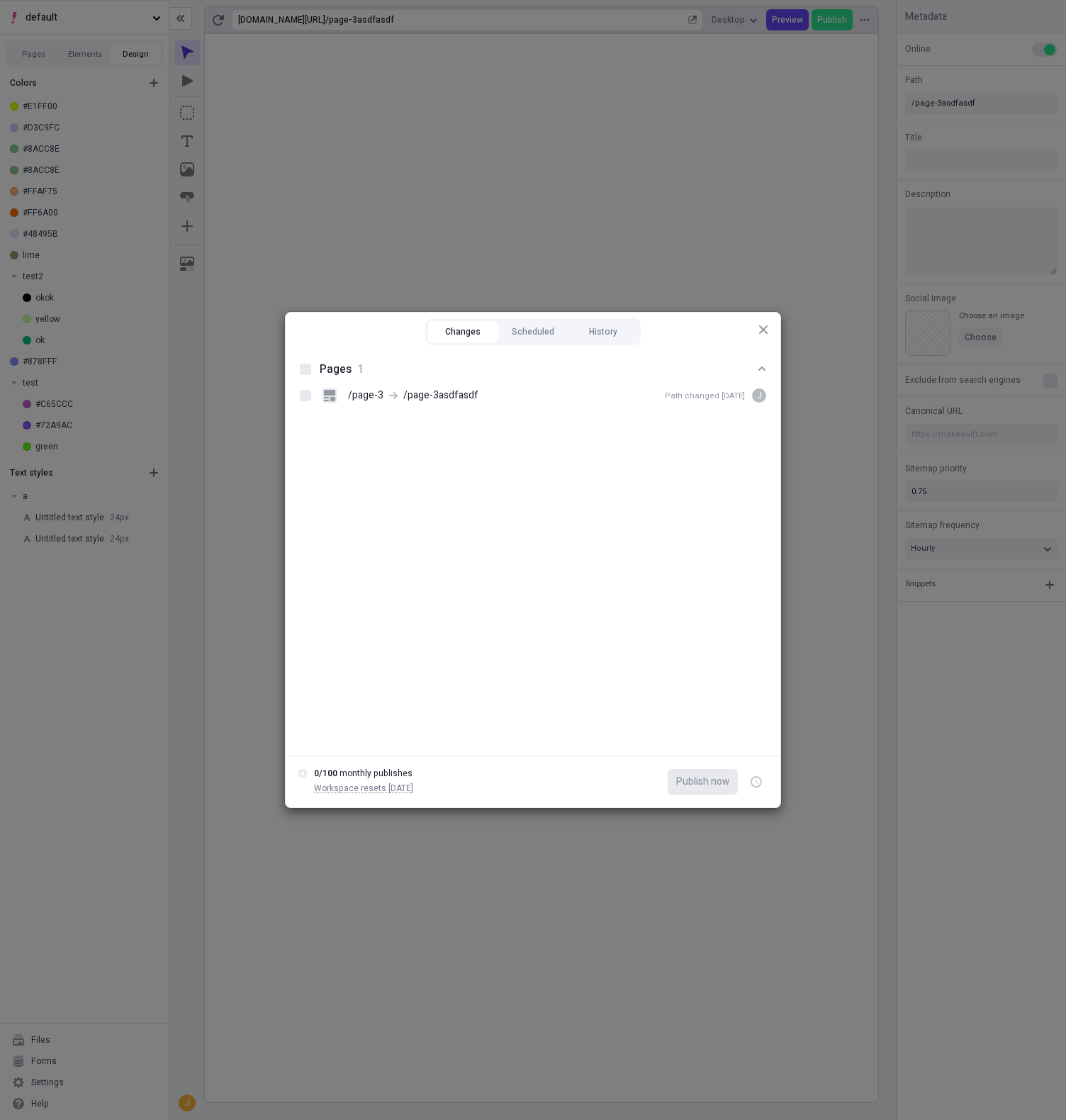
click at [65, 576] on div "Changes Scheduled History Pages 1 /page-3 /page-3asdfasdf Path changed [DATE] j…" at bounding box center [533, 560] width 1066 height 1120
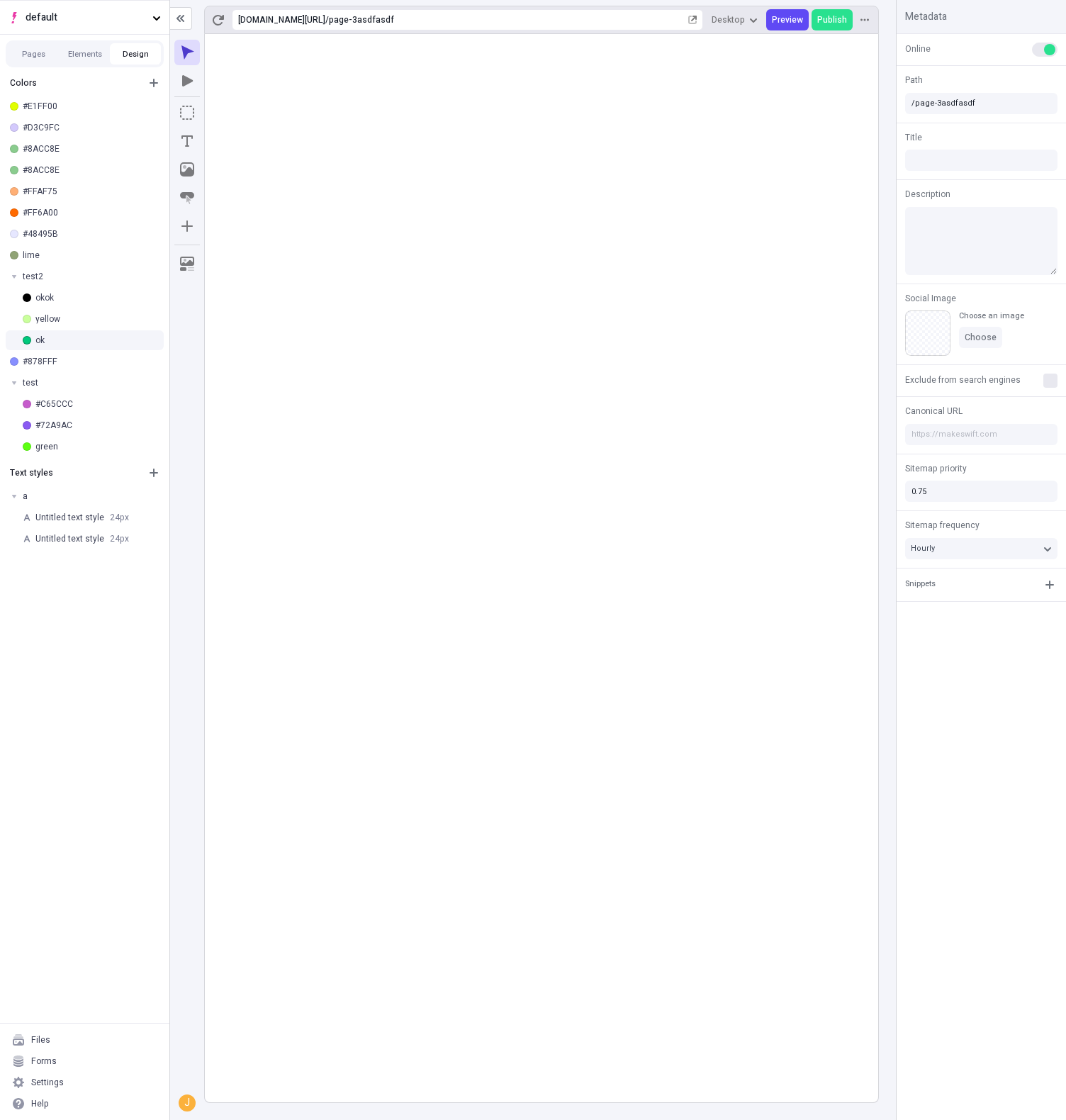
click at [93, 340] on div "ok" at bounding box center [96, 340] width 123 height 11
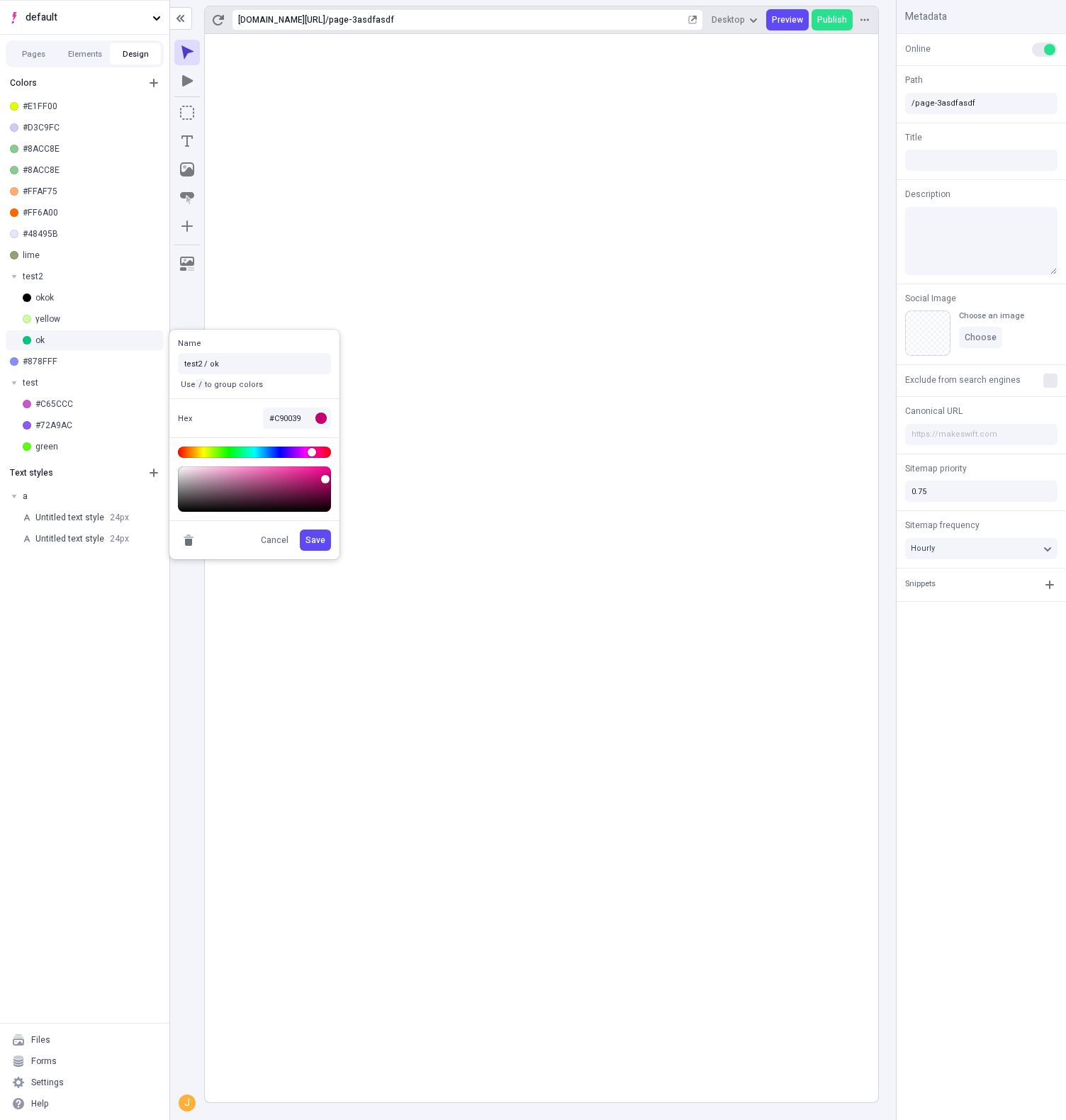
type input "#C90036"
click at [319, 452] on body "default Pages Elements Design Colors #E1FF00 #D3C9FC #8ACC8E #8ACC8E #FFAF75 #F…" at bounding box center [533, 560] width 1066 height 1120
click at [317, 539] on span "Save" at bounding box center [314, 539] width 19 height 11
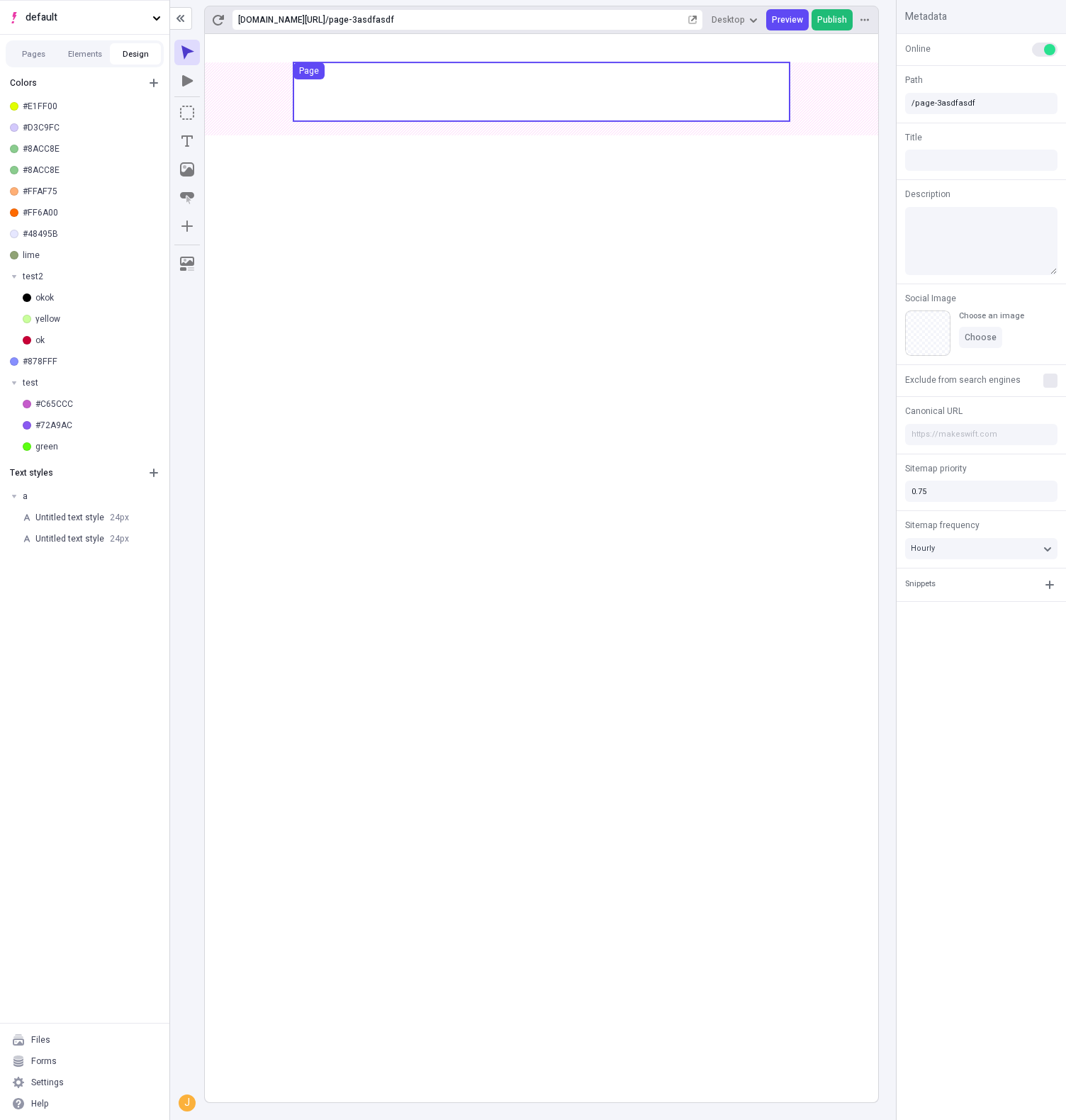
click at [832, 22] on span "Publish" at bounding box center [832, 19] width 30 height 11
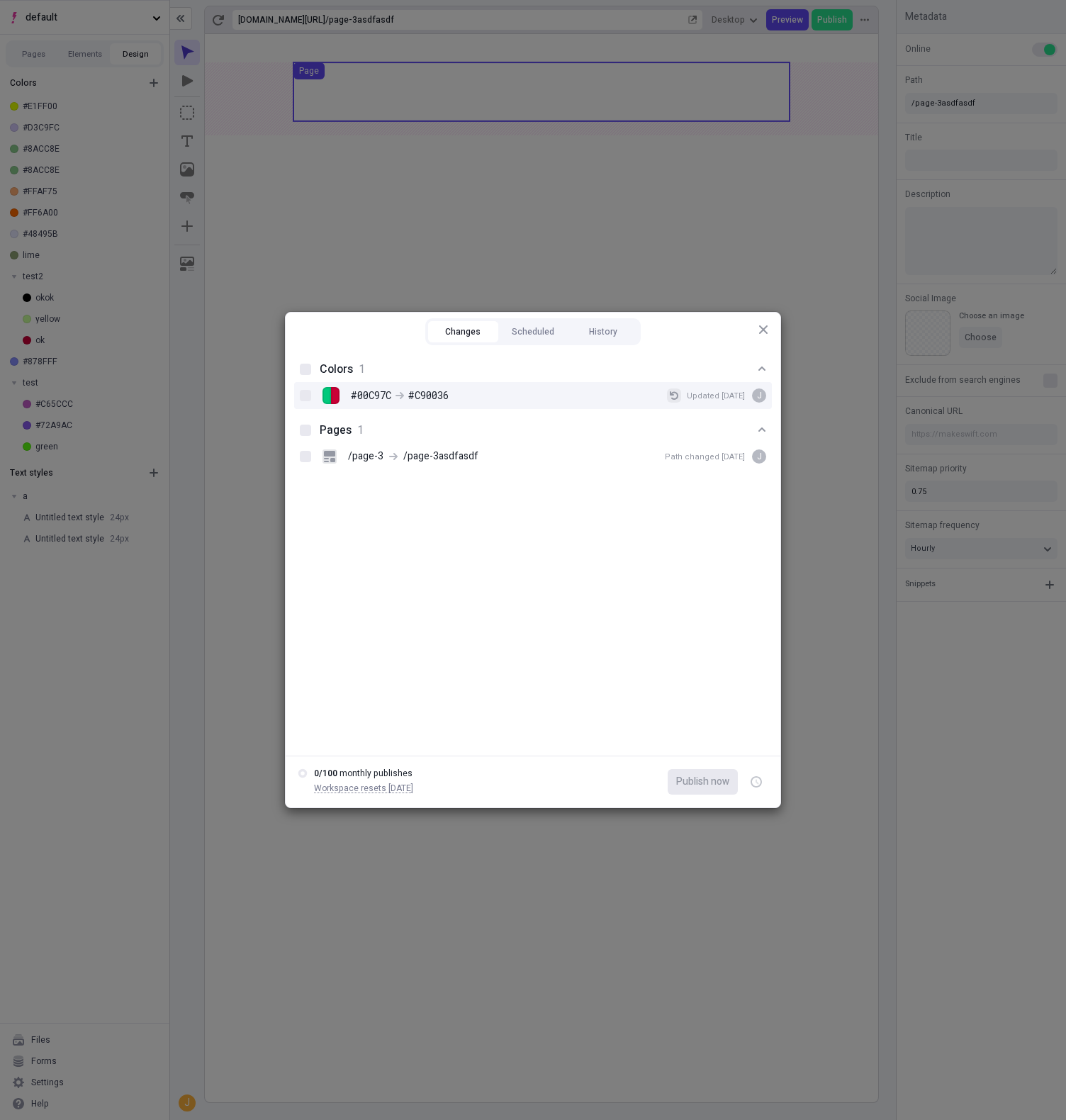
click at [671, 395] on button "#00C97C #C90036 Updated [DATE] j" at bounding box center [674, 395] width 14 height 14
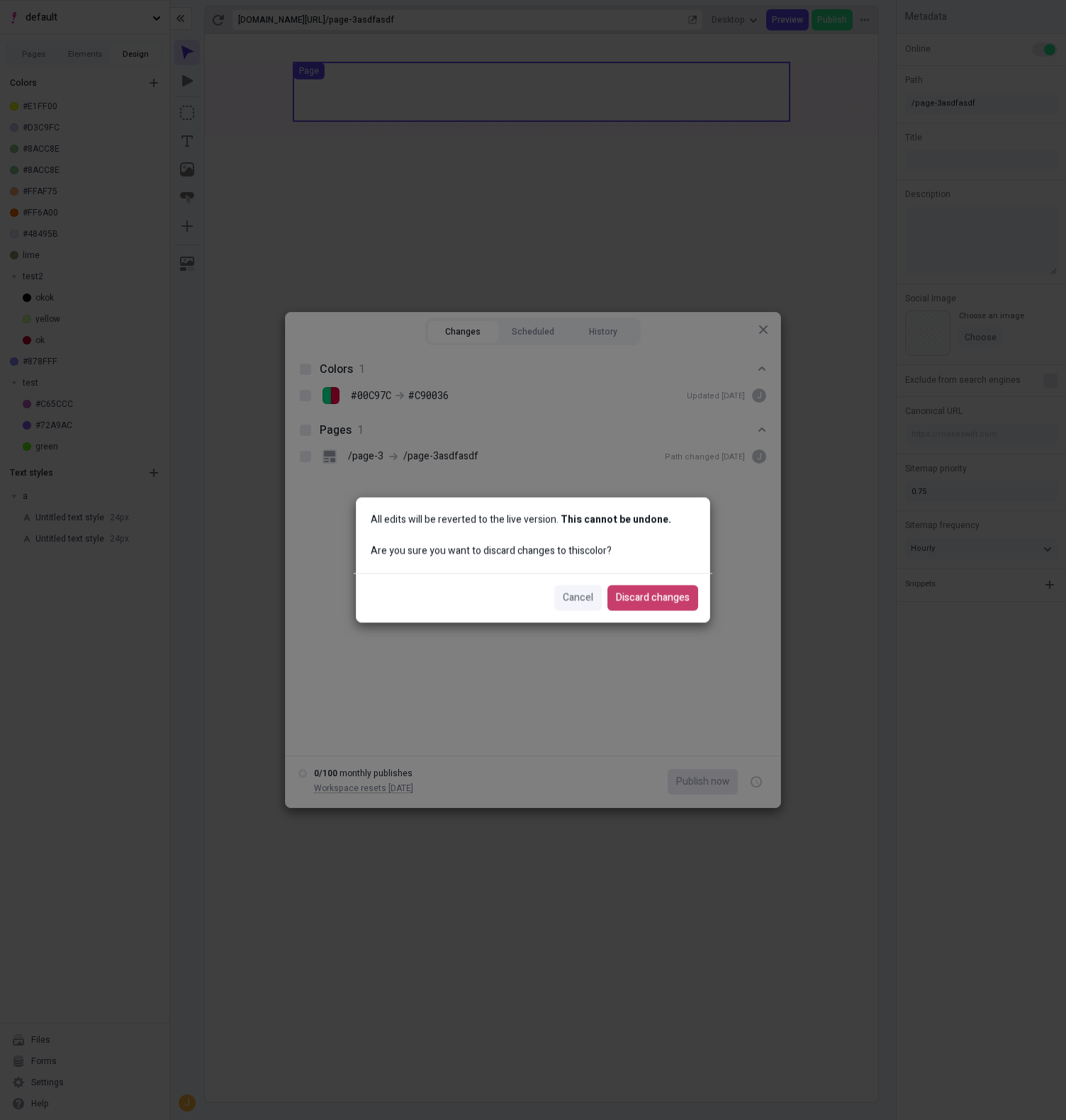
click at [664, 601] on span "Discard changes" at bounding box center [653, 598] width 74 height 15
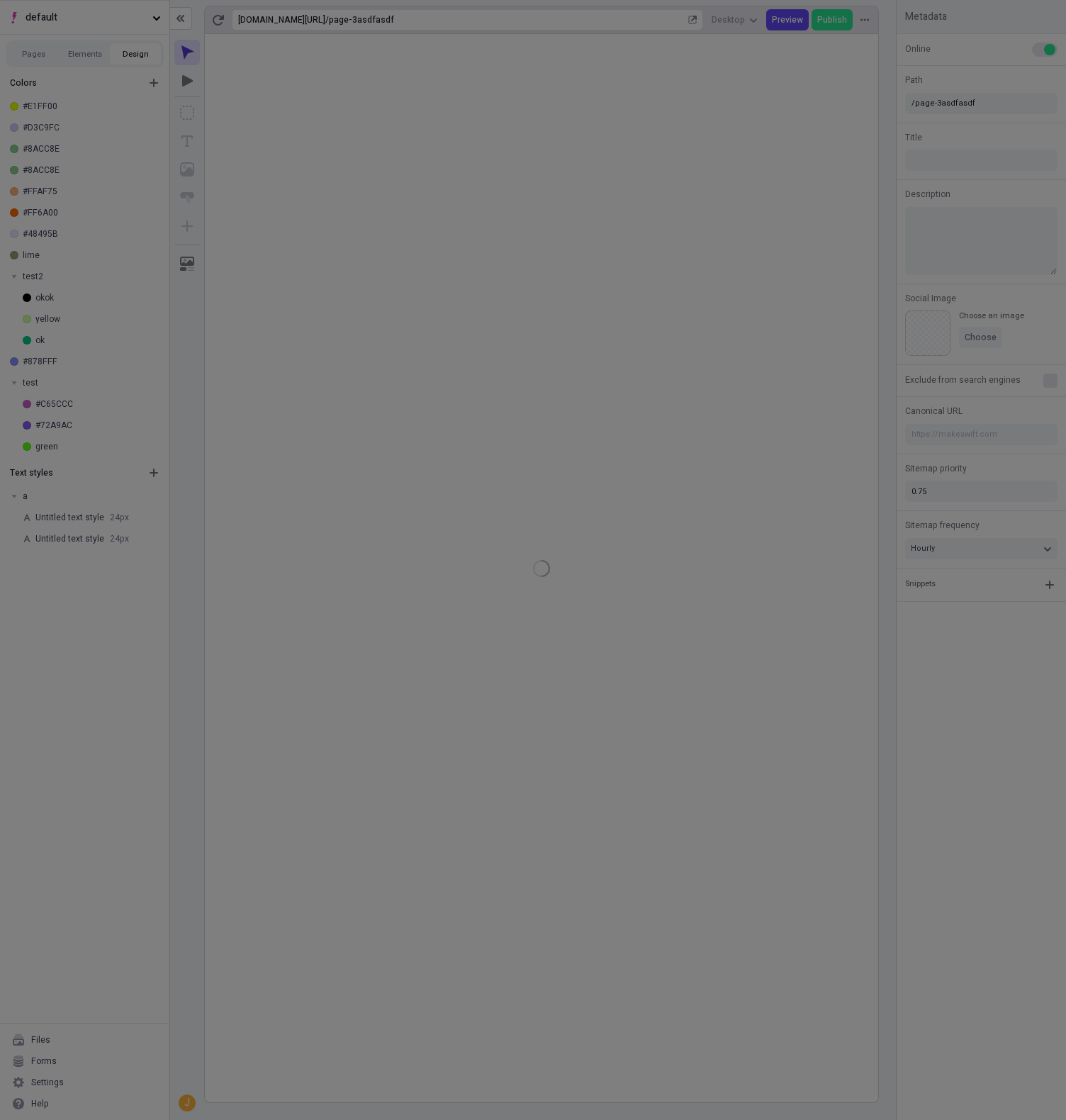
click at [118, 657] on div "Changes Scheduled History Pages 1 /page-3 /page-3asdfasdf Path changed [DATE] j…" at bounding box center [533, 560] width 1066 height 1120
